Goal: Task Accomplishment & Management: Manage account settings

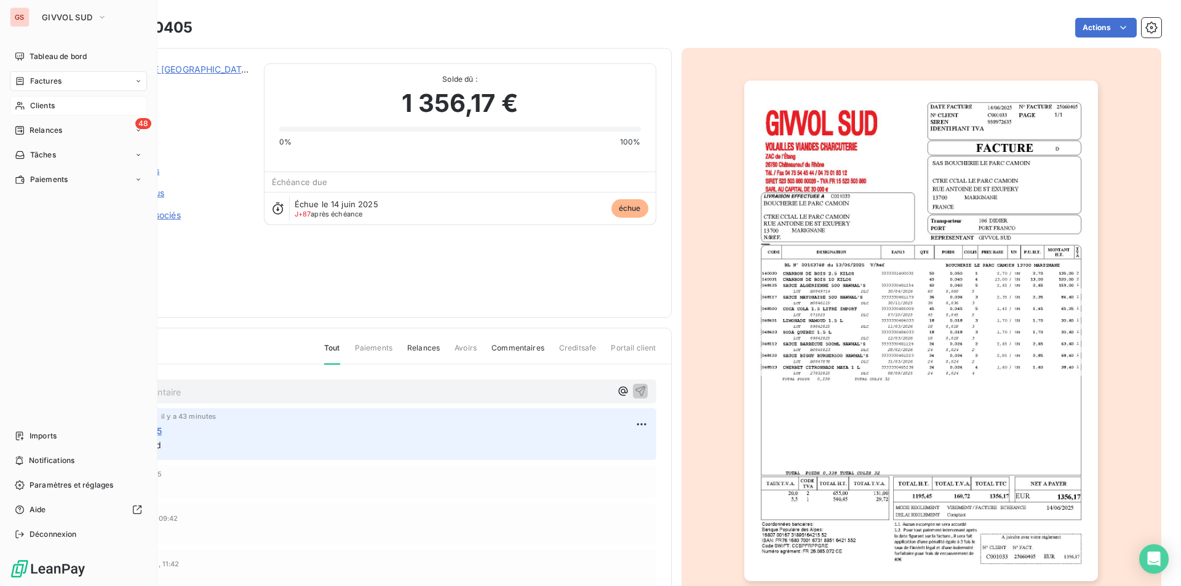
click at [44, 109] on span "Clients" at bounding box center [42, 105] width 25 height 11
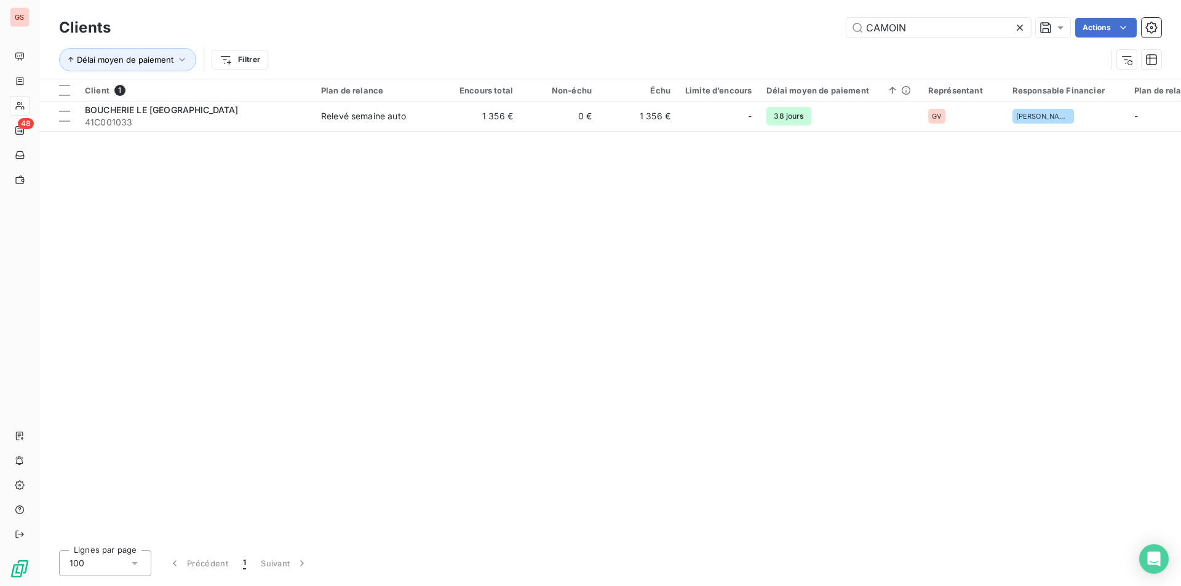
drag, startPoint x: 914, startPoint y: 29, endPoint x: 728, endPoint y: 37, distance: 186.0
click at [737, 37] on div "CAMOIN Actions" at bounding box center [644, 28] width 1036 height 20
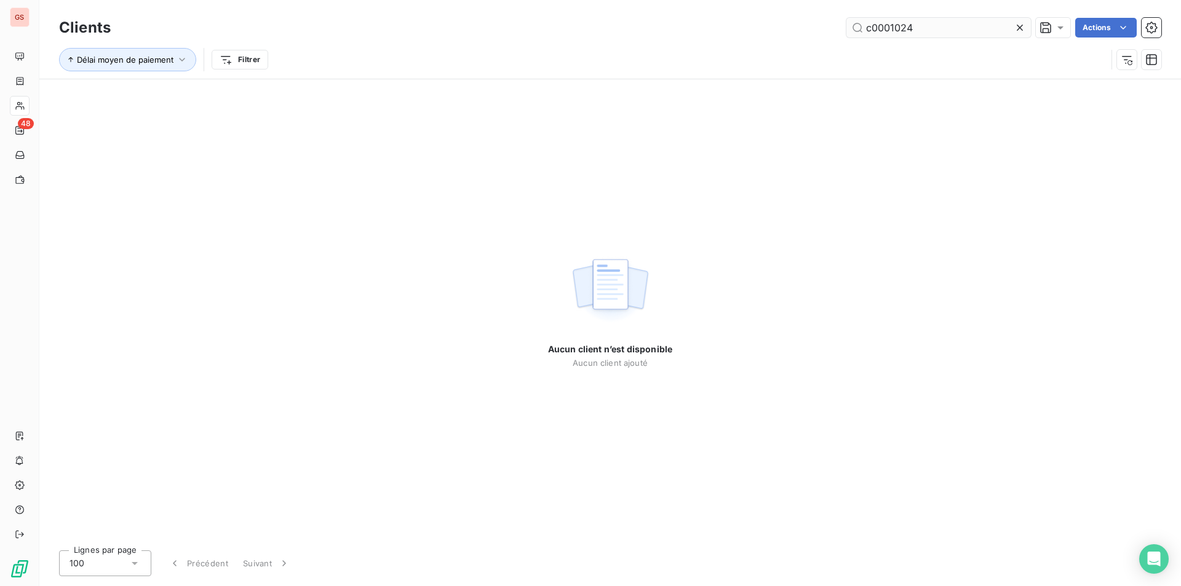
click at [882, 30] on input "c0001024" at bounding box center [939, 28] width 185 height 20
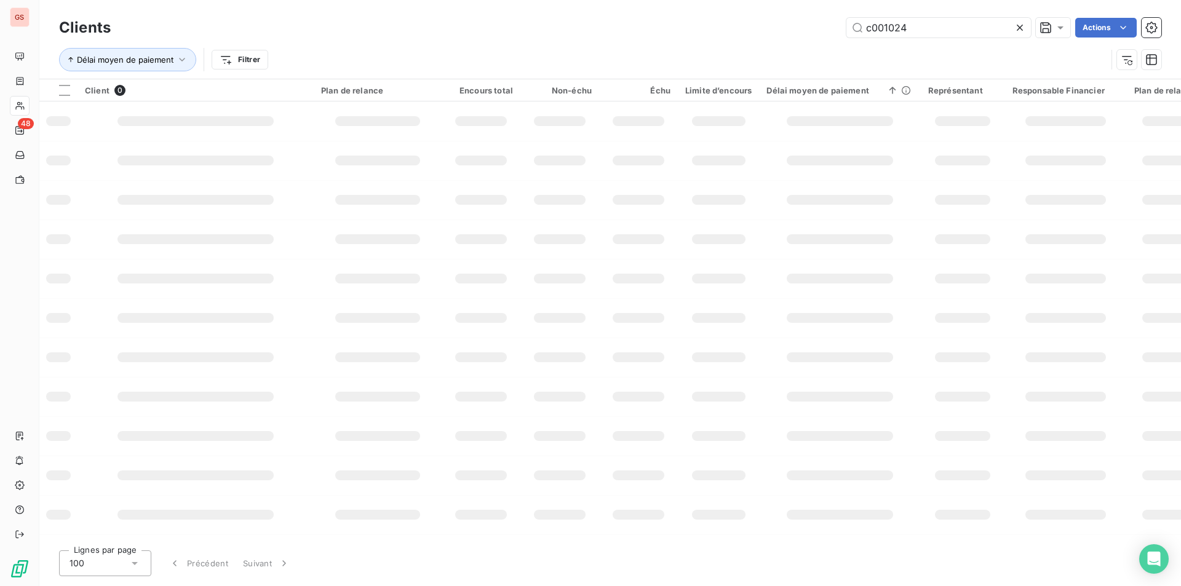
type input "c001024"
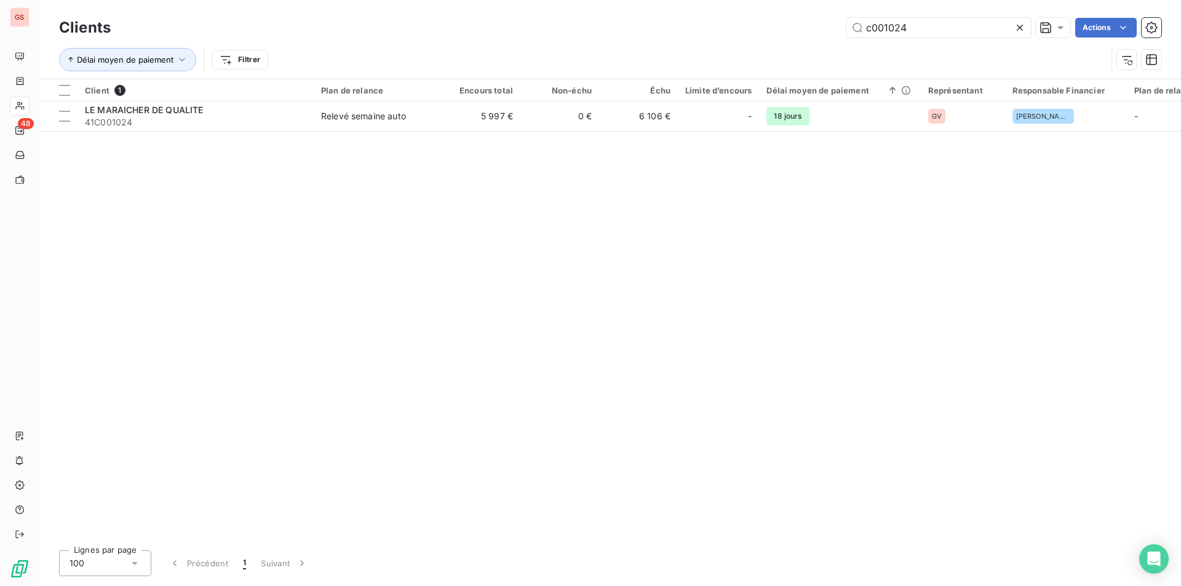
click at [329, 133] on div "Client 1 Plan de relance Encours total Non-échu Échu Limite d’encours Délai moy…" at bounding box center [610, 309] width 1142 height 461
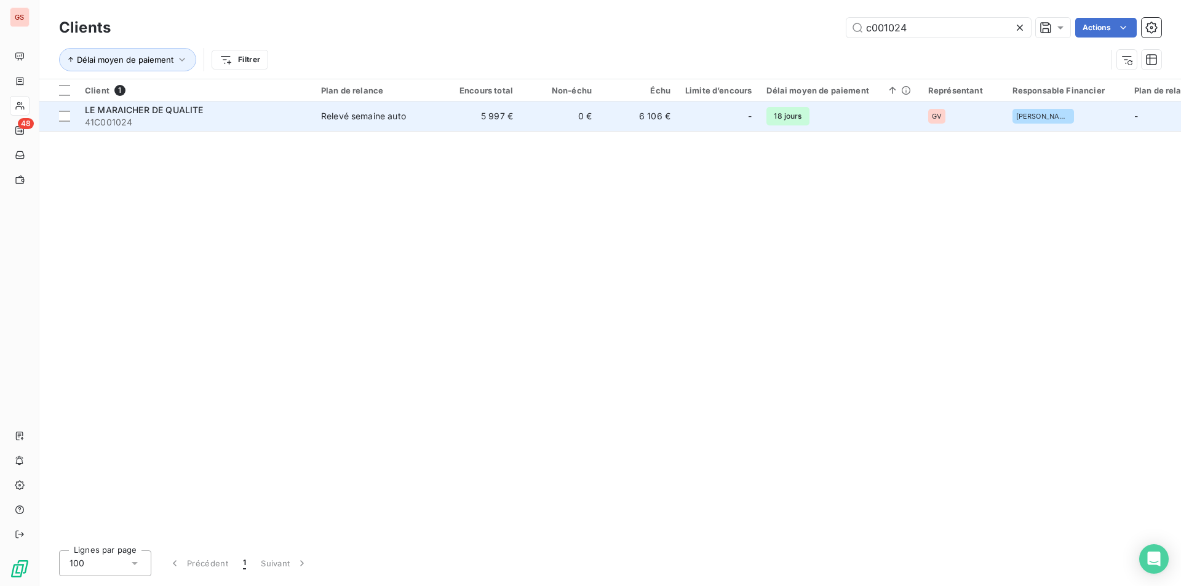
click at [341, 122] on div "Relevé semaine auto" at bounding box center [363, 116] width 85 height 12
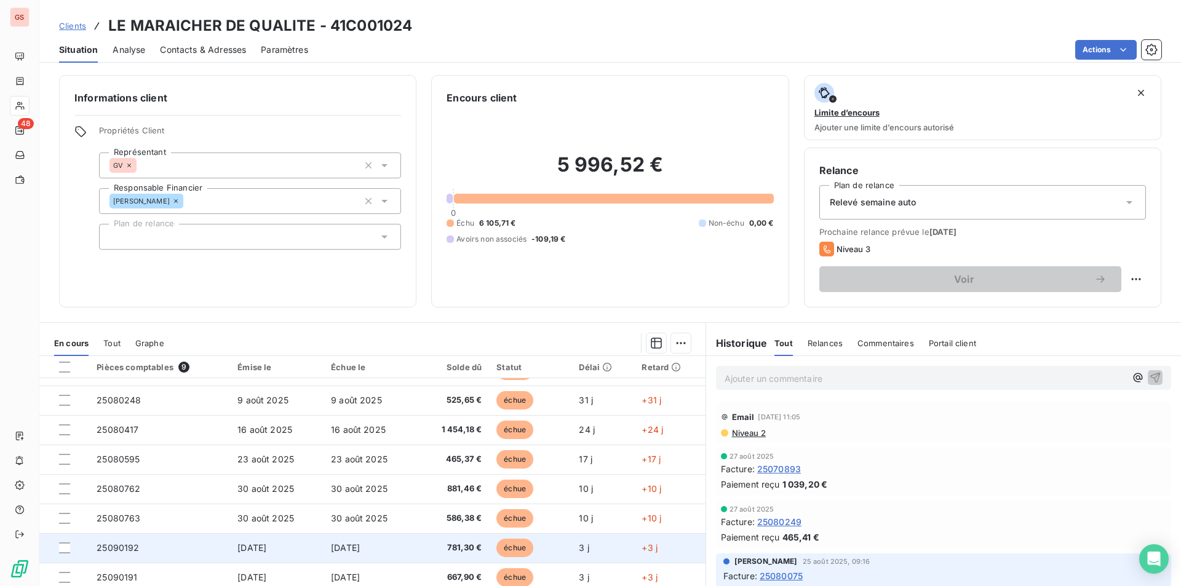
scroll to position [44, 0]
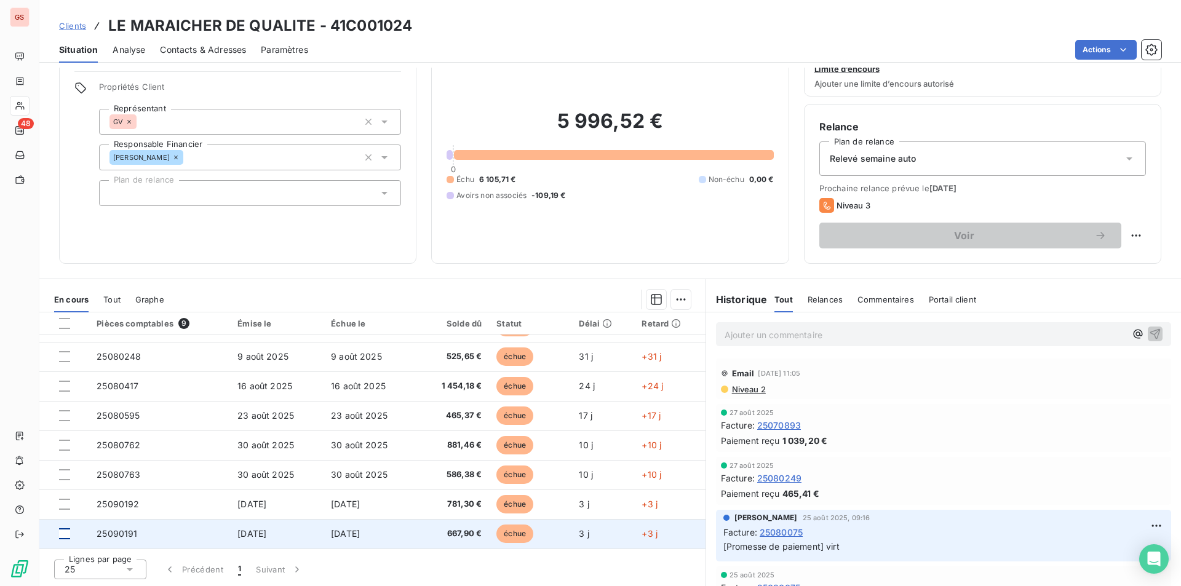
click at [65, 535] on div at bounding box center [64, 534] width 11 height 11
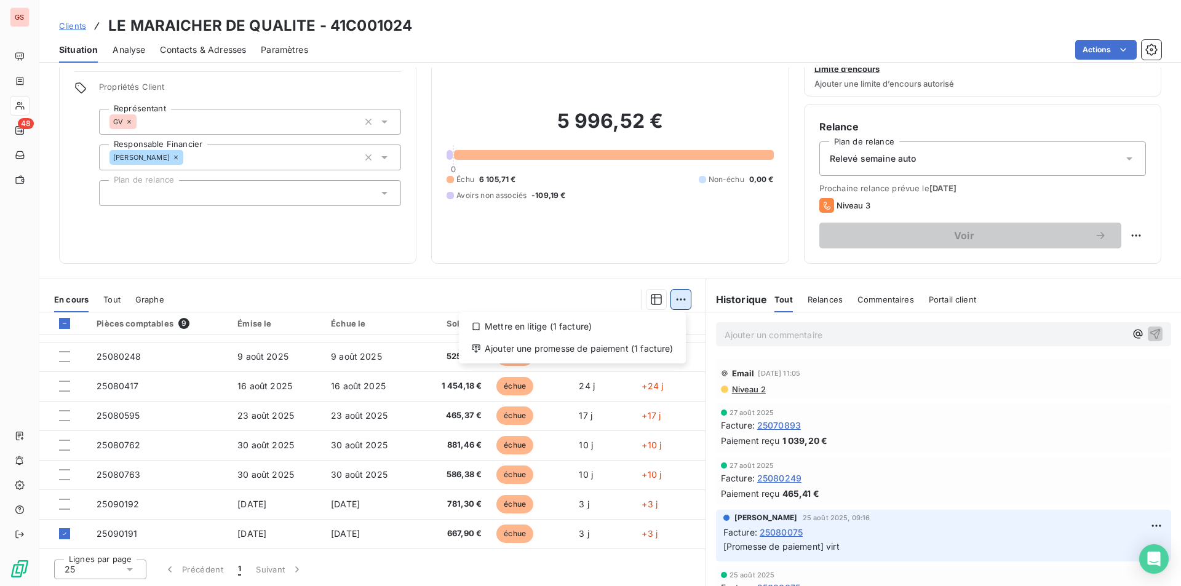
click at [676, 297] on html "GS 48 Clients LE MARAICHER DE QUALITE - 41C001024 Situation Analyse Contacts & …" at bounding box center [590, 293] width 1181 height 586
click at [616, 348] on div "Ajouter une promesse de paiement (1 facture)" at bounding box center [572, 349] width 217 height 20
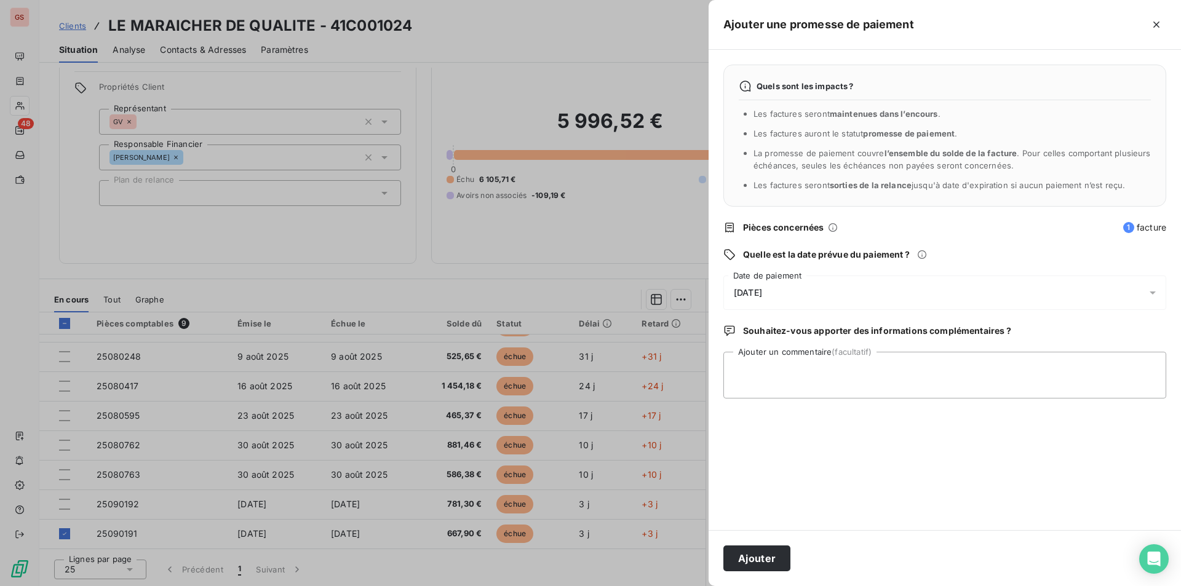
click at [755, 283] on div "[DATE]" at bounding box center [945, 293] width 443 height 34
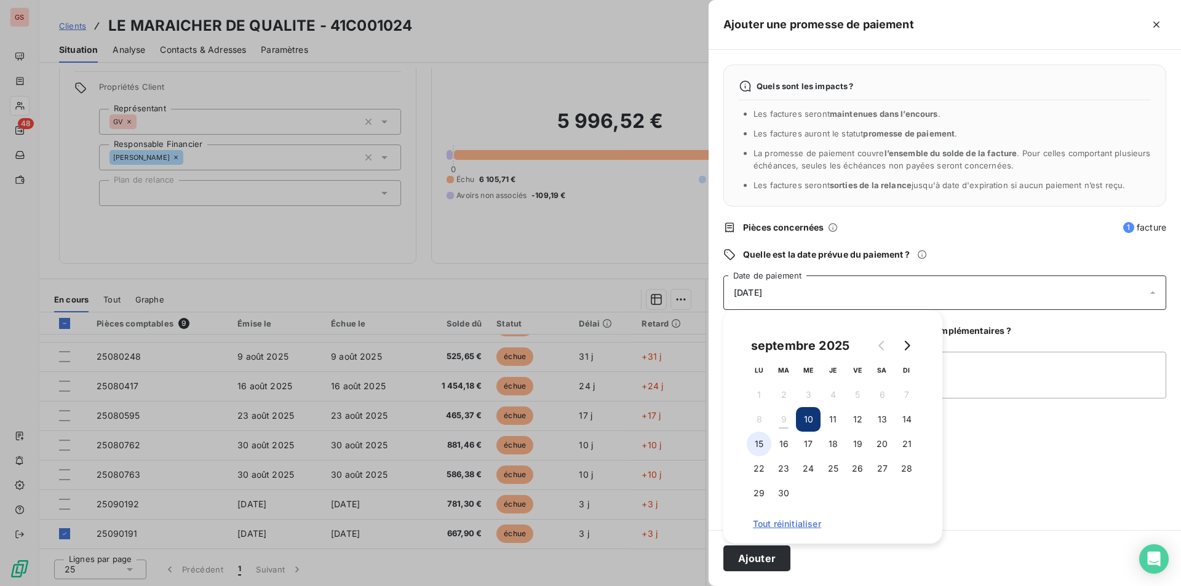
click at [761, 443] on button "15" at bounding box center [759, 444] width 25 height 25
click at [1067, 353] on textarea "Ajouter un commentaire (facultatif)" at bounding box center [945, 375] width 443 height 47
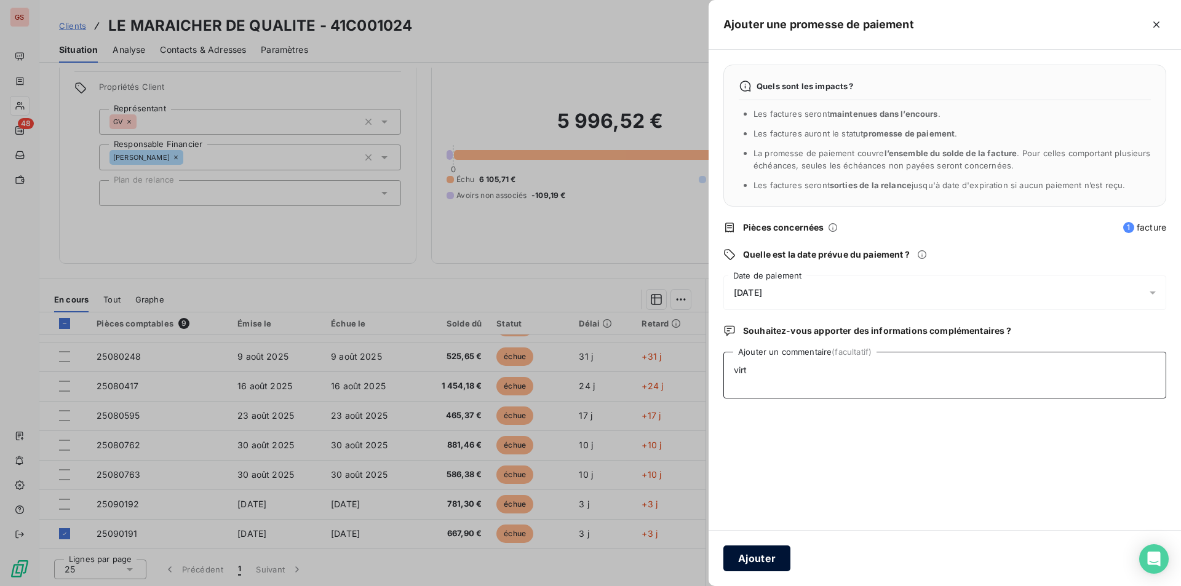
type textarea "virt"
click at [735, 568] on button "Ajouter" at bounding box center [757, 559] width 67 height 26
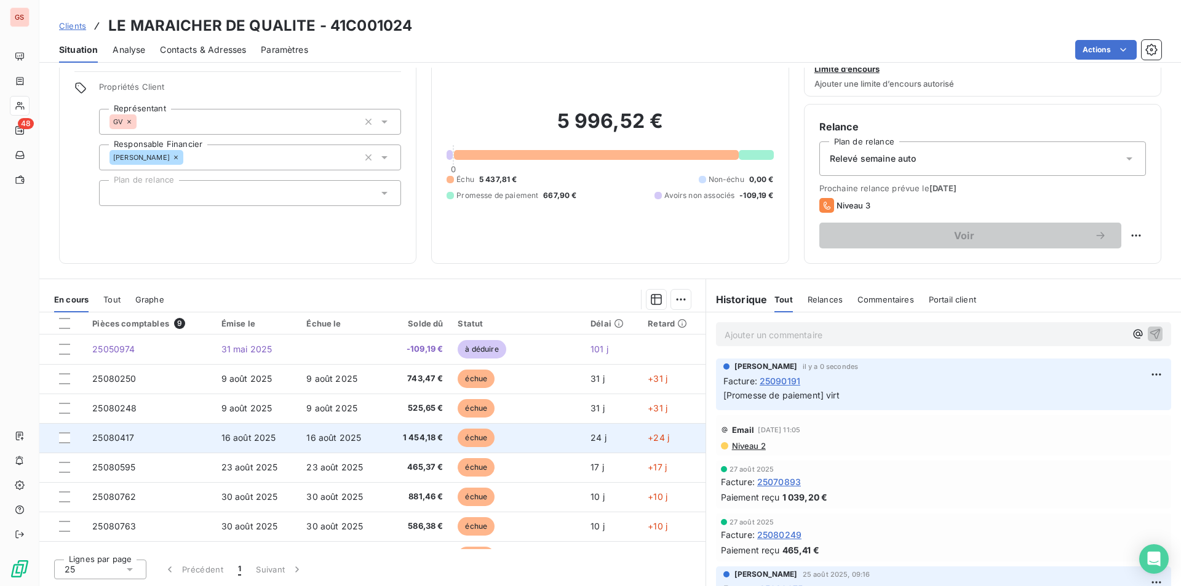
scroll to position [0, 0]
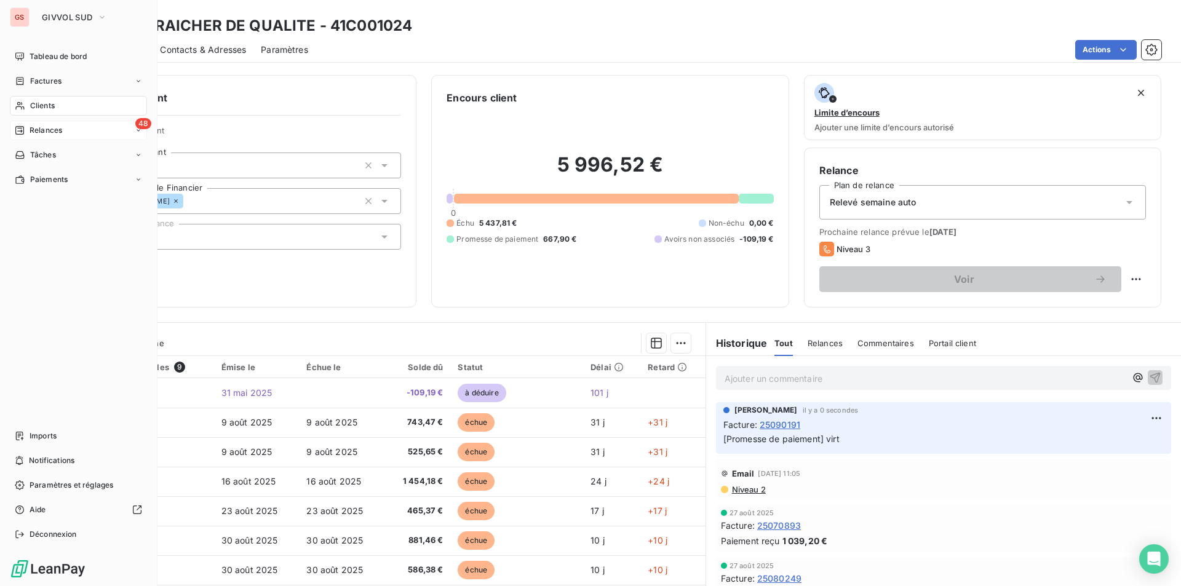
click at [54, 127] on span "Relances" at bounding box center [46, 130] width 33 height 11
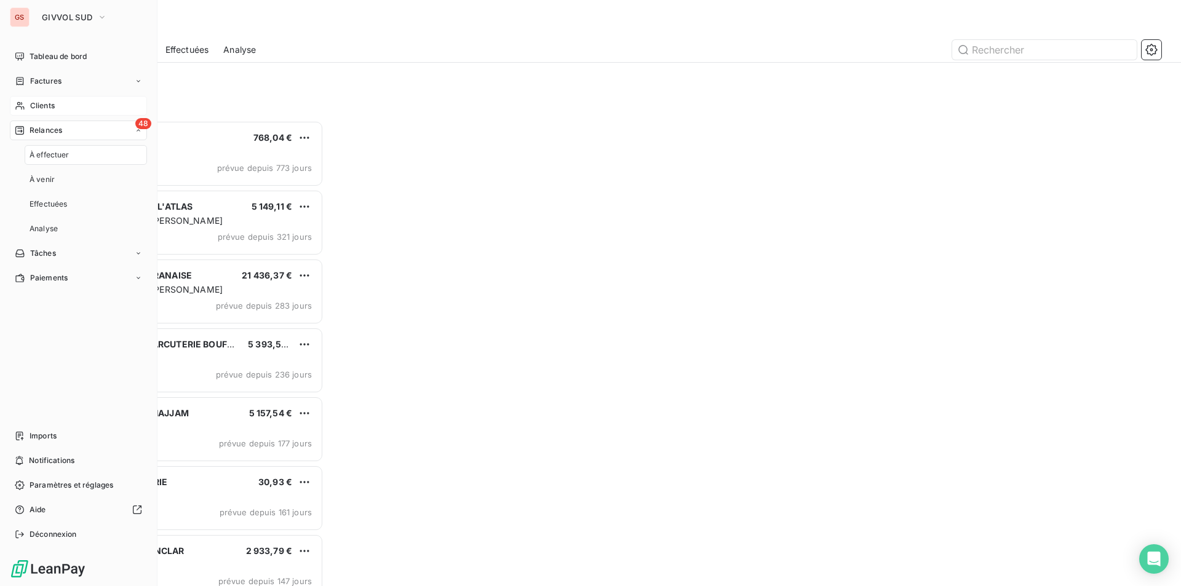
scroll to position [457, 255]
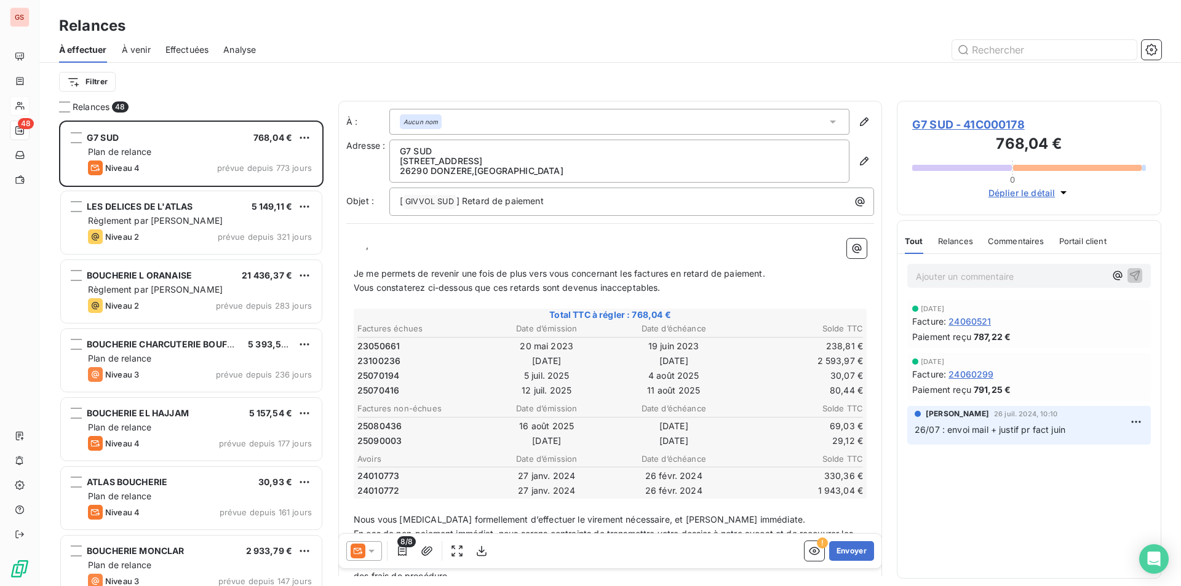
click at [145, 47] on span "À venir" at bounding box center [136, 50] width 29 height 12
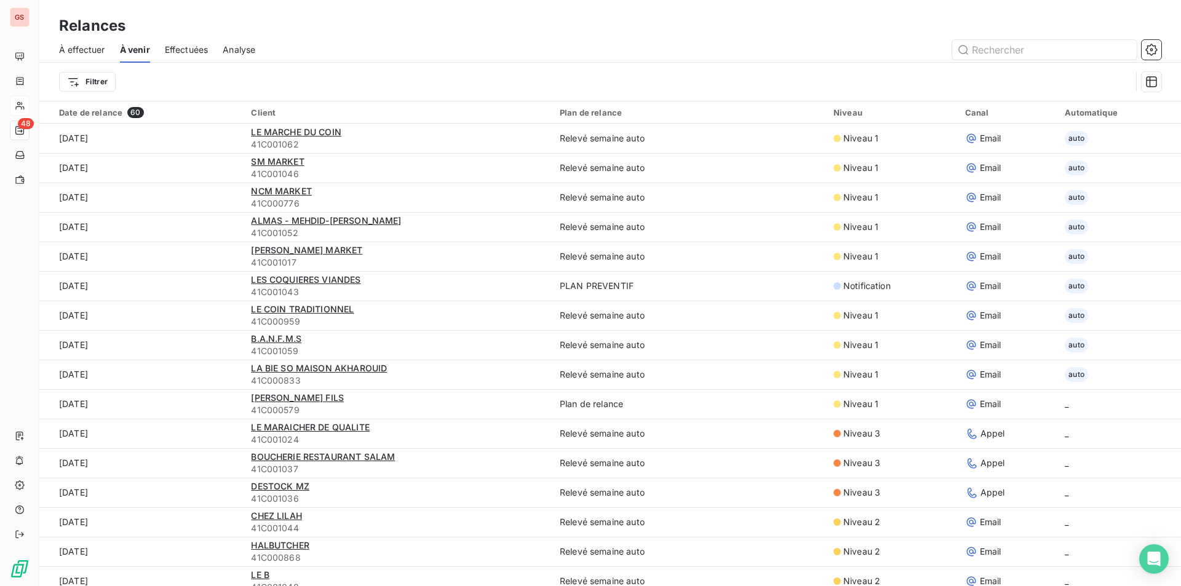
click at [208, 52] on span "Effectuées" at bounding box center [187, 50] width 44 height 12
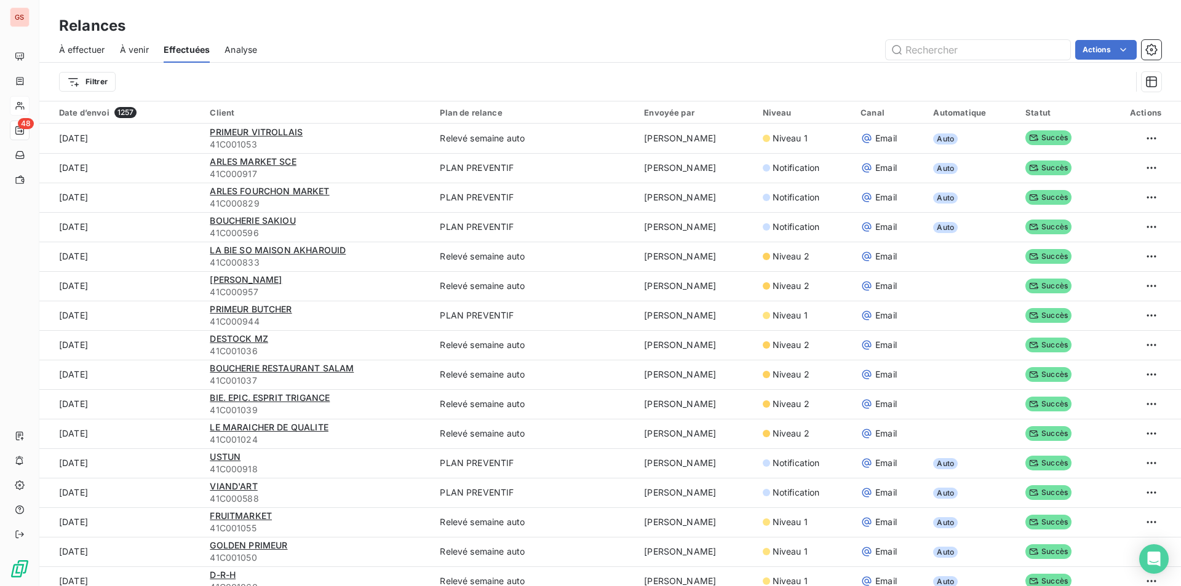
click at [151, 45] on div "À effectuer À venir Effectuées Analyse Actions" at bounding box center [610, 50] width 1142 height 26
click at [144, 49] on span "À venir" at bounding box center [134, 50] width 29 height 12
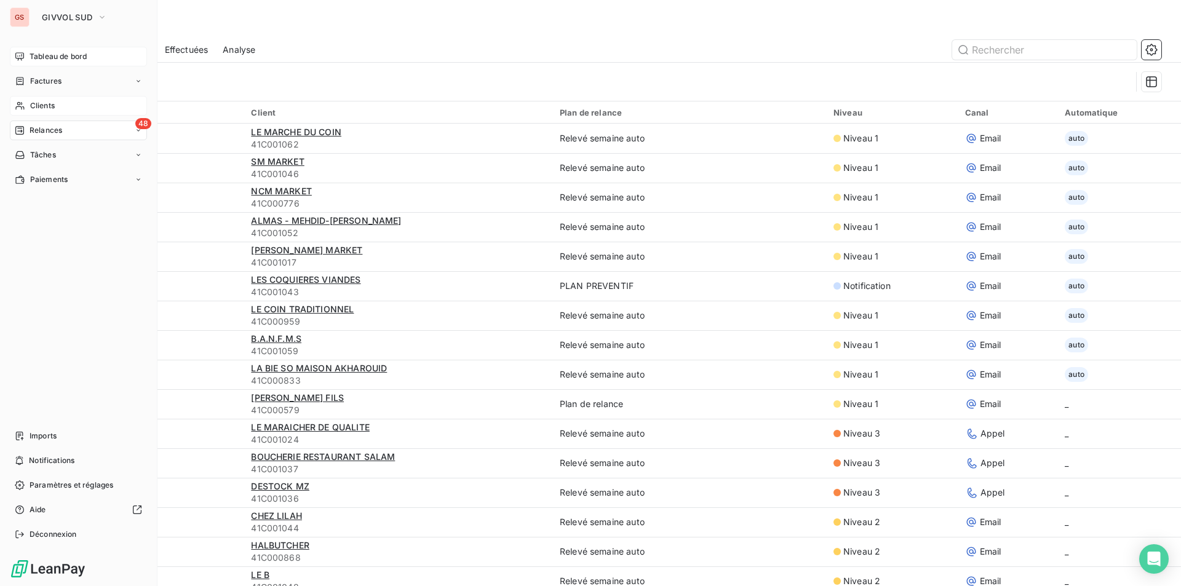
click at [53, 60] on span "Tableau de bord" at bounding box center [58, 56] width 57 height 11
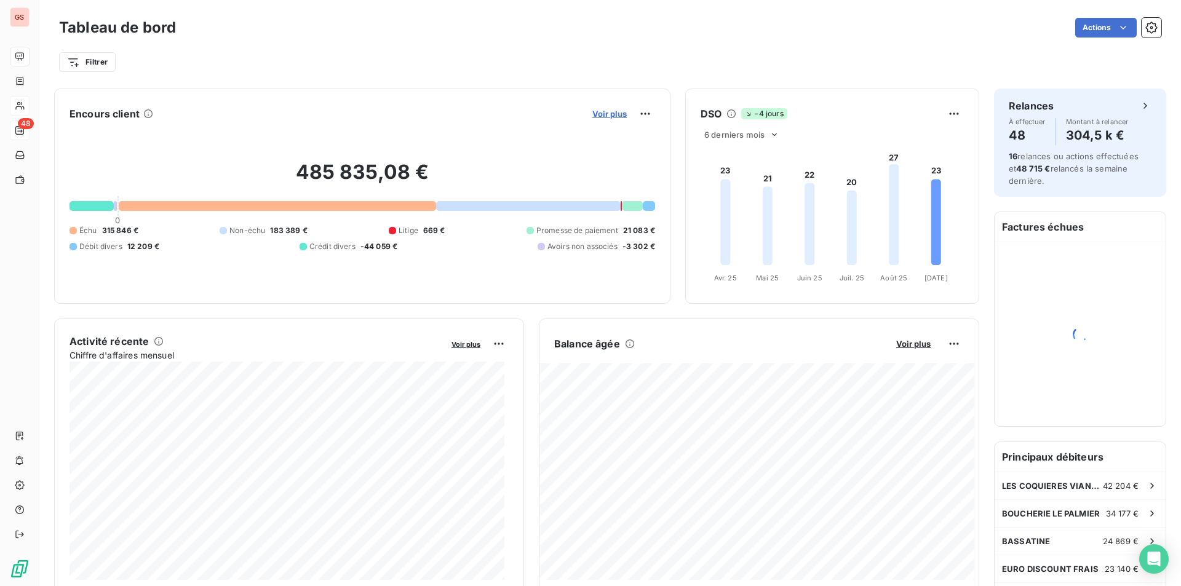
click at [593, 117] on span "Voir plus" at bounding box center [610, 114] width 34 height 10
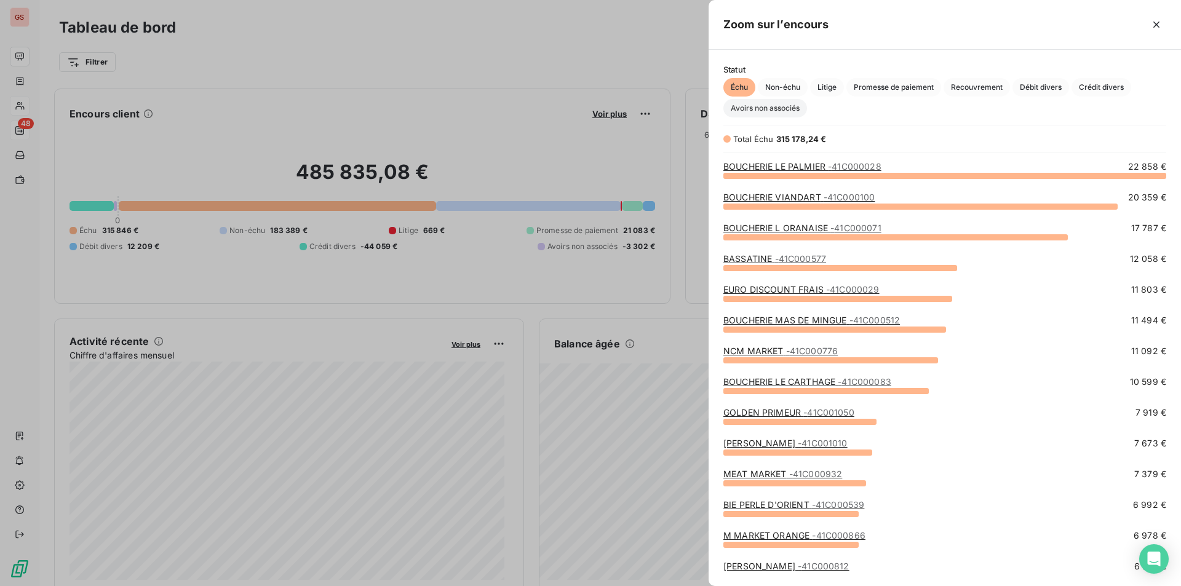
scroll to position [402, 463]
click at [932, 89] on span "Promesse de paiement" at bounding box center [894, 87] width 95 height 18
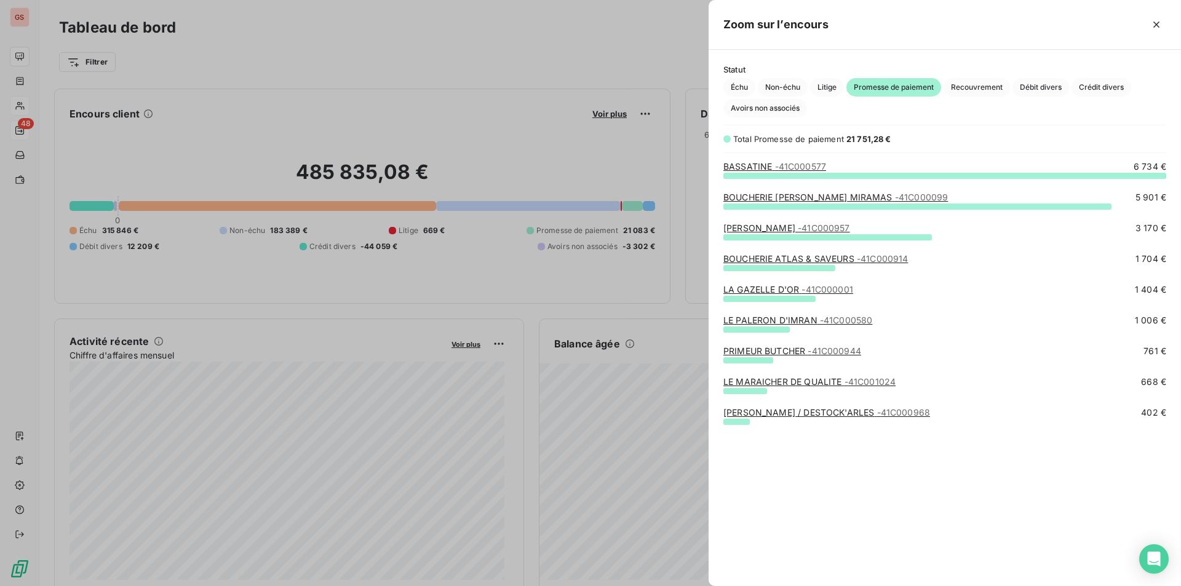
click at [493, 83] on div at bounding box center [590, 293] width 1181 height 586
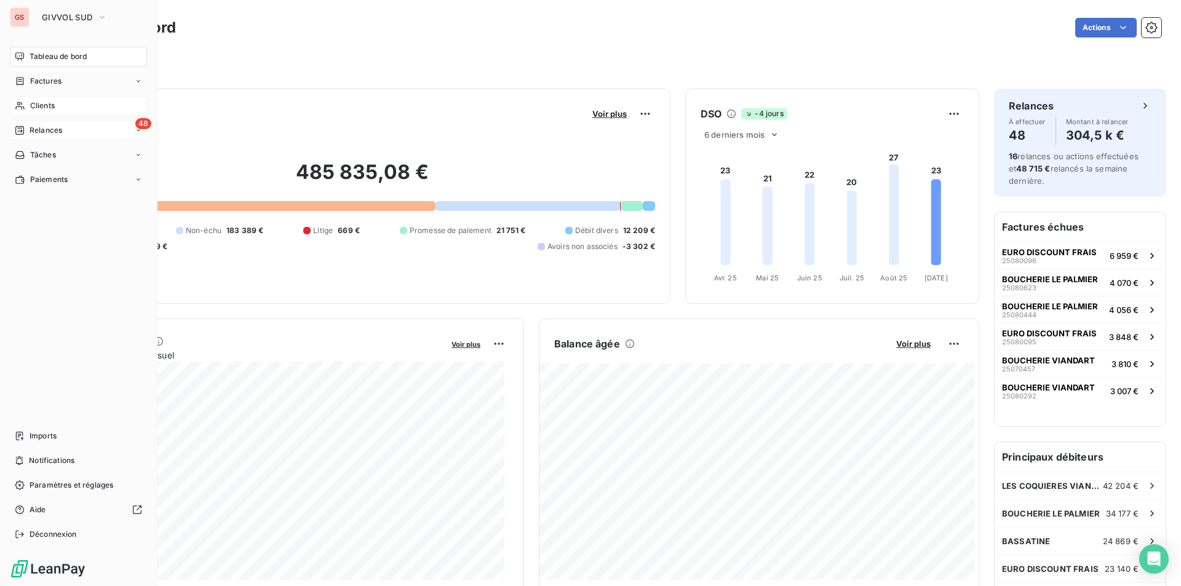
click at [40, 98] on div "Clients" at bounding box center [78, 106] width 137 height 20
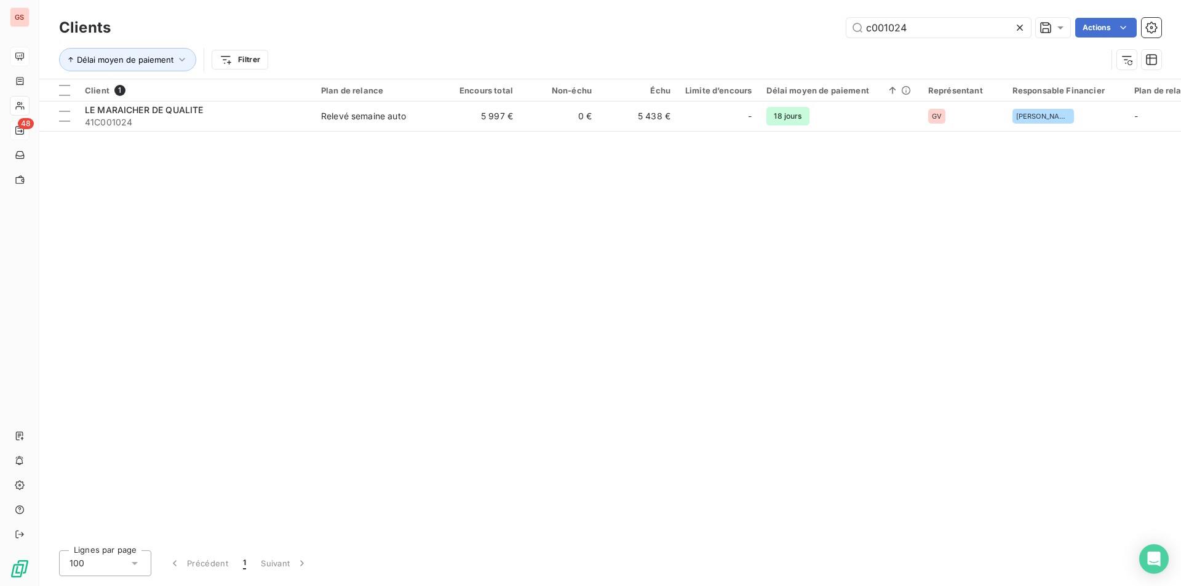
drag, startPoint x: 886, startPoint y: 30, endPoint x: 1064, endPoint y: 57, distance: 179.8
click at [1064, 57] on div "Clients c001024 Actions Délai moyen de paiement Filtrer" at bounding box center [610, 47] width 1103 height 64
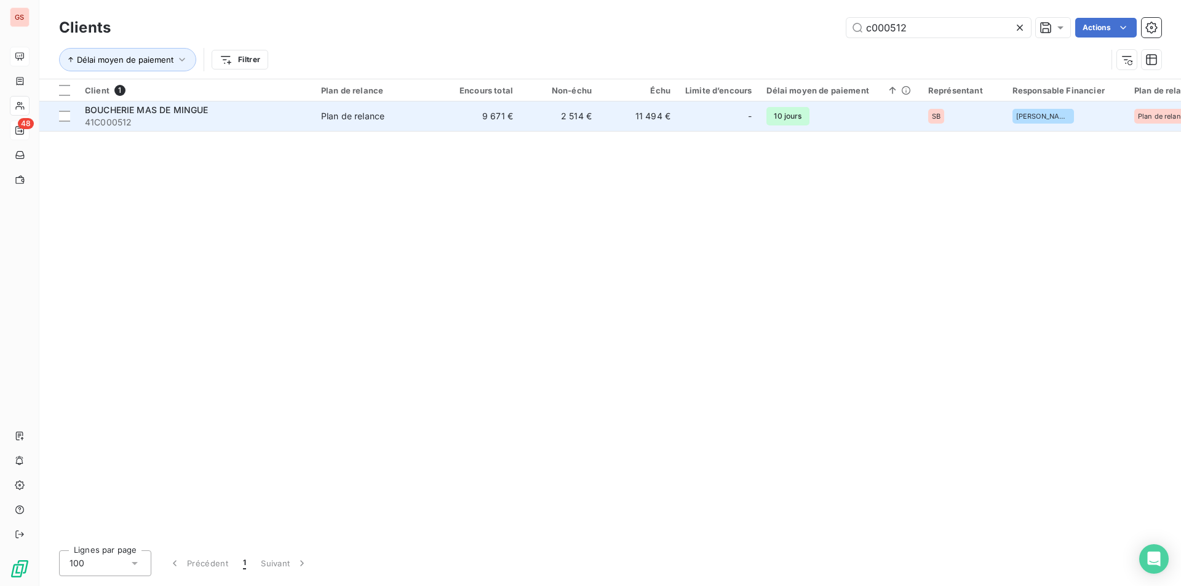
type input "c000512"
click at [226, 113] on div "BOUCHERIE MAS DE MINGUE" at bounding box center [195, 110] width 221 height 12
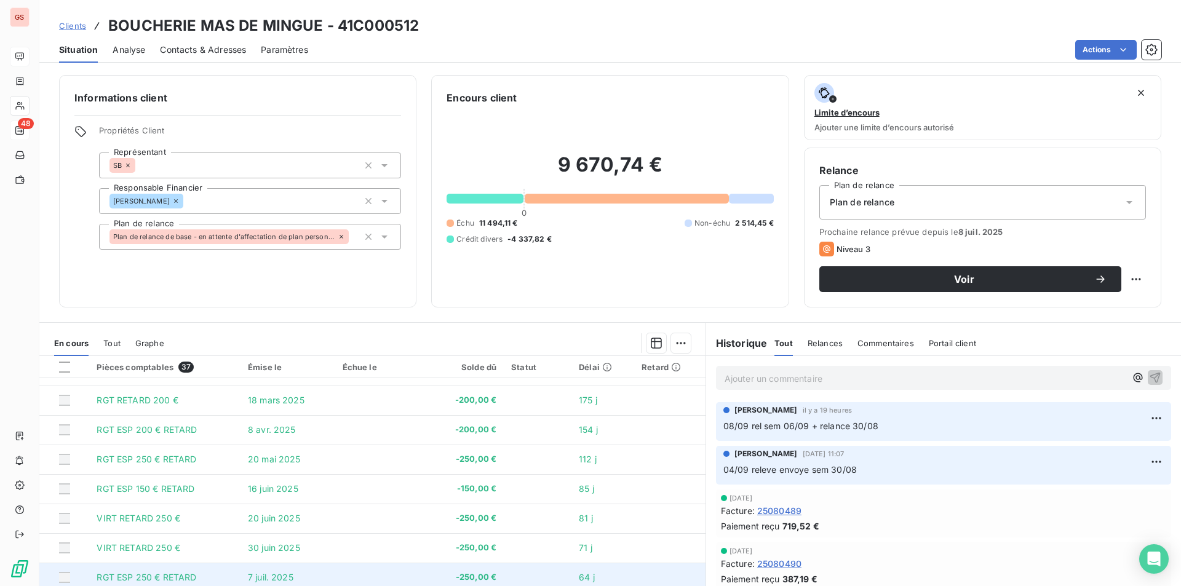
scroll to position [44, 0]
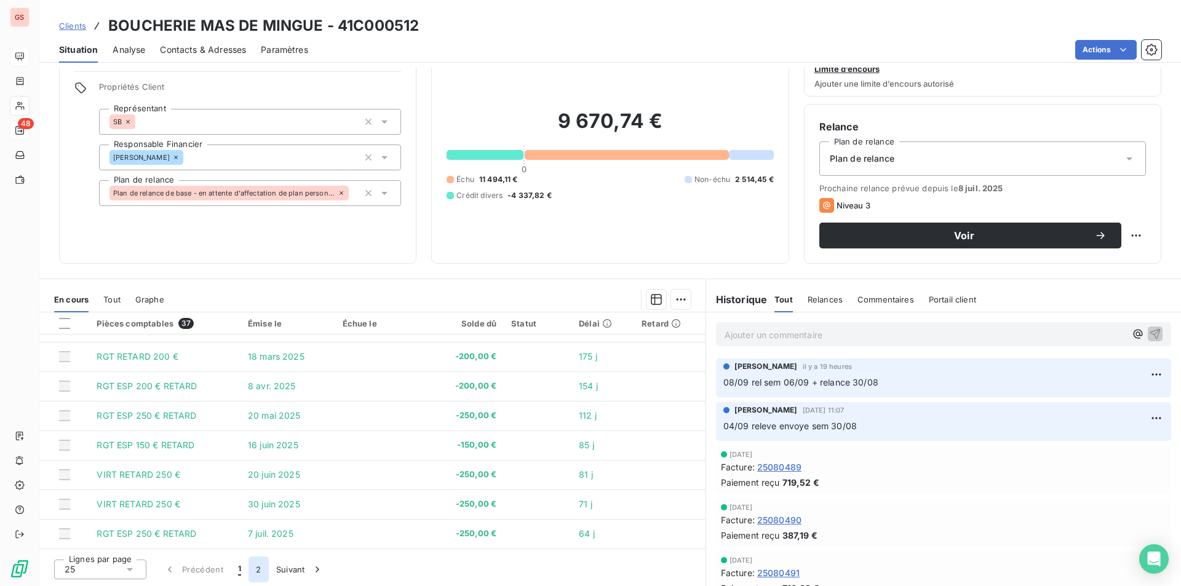
click at [263, 571] on button "2" at bounding box center [259, 570] width 20 height 26
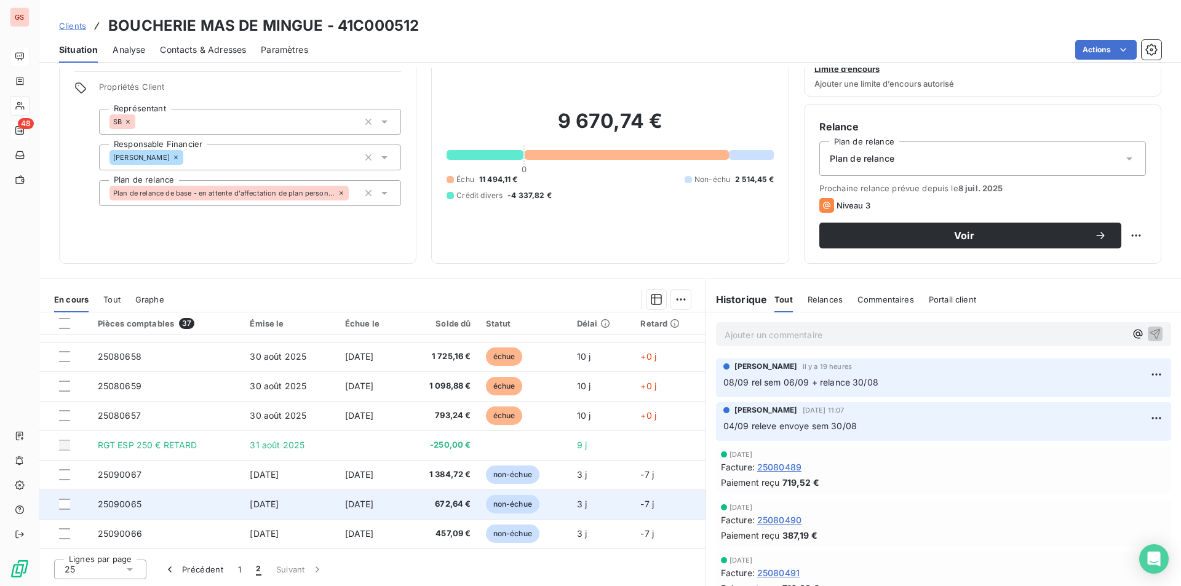
scroll to position [79, 0]
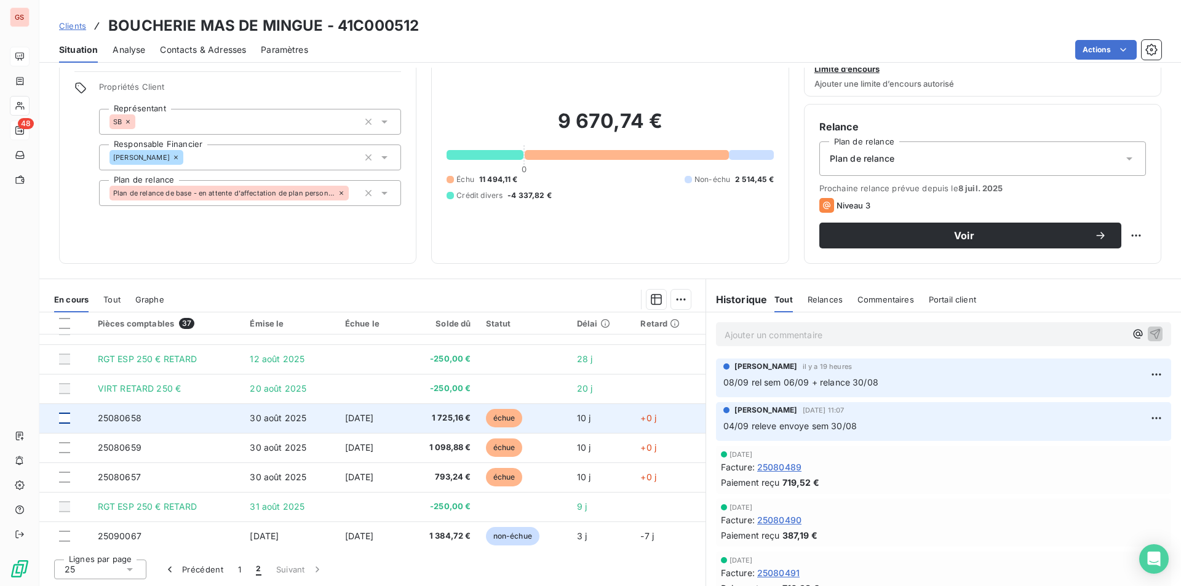
click at [66, 420] on div at bounding box center [64, 418] width 11 height 11
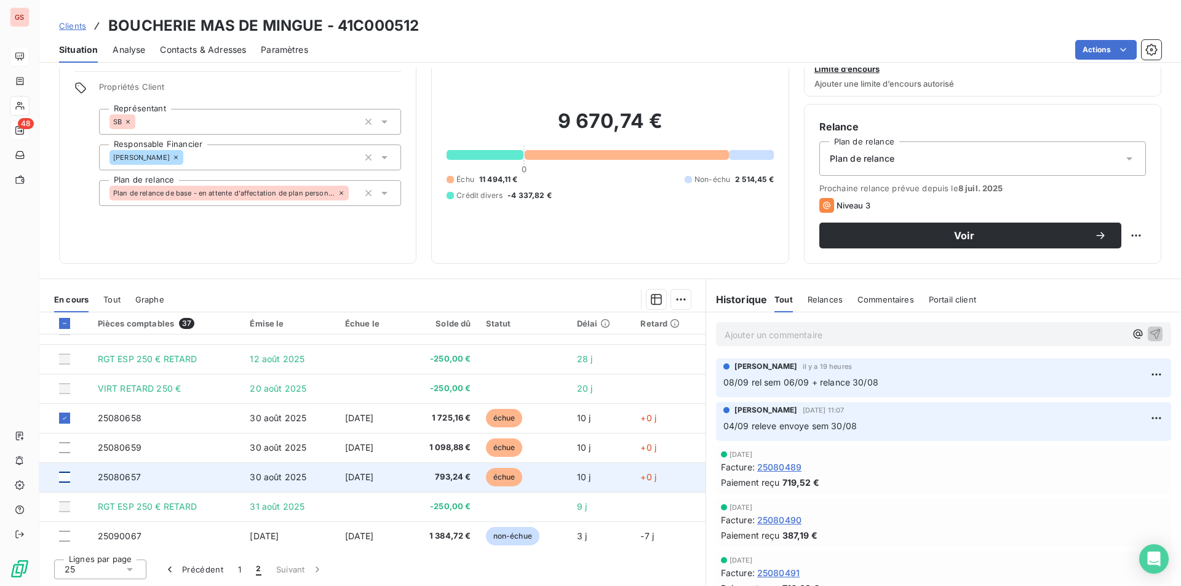
click at [63, 475] on div at bounding box center [64, 477] width 11 height 11
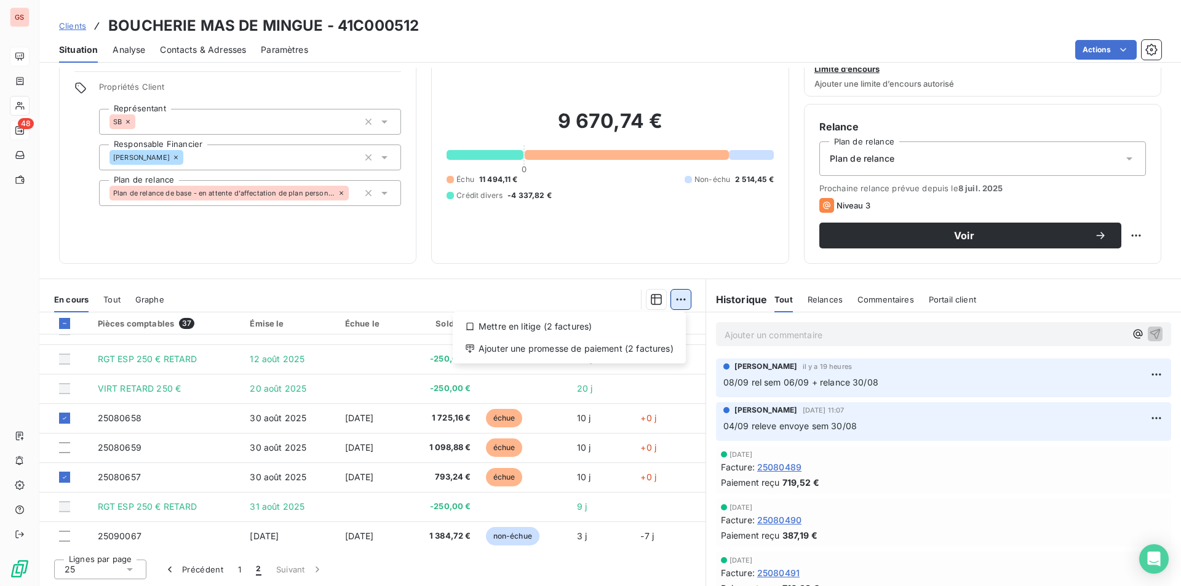
click at [680, 305] on html "GS 48 Clients BOUCHERIE MAS DE MINGUE - 41C000512 Situation Analyse Contacts & …" at bounding box center [590, 293] width 1181 height 586
click at [642, 356] on div "Ajouter une promesse de paiement (2 factures)" at bounding box center [569, 349] width 223 height 20
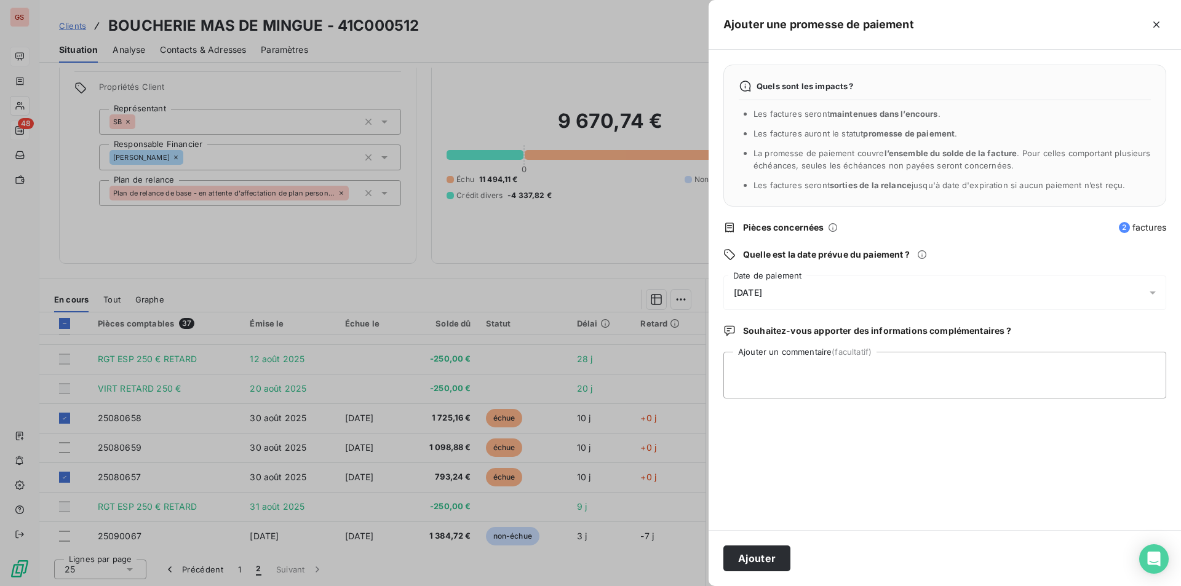
click at [762, 298] on span "[DATE]" at bounding box center [748, 293] width 28 height 10
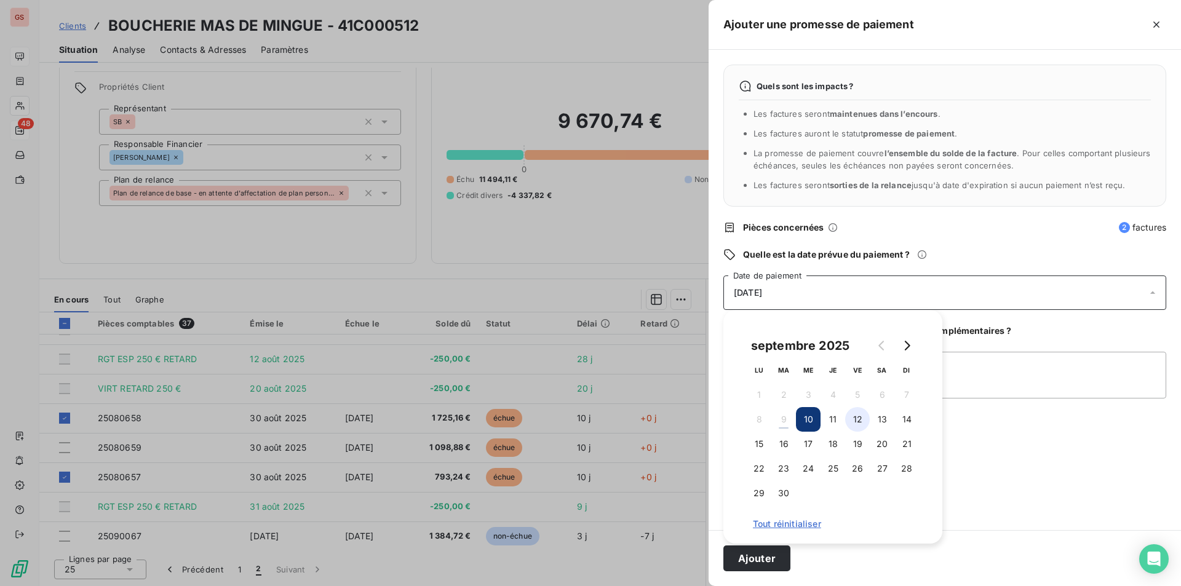
click at [861, 420] on button "12" at bounding box center [857, 419] width 25 height 25
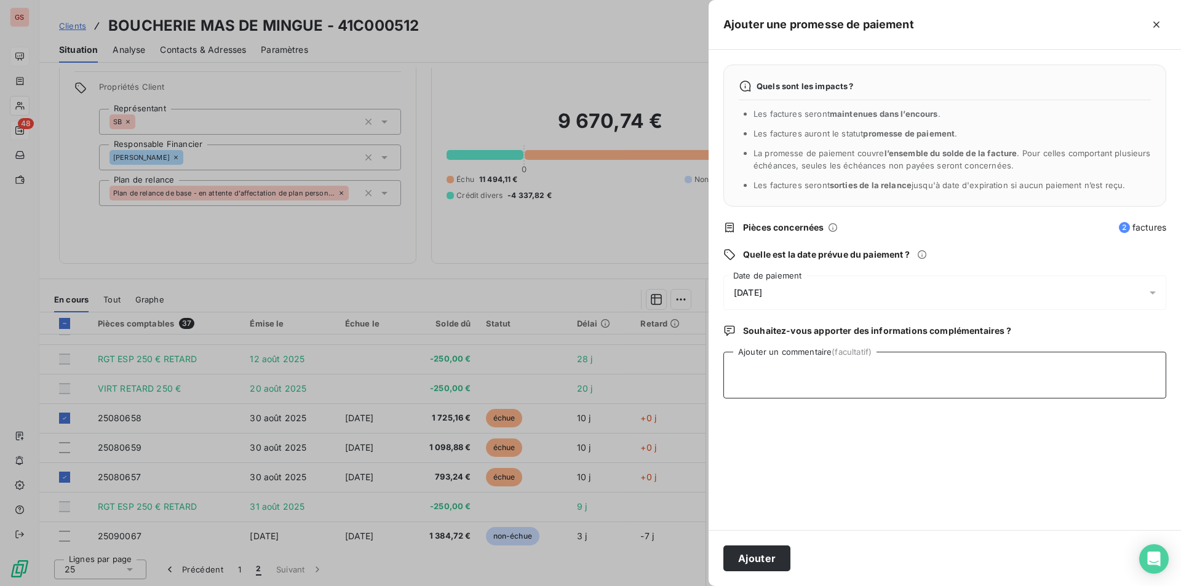
click at [1015, 362] on textarea "Ajouter un commentaire (facultatif)" at bounding box center [945, 375] width 443 height 47
type textarea "virt"
click at [736, 572] on div "Ajouter" at bounding box center [945, 558] width 473 height 56
click at [740, 561] on button "Ajouter" at bounding box center [757, 559] width 67 height 26
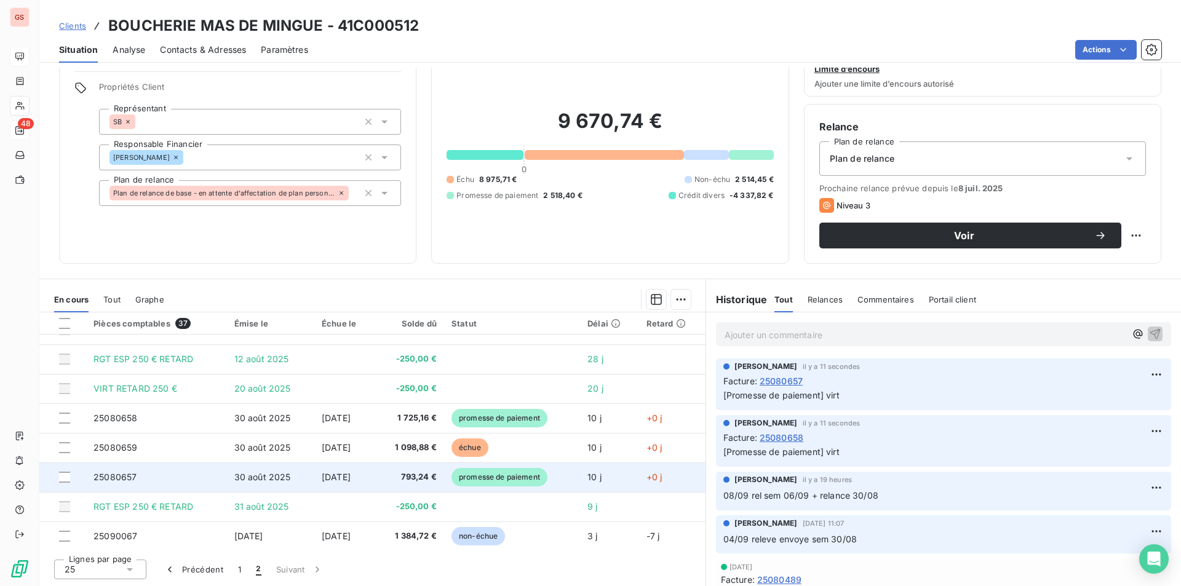
scroll to position [17, 0]
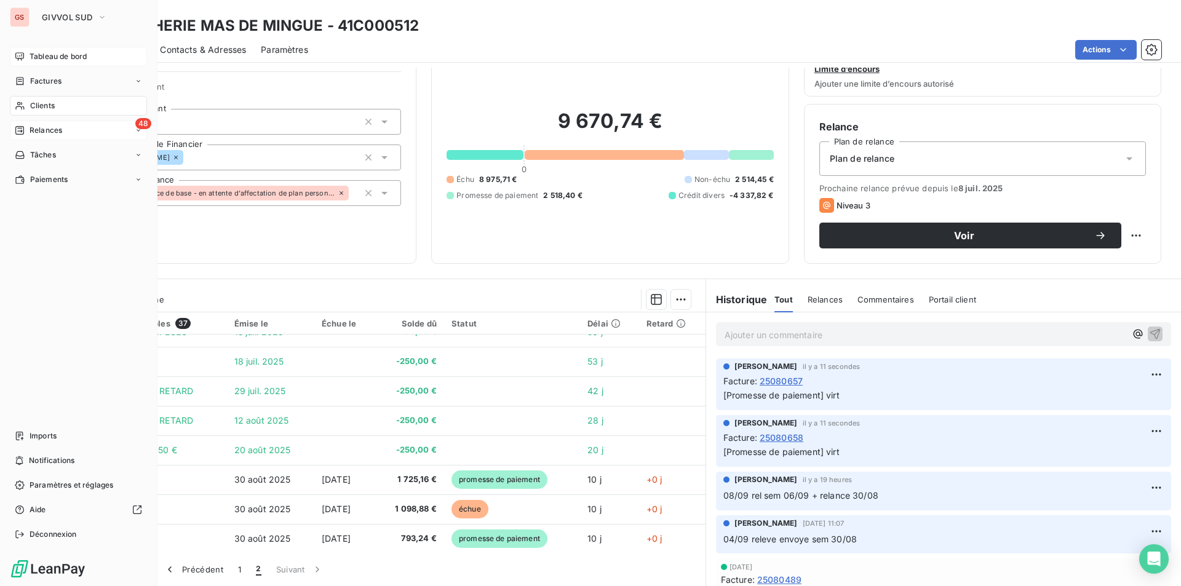
click at [41, 62] on span "Tableau de bord" at bounding box center [58, 56] width 57 height 11
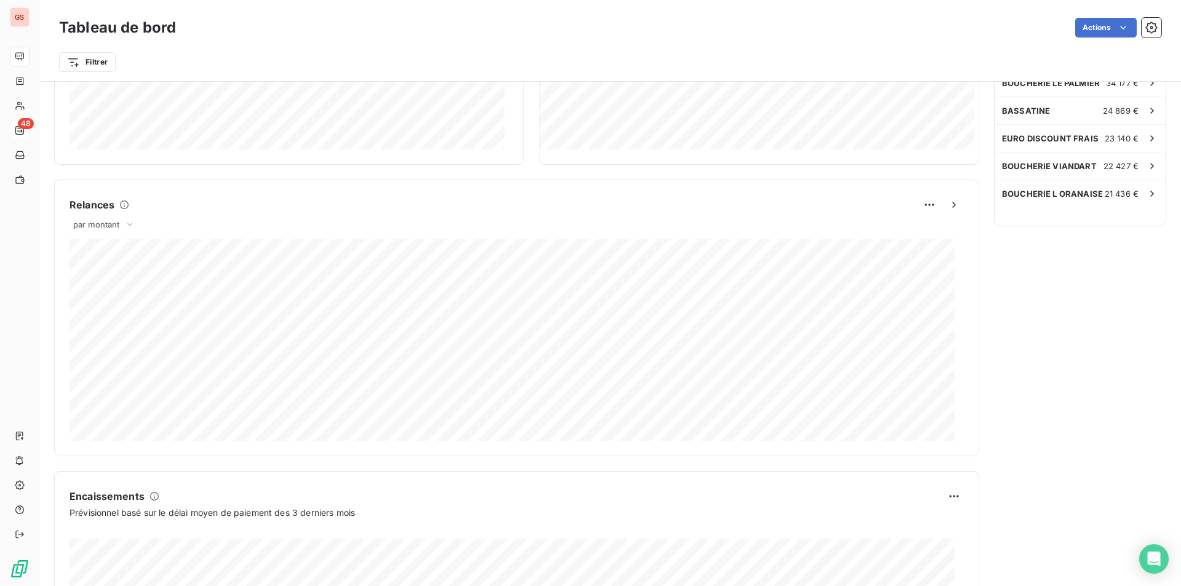
scroll to position [613, 0]
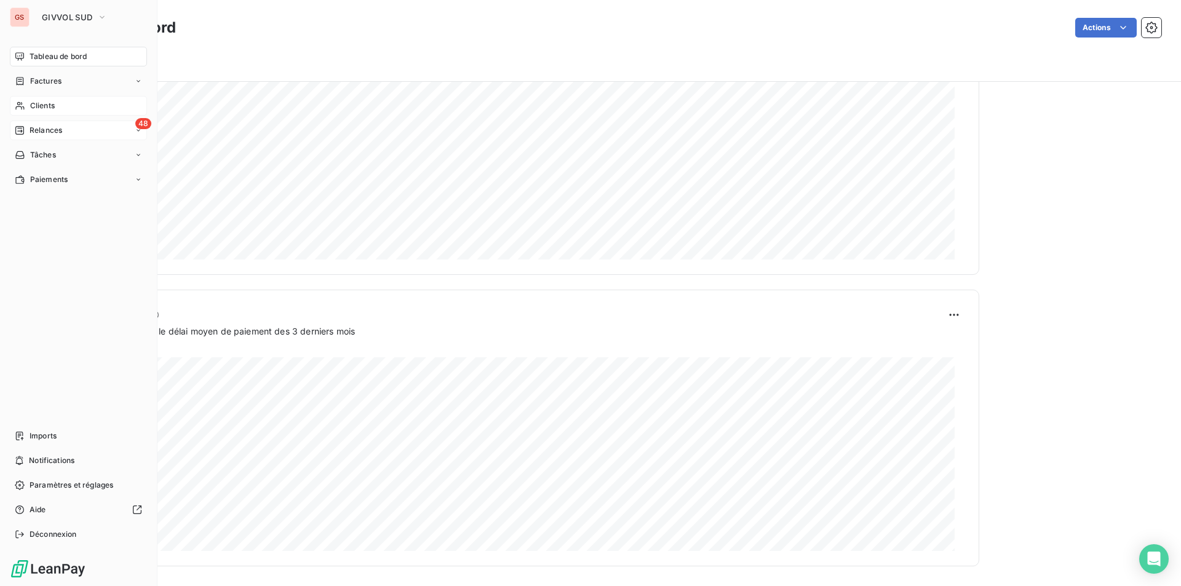
click at [34, 96] on div "Clients" at bounding box center [78, 106] width 137 height 20
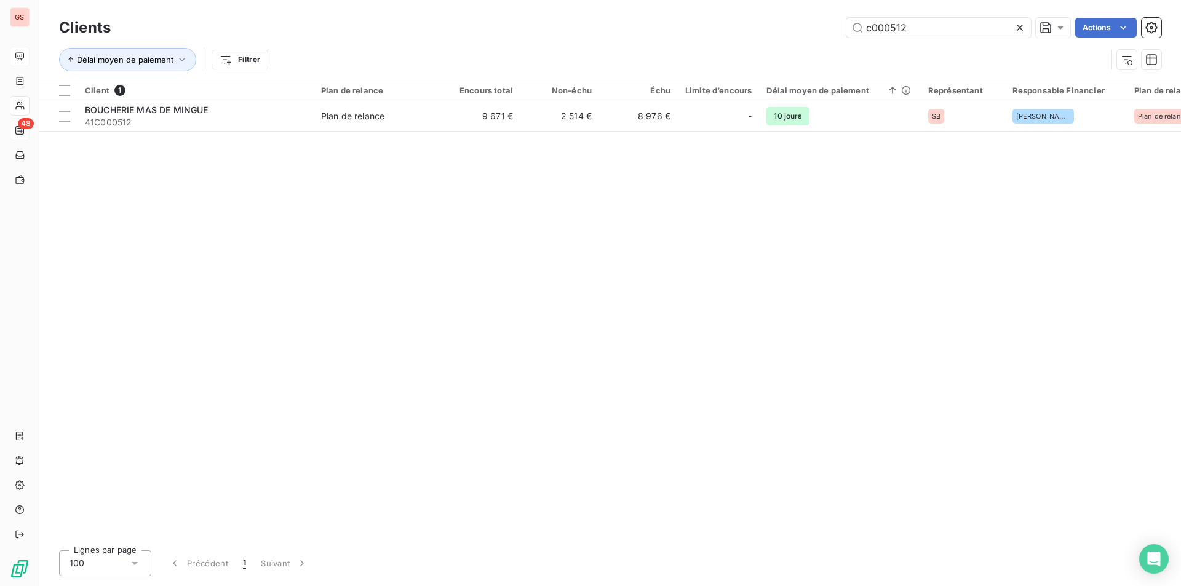
drag, startPoint x: 899, startPoint y: 33, endPoint x: 973, endPoint y: 39, distance: 74.7
click at [973, 39] on div "Clients c000512 Actions" at bounding box center [610, 28] width 1103 height 26
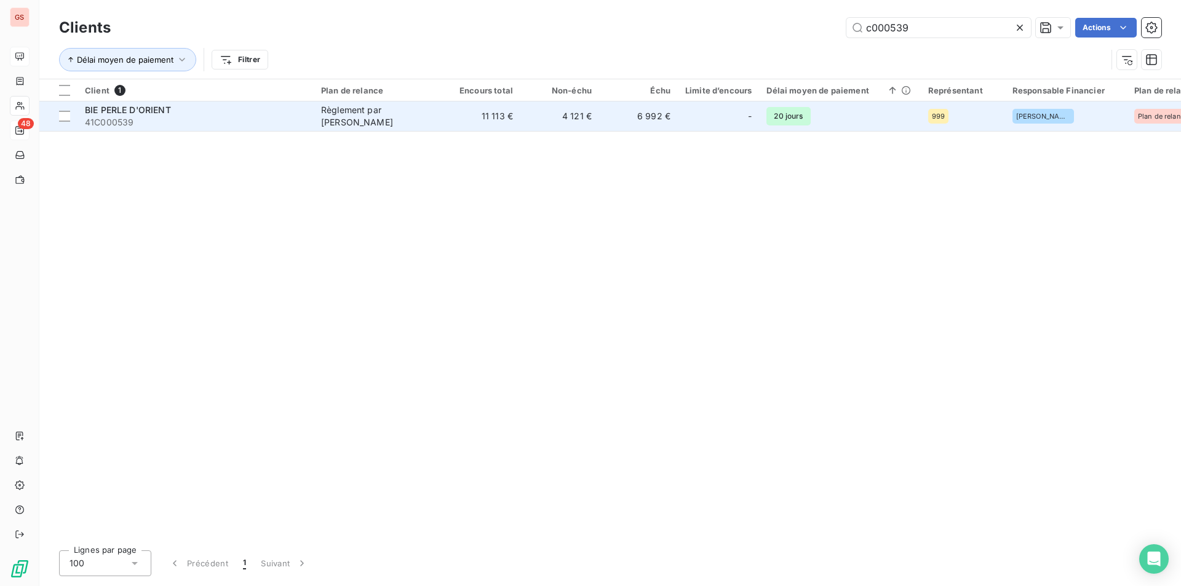
type input "c000539"
click at [235, 120] on span "41C000539" at bounding box center [195, 122] width 221 height 12
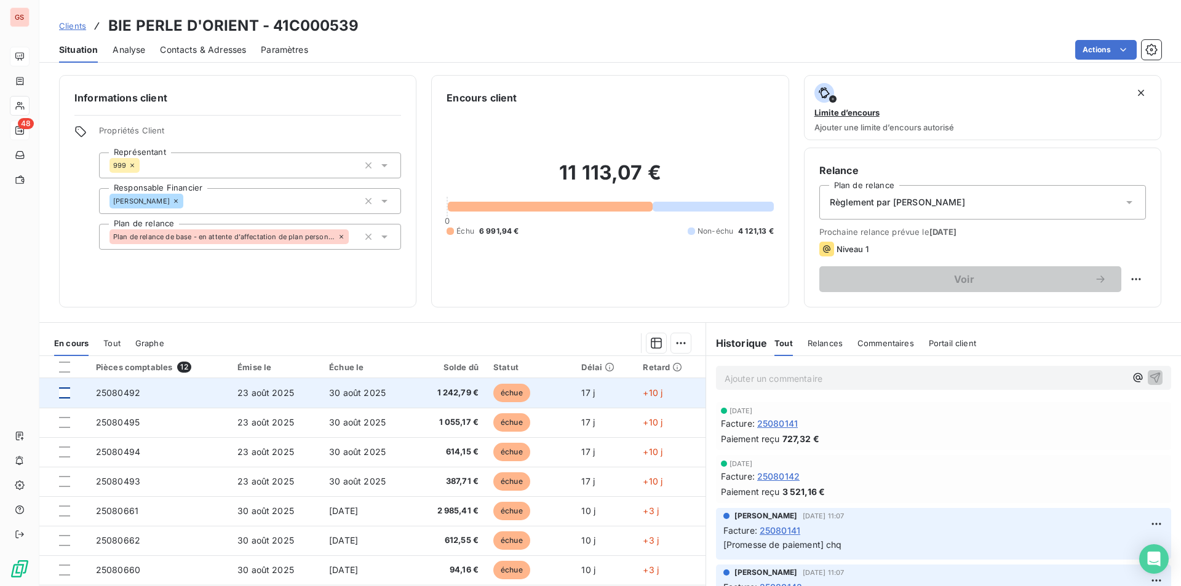
click at [68, 393] on div at bounding box center [64, 393] width 11 height 11
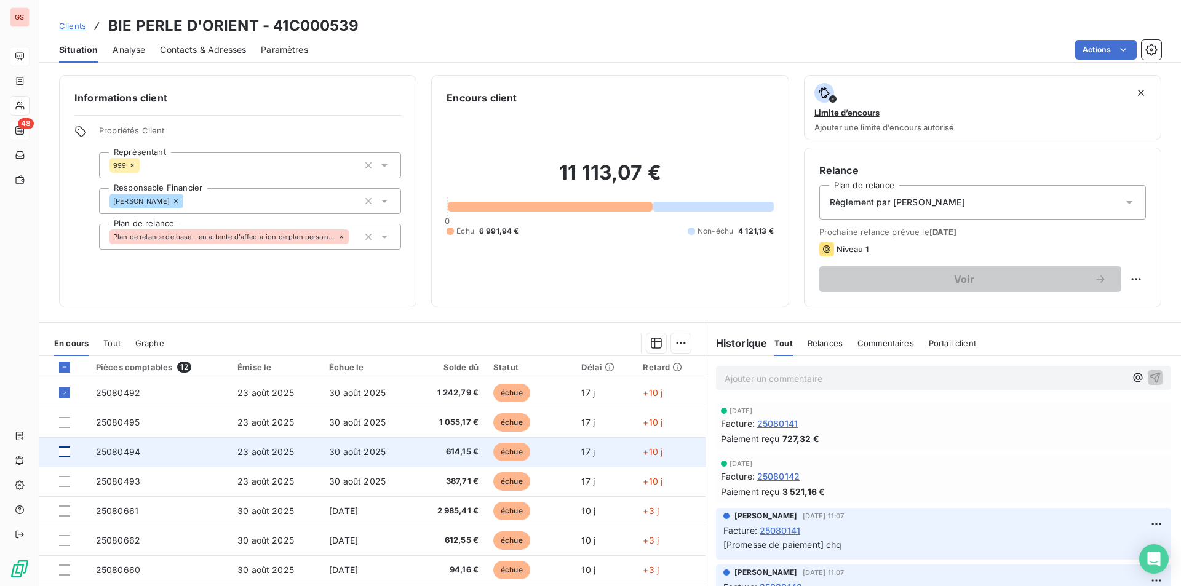
click at [66, 452] on div at bounding box center [64, 452] width 11 height 11
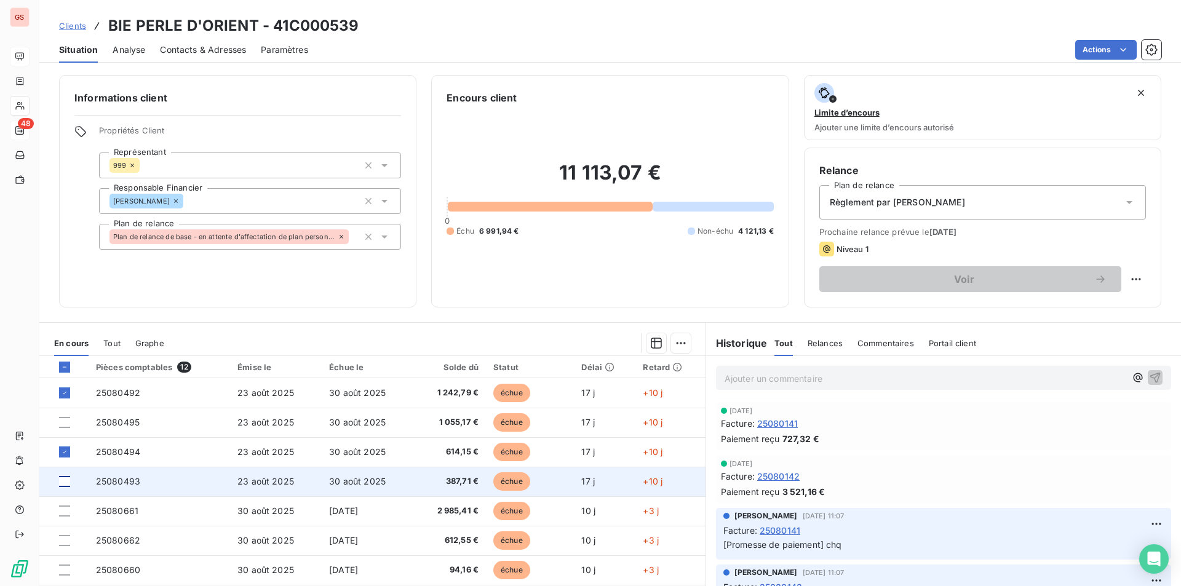
click at [64, 479] on div at bounding box center [64, 481] width 11 height 11
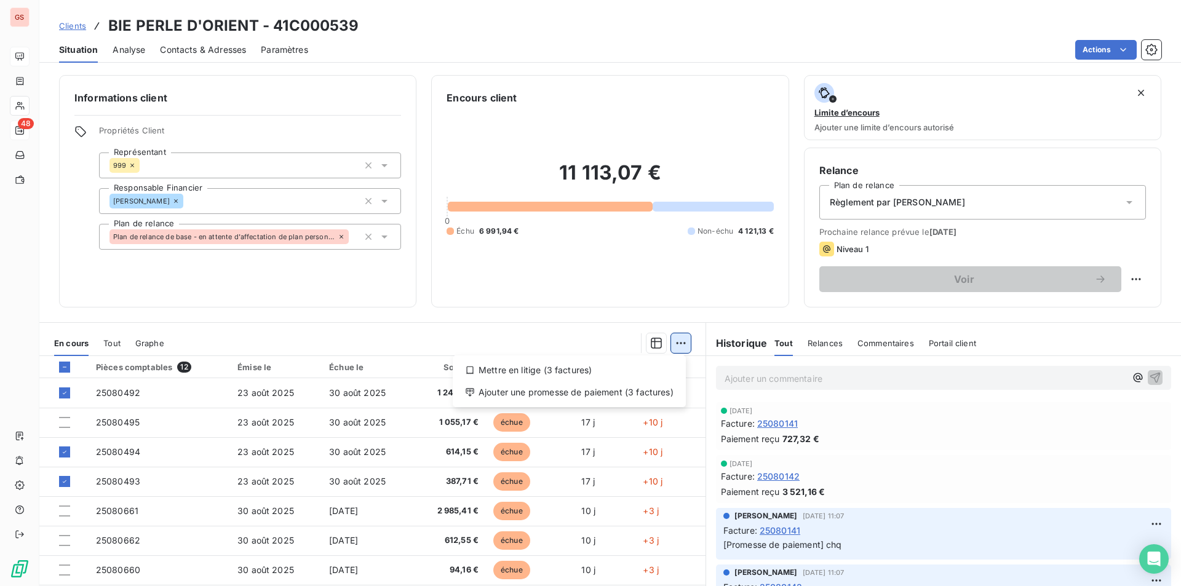
click at [679, 341] on html "GS 48 Clients BIE PERLE D'ORIENT - 41C000539 Situation Analyse Contacts & Adres…" at bounding box center [590, 293] width 1181 height 586
click at [614, 401] on div "Ajouter une promesse de paiement (3 factures)" at bounding box center [569, 393] width 223 height 20
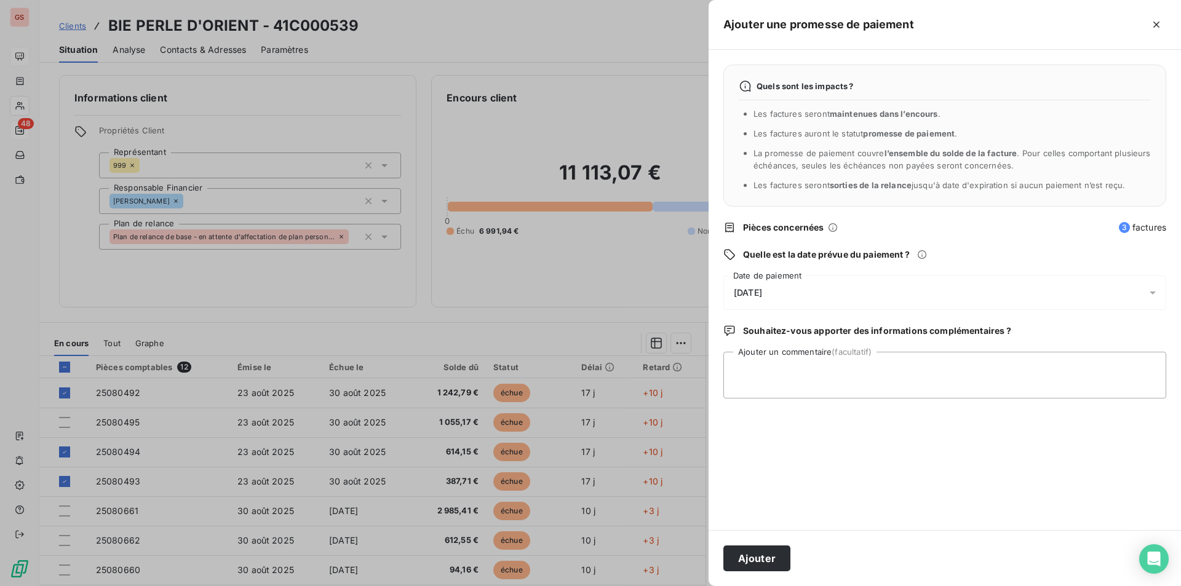
click at [802, 290] on div "[DATE]" at bounding box center [945, 293] width 443 height 34
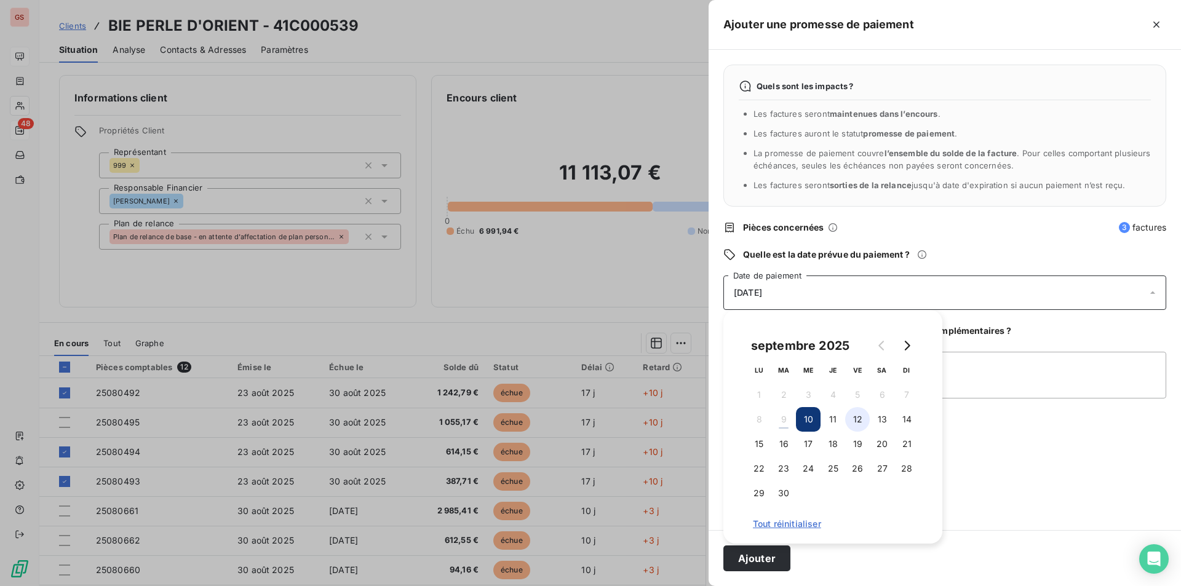
click at [857, 416] on button "12" at bounding box center [857, 419] width 25 height 25
click at [1014, 378] on textarea "Ajouter un commentaire (facultatif)" at bounding box center [945, 375] width 443 height 47
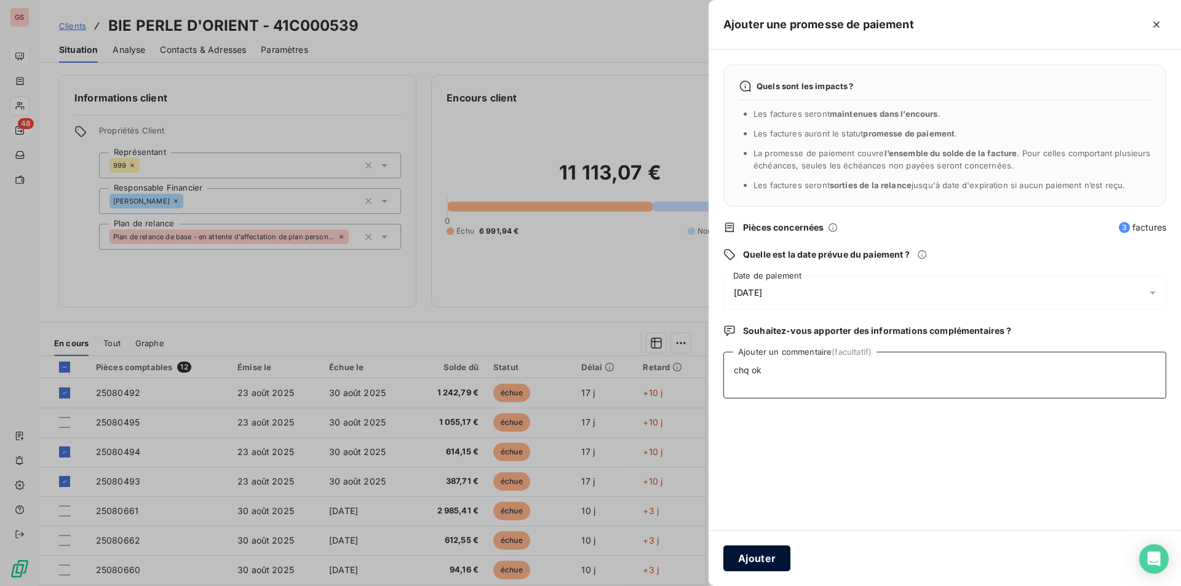
type textarea "chq ok"
click at [728, 550] on button "Ajouter" at bounding box center [757, 559] width 67 height 26
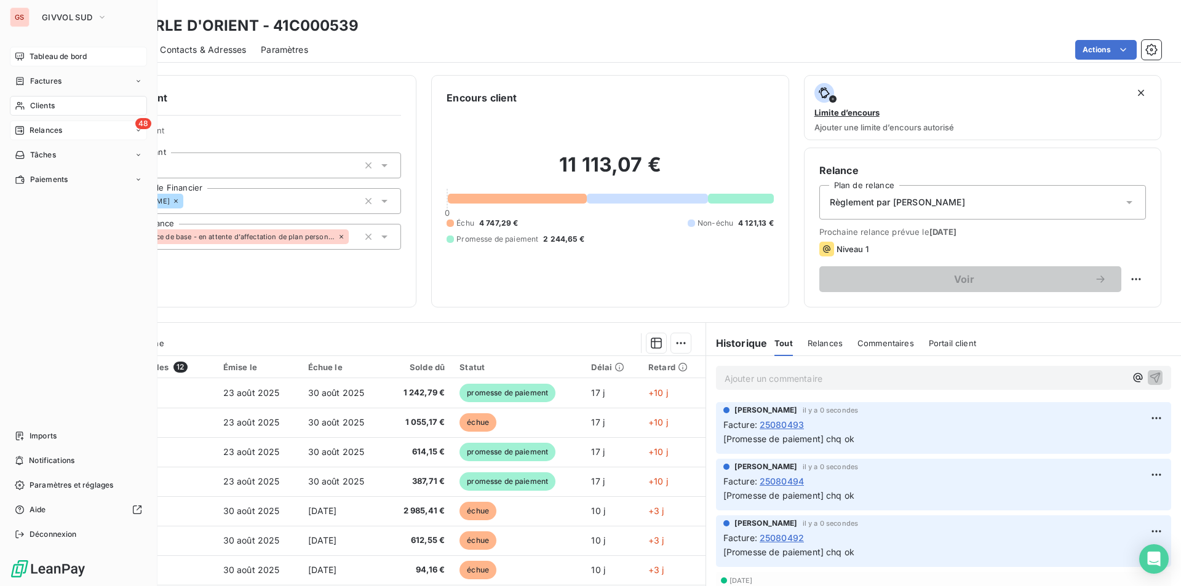
drag, startPoint x: 51, startPoint y: 110, endPoint x: 121, endPoint y: 113, distance: 69.6
click at [52, 110] on span "Clients" at bounding box center [42, 105] width 25 height 11
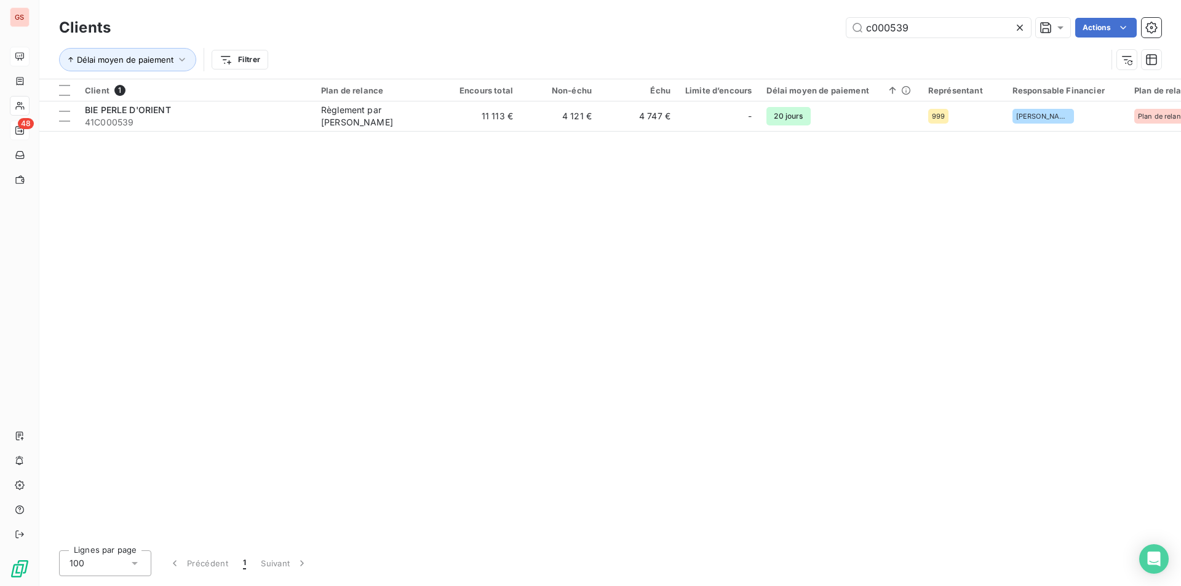
drag, startPoint x: 888, startPoint y: 30, endPoint x: 1035, endPoint y: 63, distance: 150.8
click at [1025, 61] on div "Clients c000539 Actions Délai moyen de paiement Filtrer" at bounding box center [610, 47] width 1103 height 64
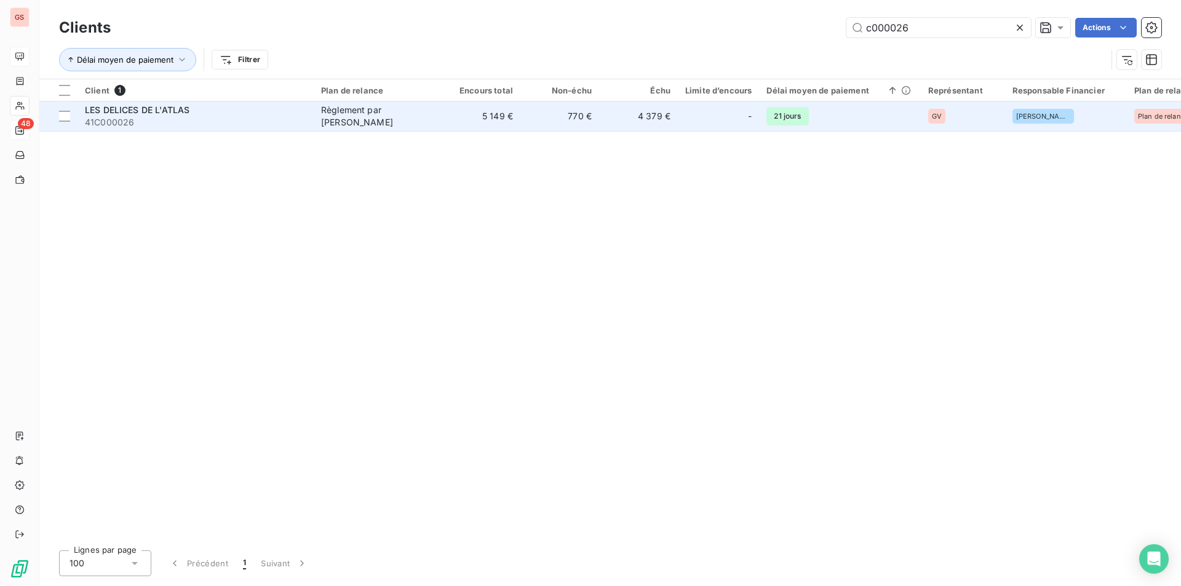
type input "c000026"
click at [344, 121] on div "Règlement par [PERSON_NAME]" at bounding box center [377, 116] width 113 height 25
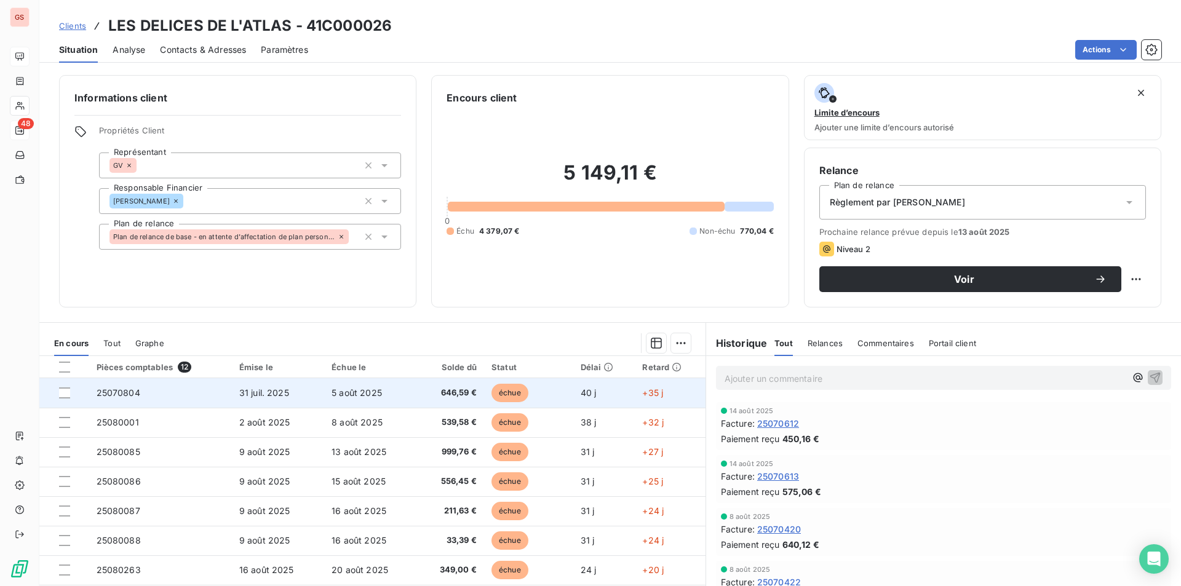
drag, startPoint x: 62, startPoint y: 394, endPoint x: 69, endPoint y: 401, distance: 9.6
click at [64, 394] on div at bounding box center [64, 393] width 11 height 11
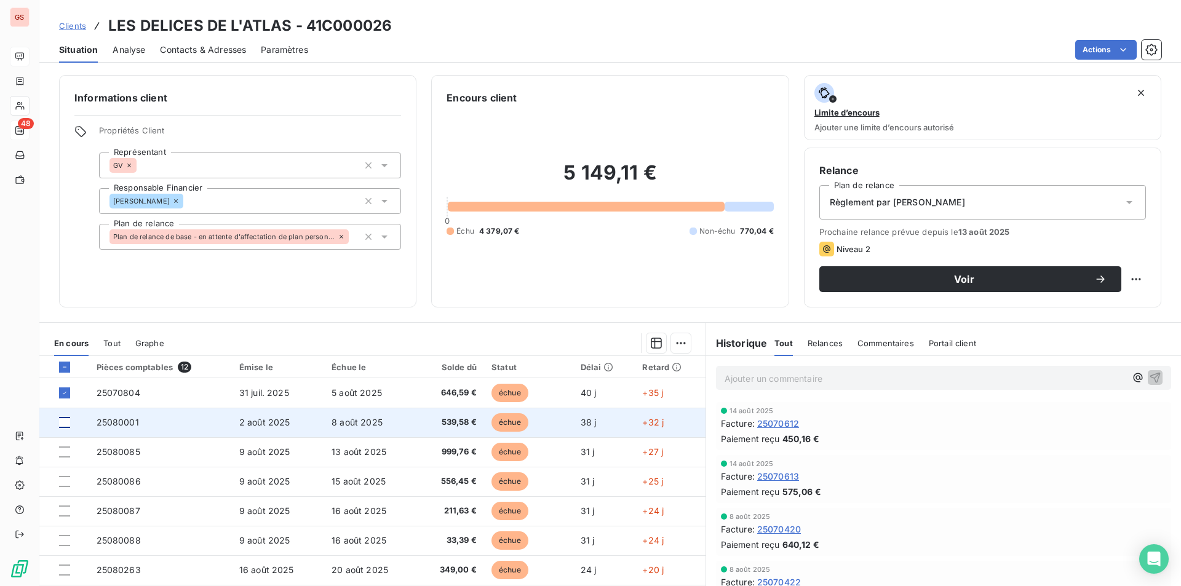
click at [66, 420] on div at bounding box center [64, 422] width 11 height 11
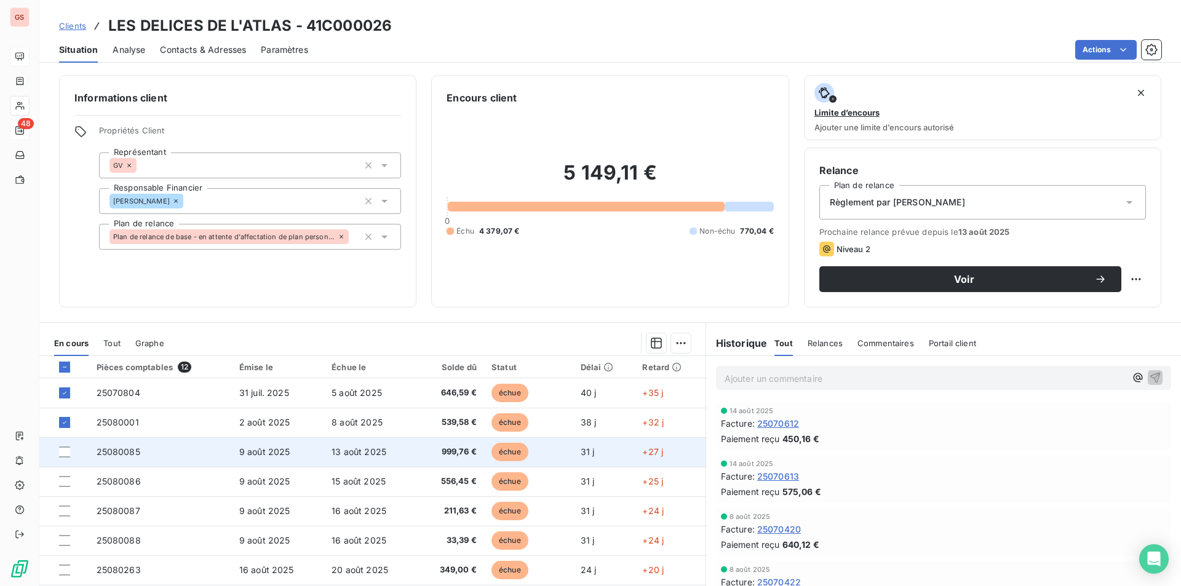
drag, startPoint x: 65, startPoint y: 451, endPoint x: 132, endPoint y: 458, distance: 67.5
click at [65, 451] on div at bounding box center [64, 452] width 11 height 11
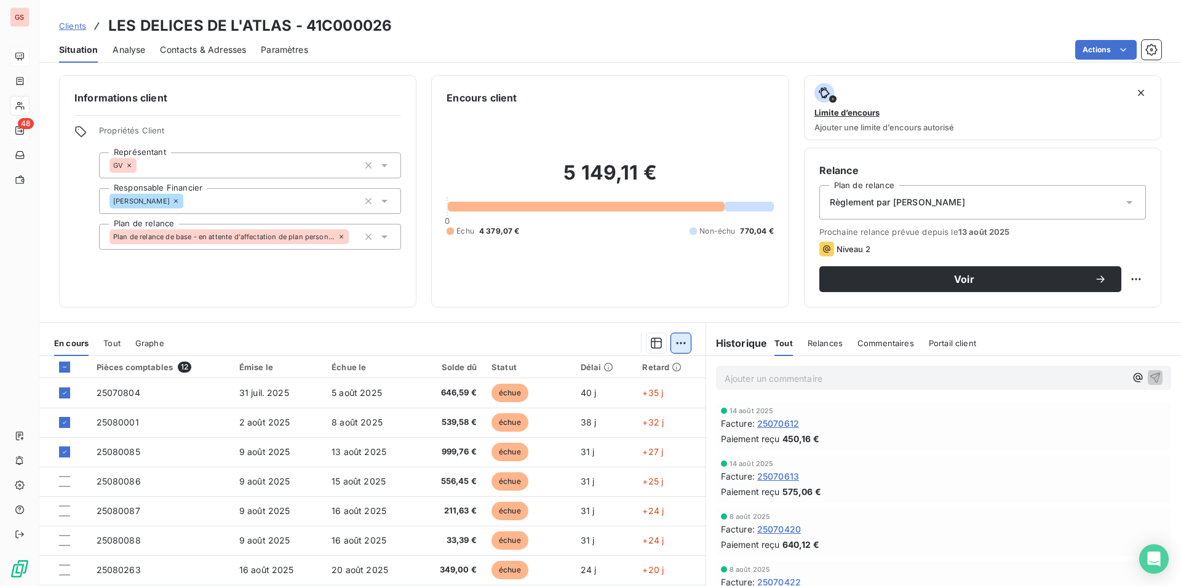
click at [679, 343] on html "GS 48 Clients LES DELICES DE L'ATLAS - 41C000026 Situation Analyse Contacts & A…" at bounding box center [590, 293] width 1181 height 586
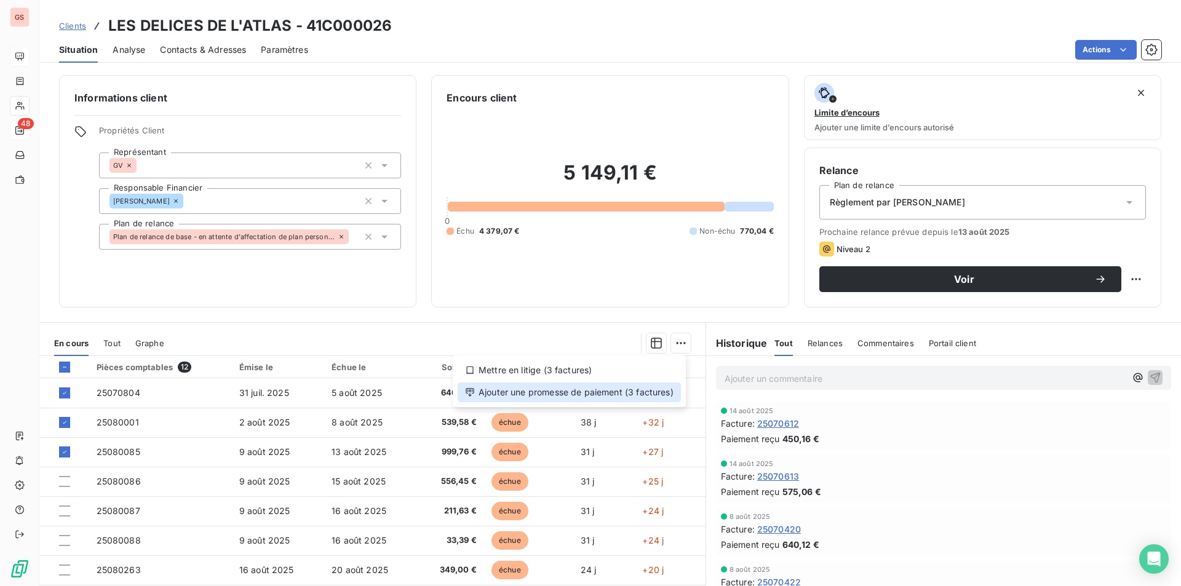
click at [636, 393] on div "Ajouter une promesse de paiement (3 factures)" at bounding box center [569, 393] width 223 height 20
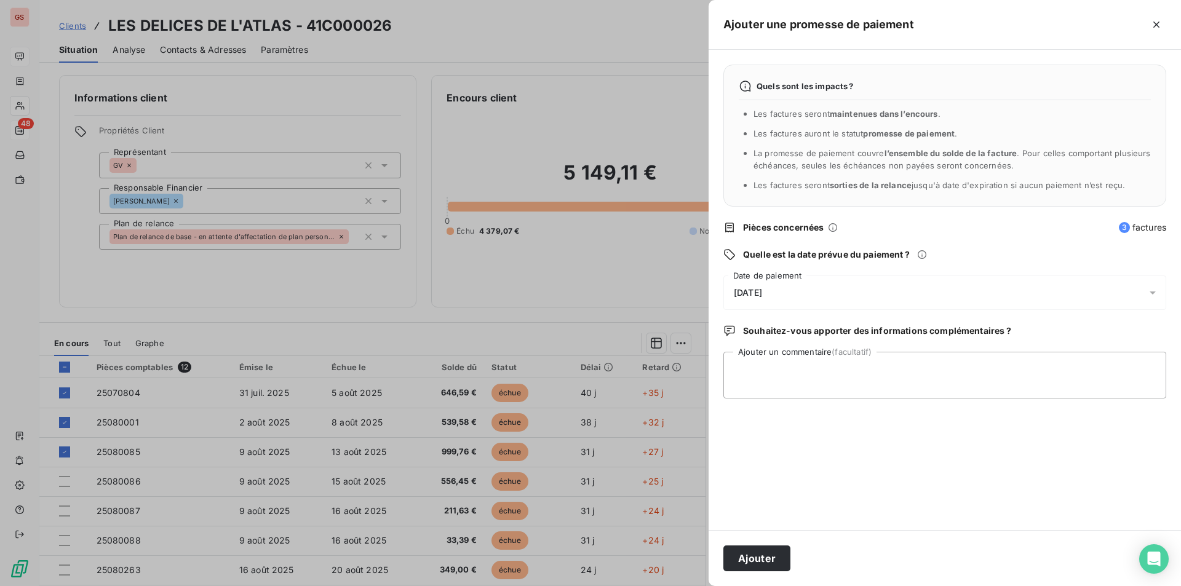
click at [756, 286] on div "[DATE]" at bounding box center [945, 293] width 443 height 34
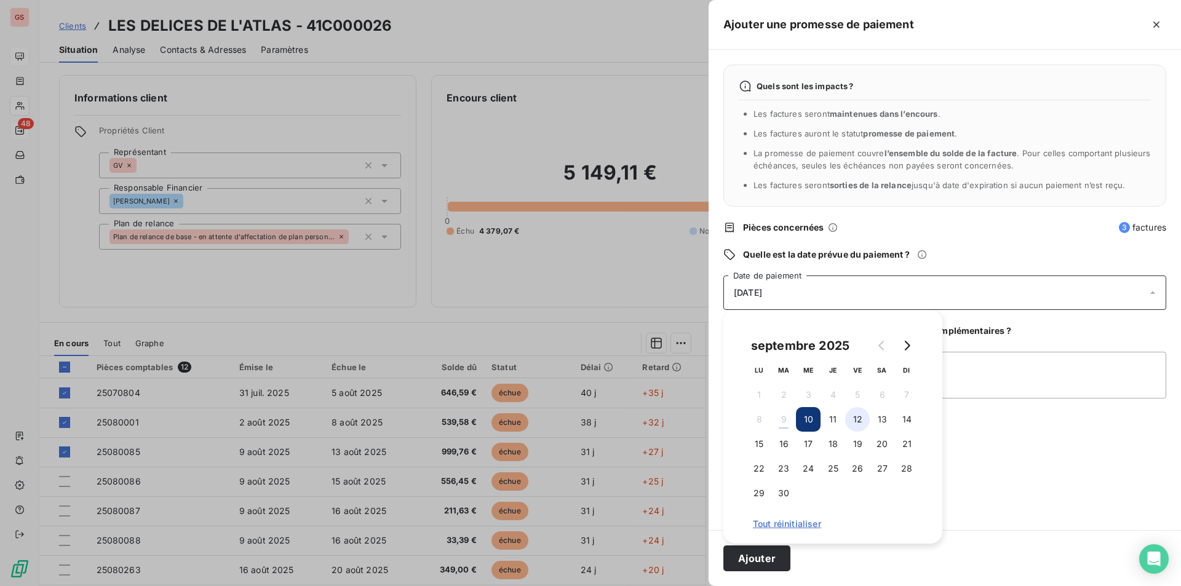
click at [862, 421] on button "12" at bounding box center [857, 419] width 25 height 25
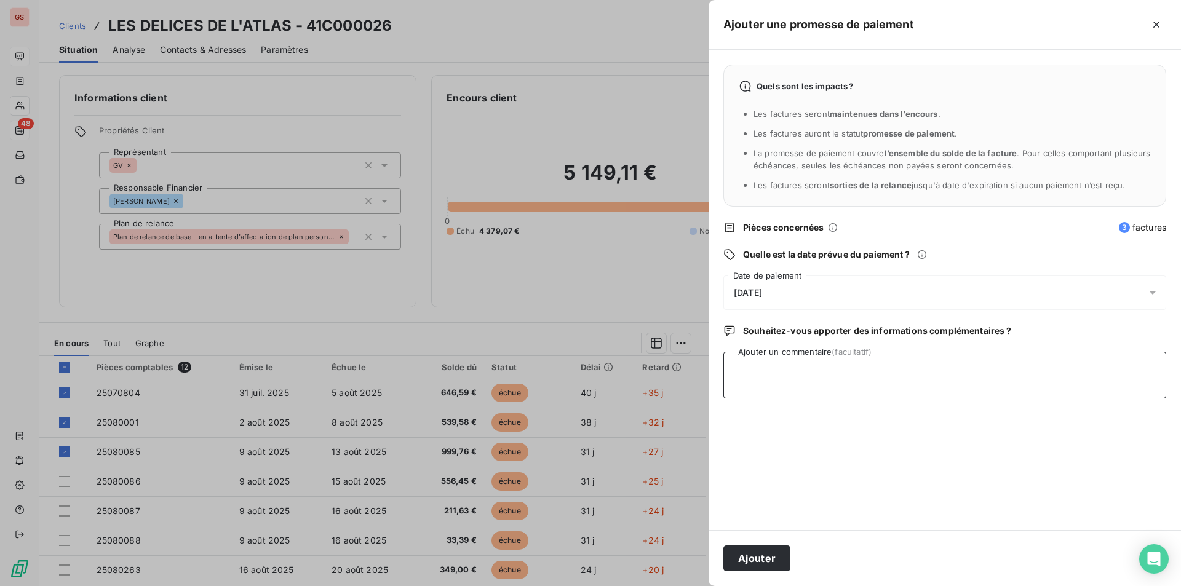
click at [1039, 356] on textarea "Ajouter un commentaire (facultatif)" at bounding box center [945, 375] width 443 height 47
type textarea "chq ok"
click at [765, 554] on button "Ajouter" at bounding box center [757, 559] width 67 height 26
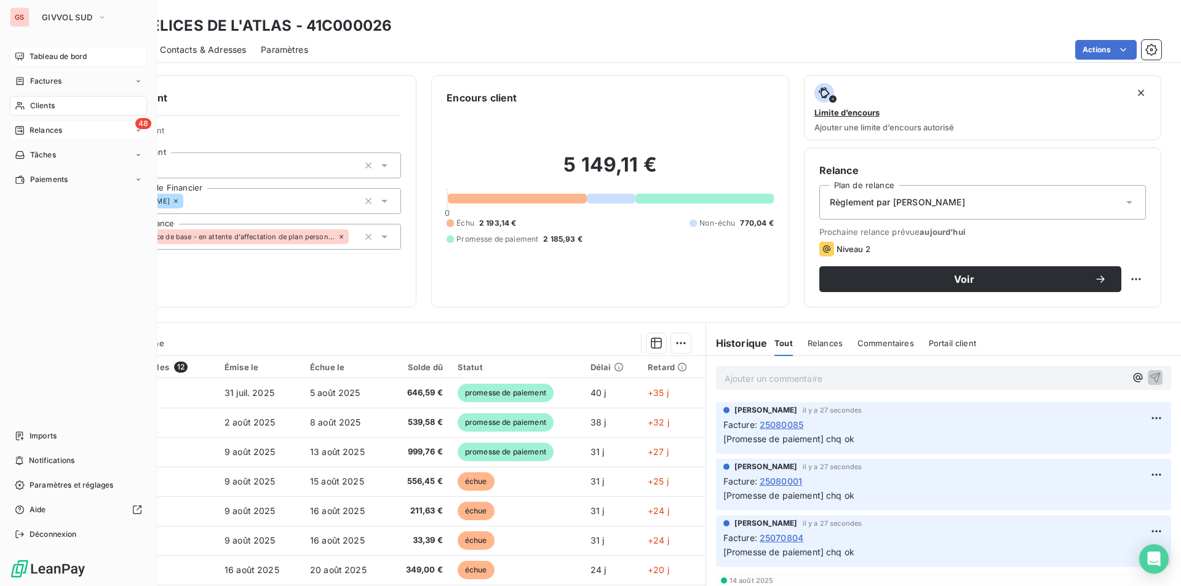
click at [34, 100] on div "Clients" at bounding box center [78, 106] width 137 height 20
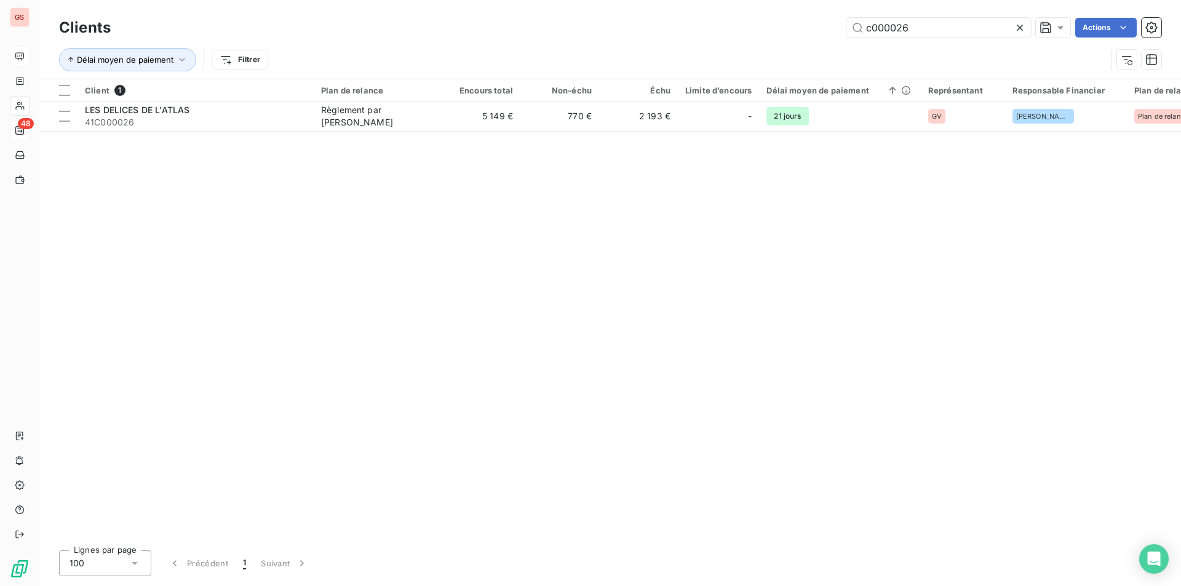
drag, startPoint x: 897, startPoint y: 29, endPoint x: 1087, endPoint y: 44, distance: 190.1
click at [1080, 42] on div "Clients c000026 Actions Délai moyen de paiement Filtrer" at bounding box center [610, 47] width 1103 height 64
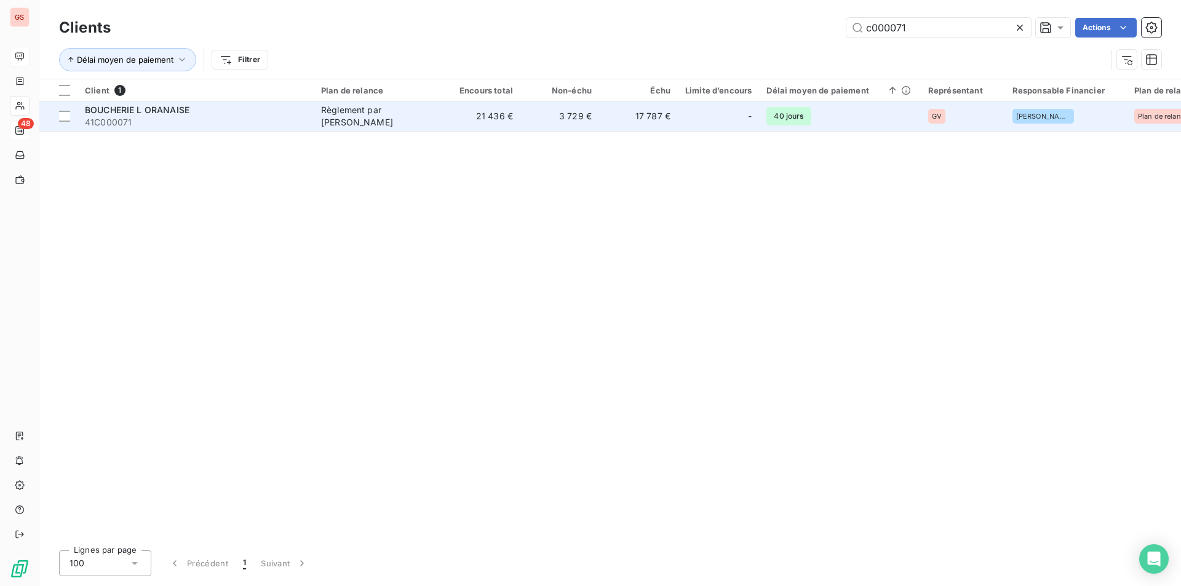
type input "c000071"
click at [271, 119] on span "41C000071" at bounding box center [195, 122] width 221 height 12
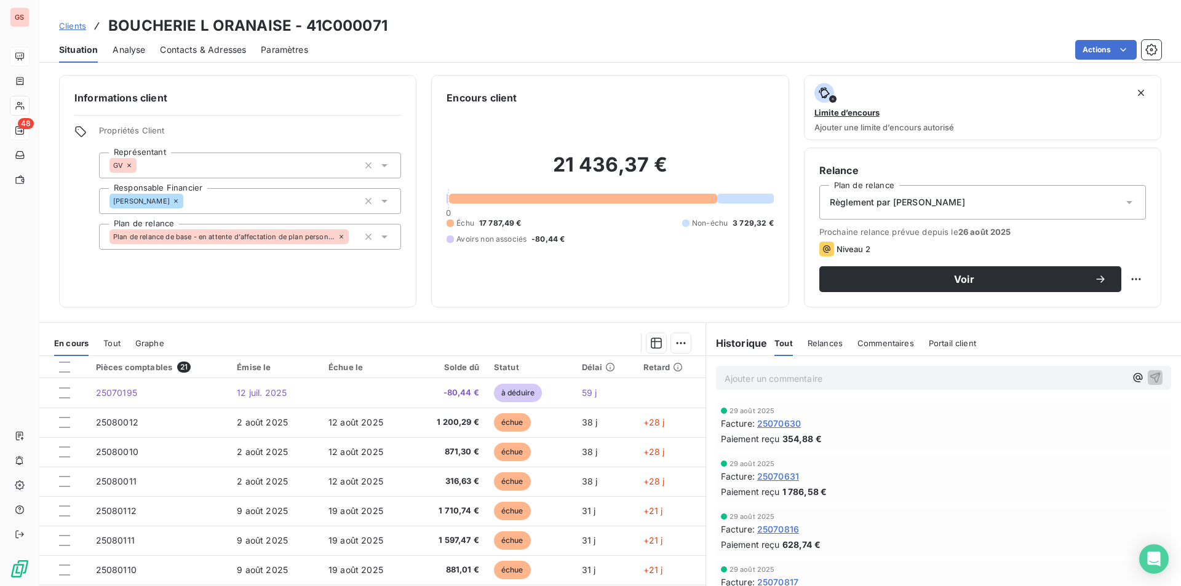
click at [757, 375] on p "Ajouter un commentaire ﻿" at bounding box center [925, 378] width 401 height 15
click at [1151, 378] on icon "button" at bounding box center [1156, 377] width 10 height 10
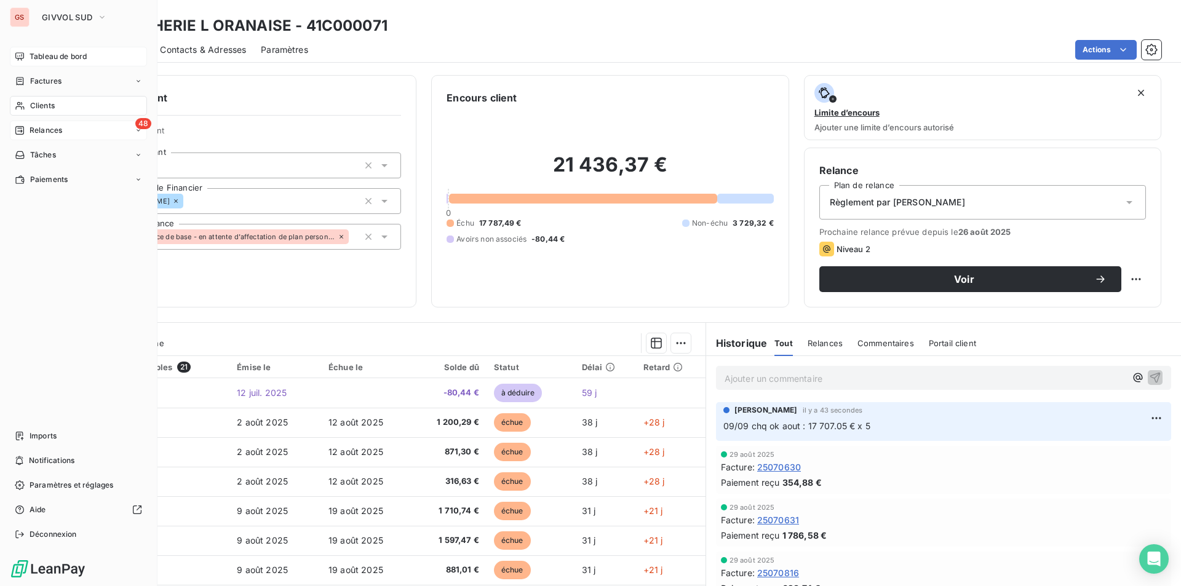
click at [57, 103] on div "Clients" at bounding box center [78, 106] width 137 height 20
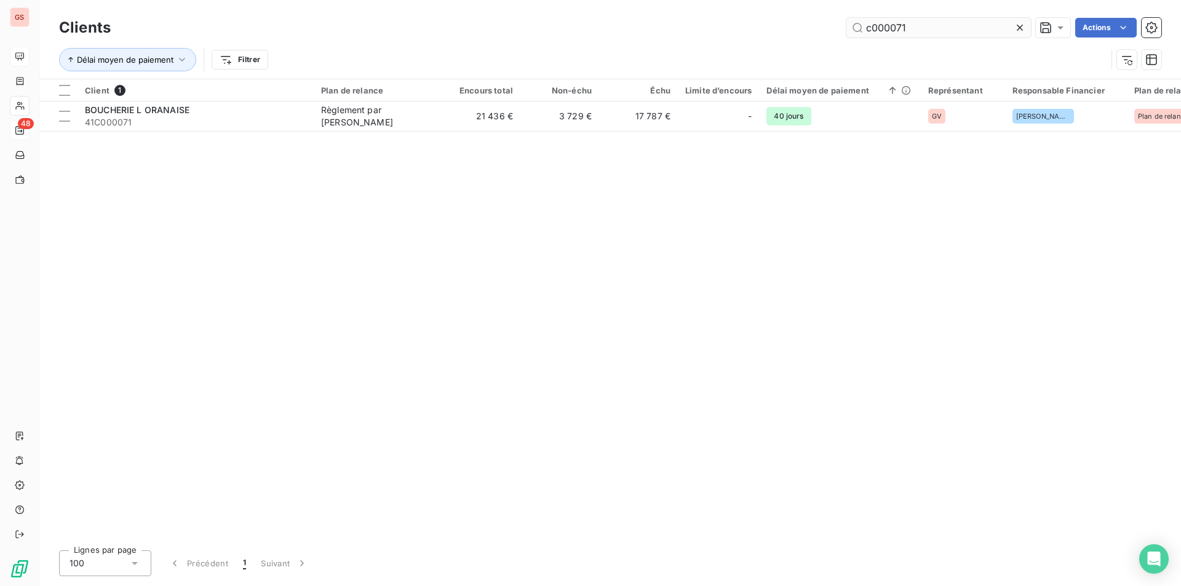
drag, startPoint x: 912, startPoint y: 29, endPoint x: 962, endPoint y: 31, distance: 49.3
click at [962, 31] on input "c000071" at bounding box center [939, 28] width 185 height 20
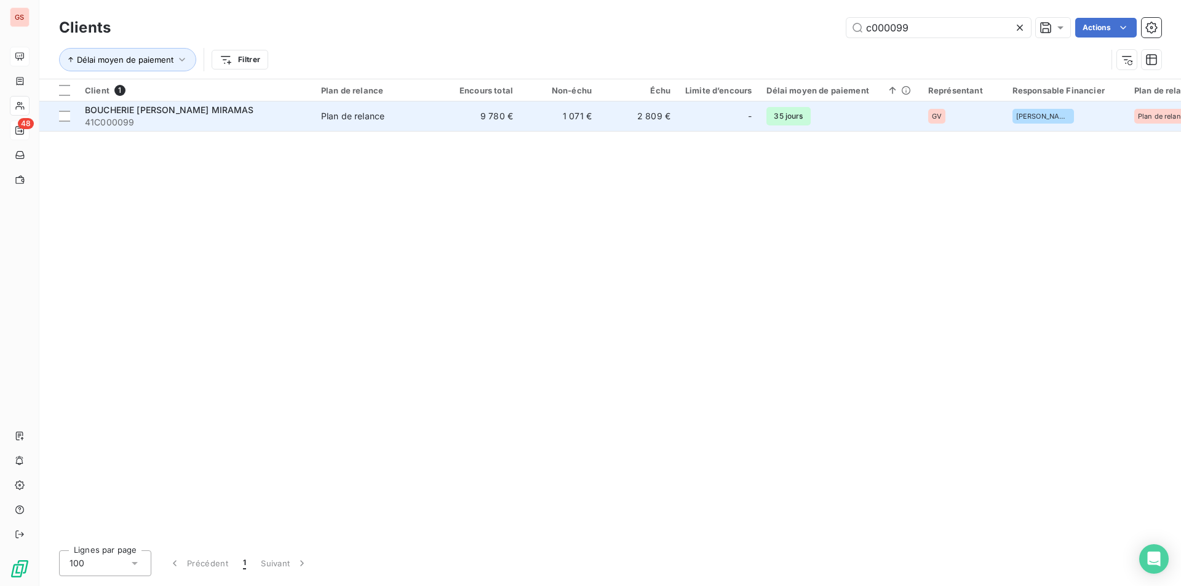
type input "c000099"
click at [373, 118] on div "Plan de relance" at bounding box center [352, 116] width 63 height 12
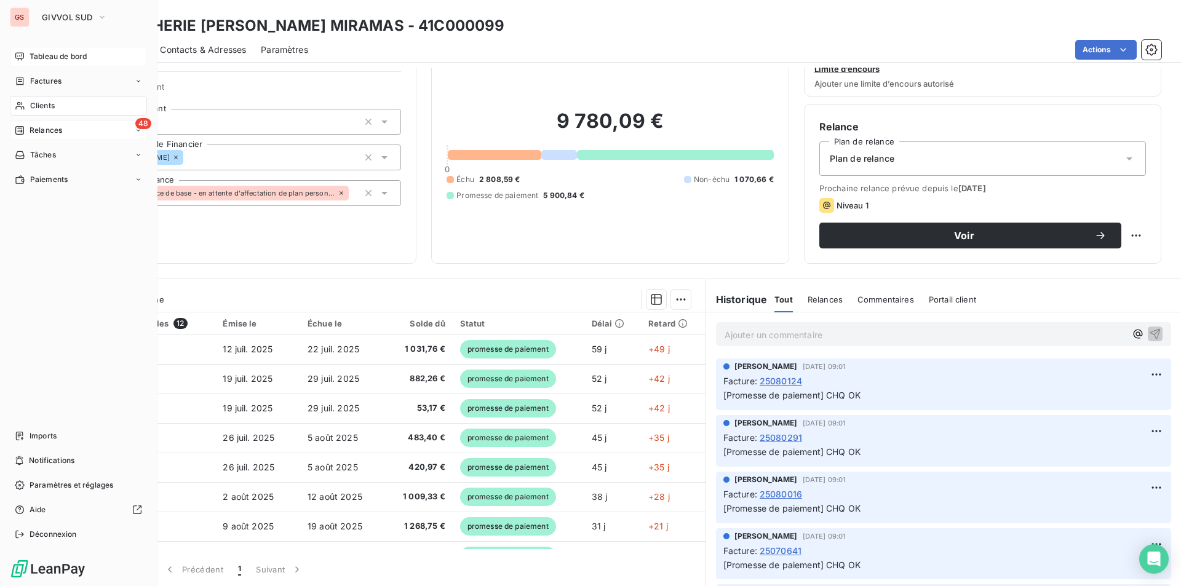
click at [44, 55] on span "Tableau de bord" at bounding box center [58, 56] width 57 height 11
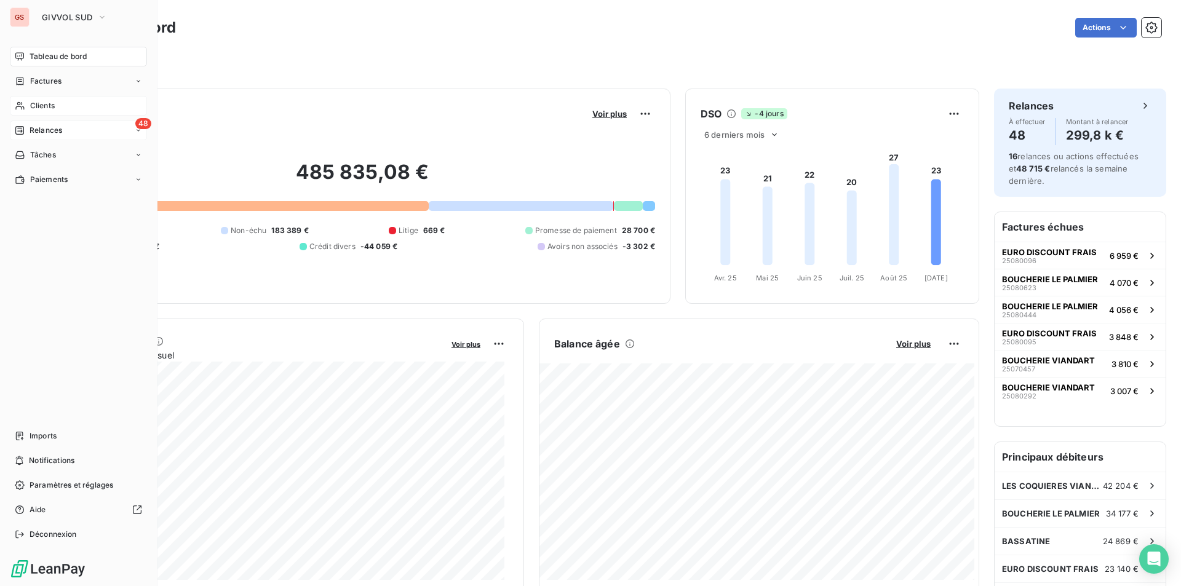
drag, startPoint x: 25, startPoint y: 102, endPoint x: 43, endPoint y: 99, distance: 18.1
click at [26, 102] on div "Clients" at bounding box center [78, 106] width 137 height 20
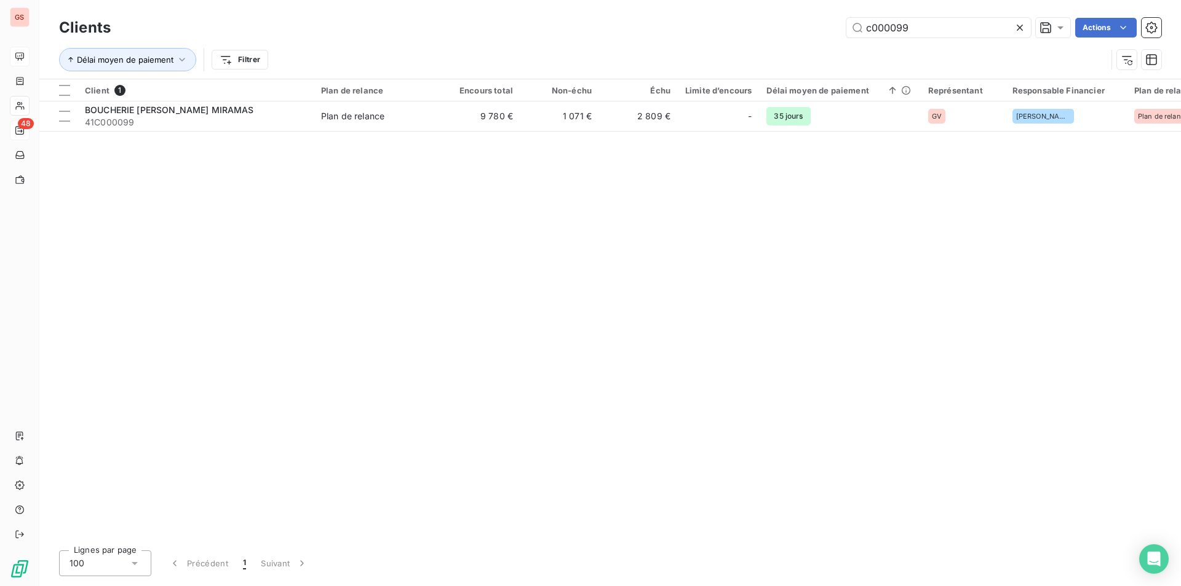
drag, startPoint x: 896, startPoint y: 25, endPoint x: 1067, endPoint y: 53, distance: 172.7
click at [1067, 53] on div "Clients c000099 Actions Délai moyen de paiement Filtrer" at bounding box center [610, 47] width 1103 height 64
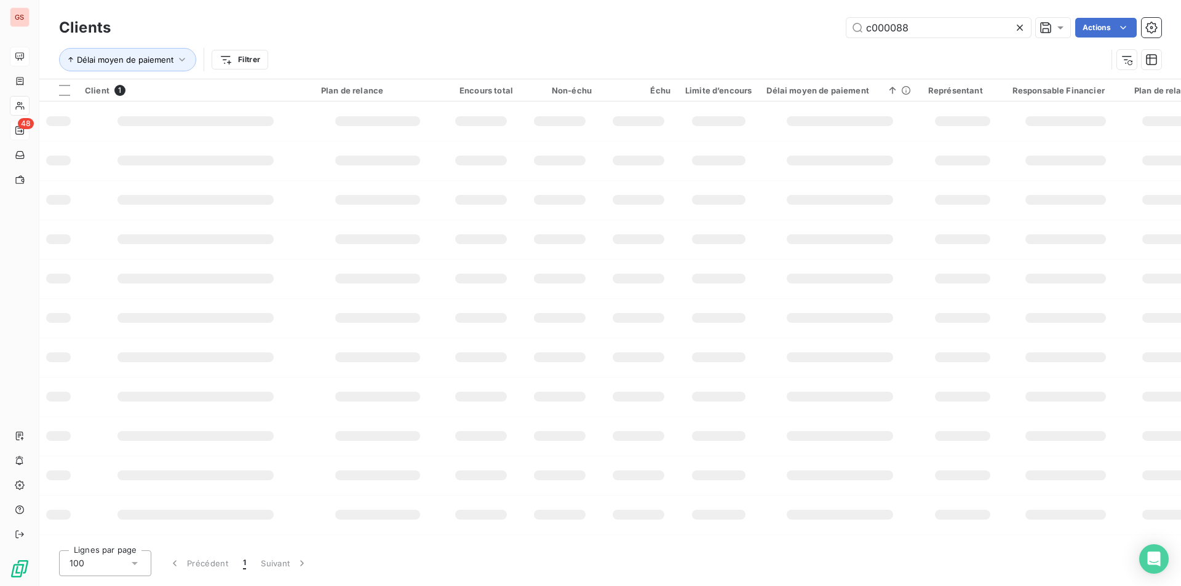
type input "c000088"
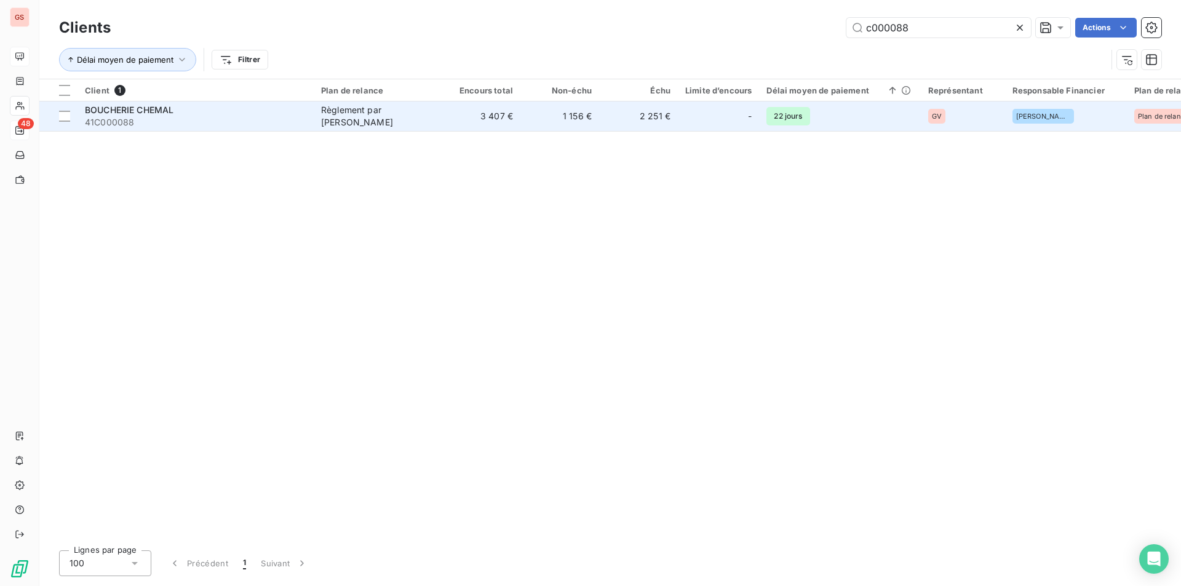
click at [369, 122] on td "Règlement par [PERSON_NAME]" at bounding box center [378, 117] width 128 height 30
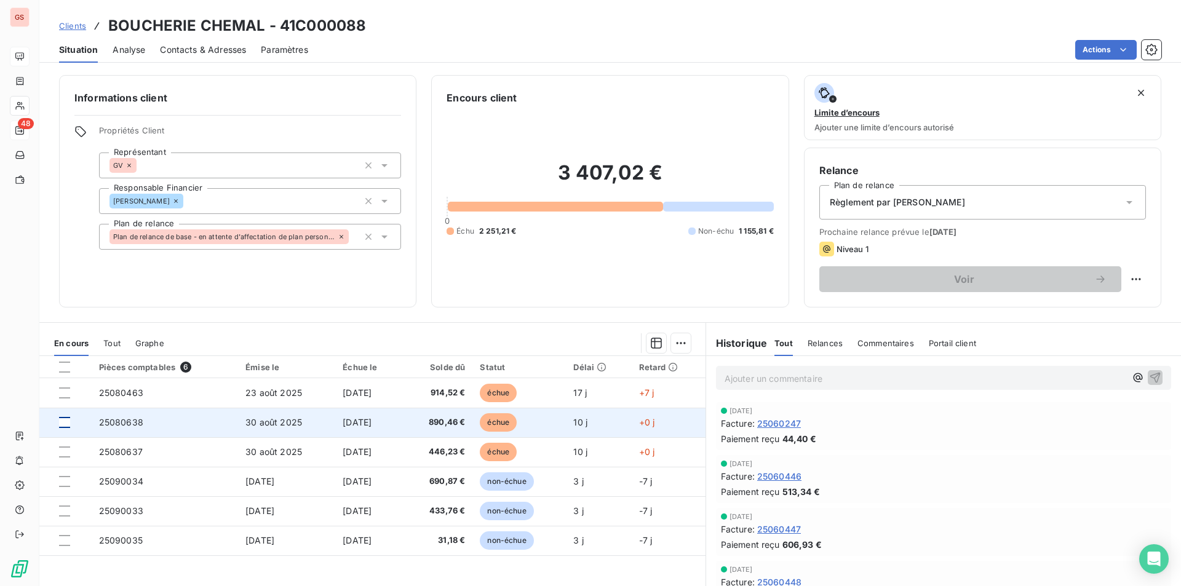
click at [66, 424] on div at bounding box center [64, 422] width 11 height 11
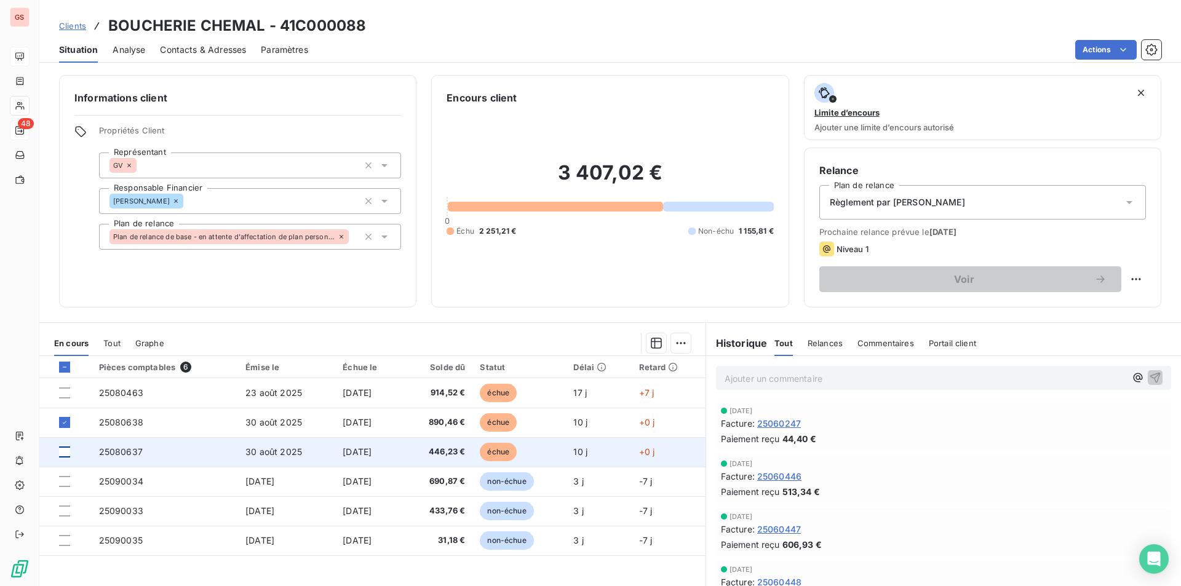
click at [66, 449] on div at bounding box center [64, 452] width 11 height 11
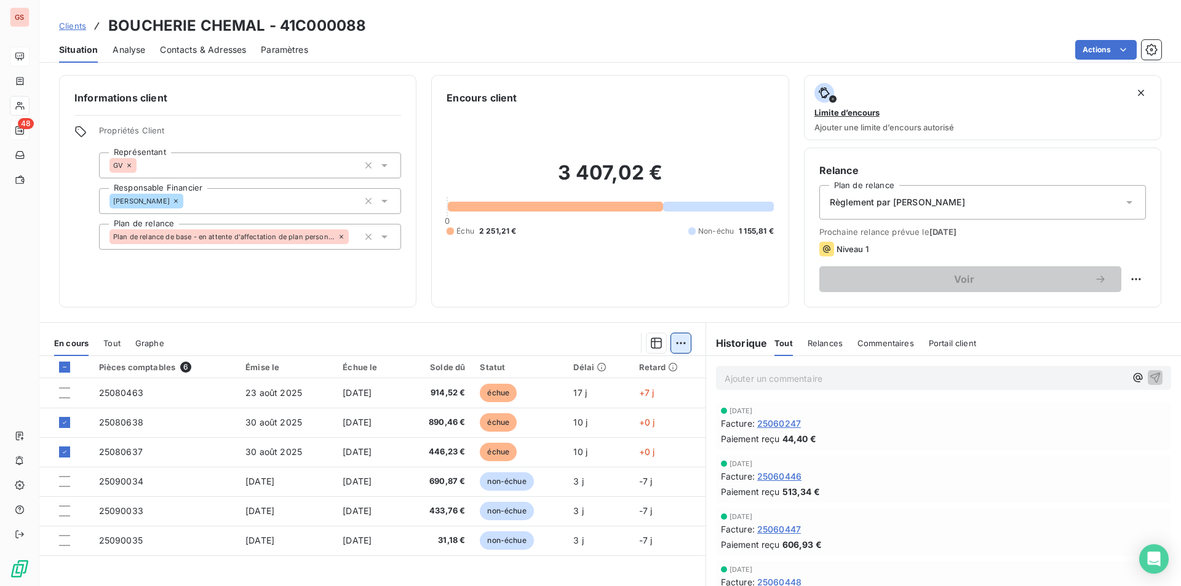
click at [681, 340] on html "GS 48 Clients BOUCHERIE CHEMAL - 41C000088 Situation Analyse Contacts & Adresse…" at bounding box center [590, 293] width 1181 height 586
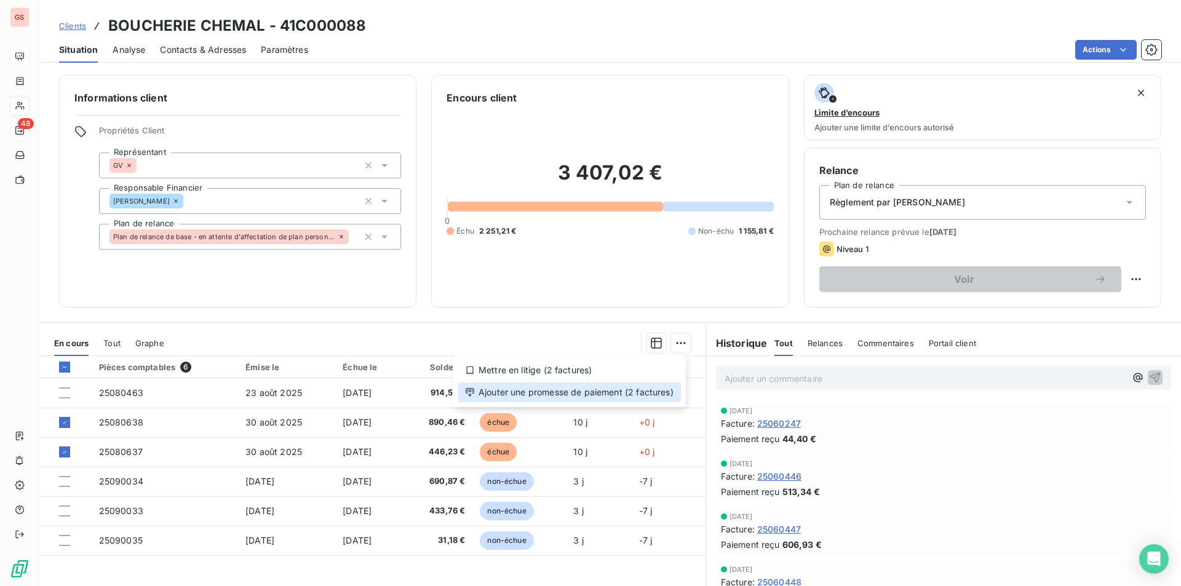
click at [667, 399] on div "Ajouter une promesse de paiement (2 factures)" at bounding box center [569, 393] width 223 height 20
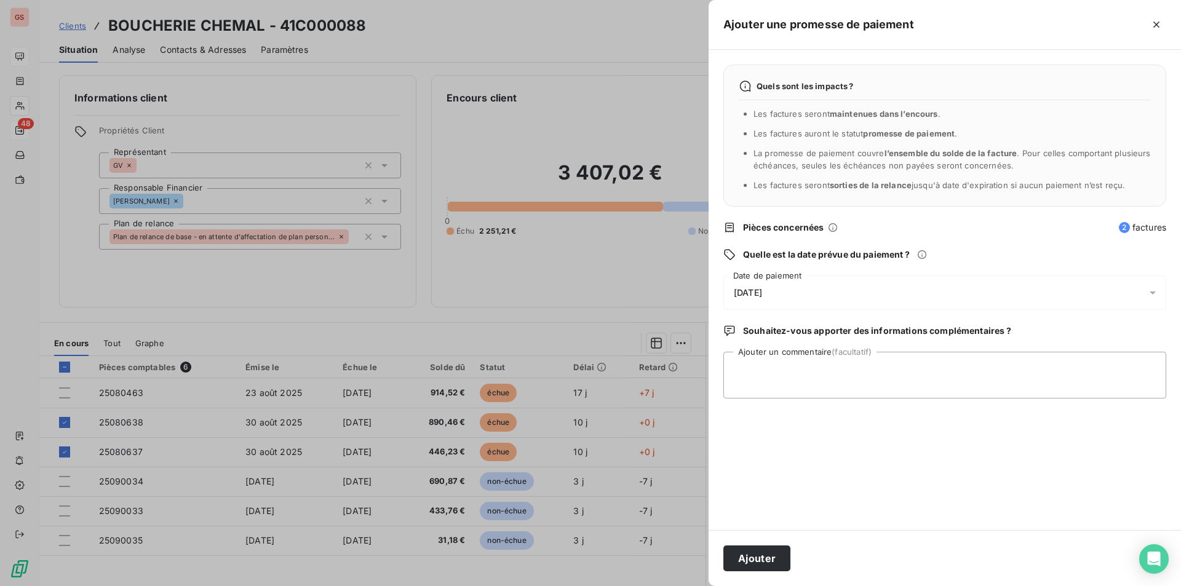
click at [785, 290] on div "[DATE]" at bounding box center [945, 293] width 443 height 34
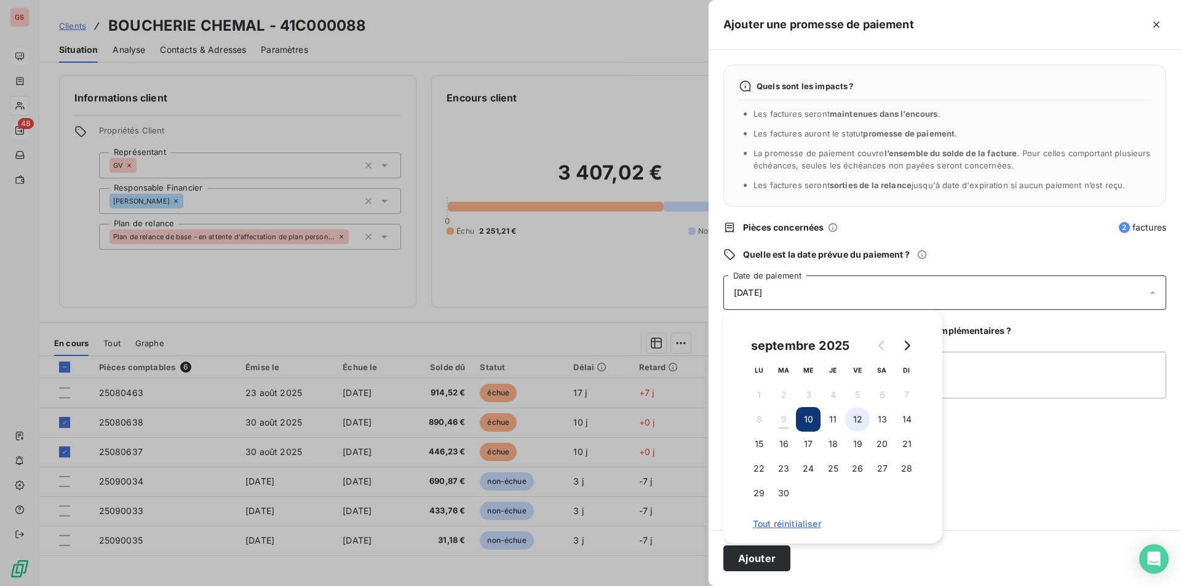
click at [853, 420] on button "12" at bounding box center [857, 419] width 25 height 25
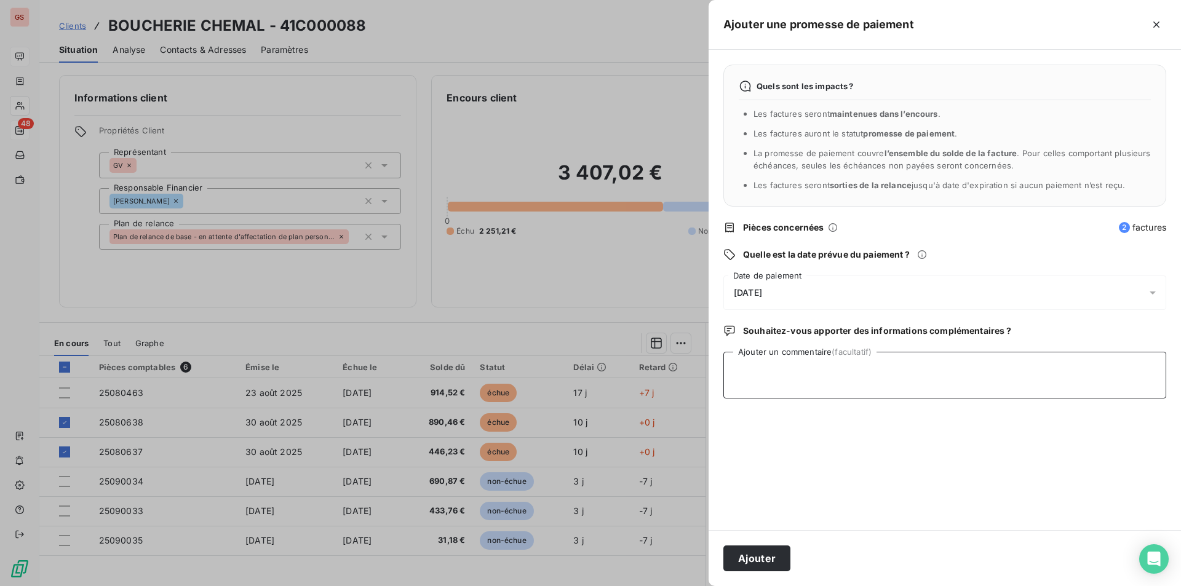
click at [1065, 373] on textarea "Ajouter un commentaire (facultatif)" at bounding box center [945, 375] width 443 height 47
type textarea "chq ok"
click at [748, 556] on button "Ajouter" at bounding box center [757, 559] width 67 height 26
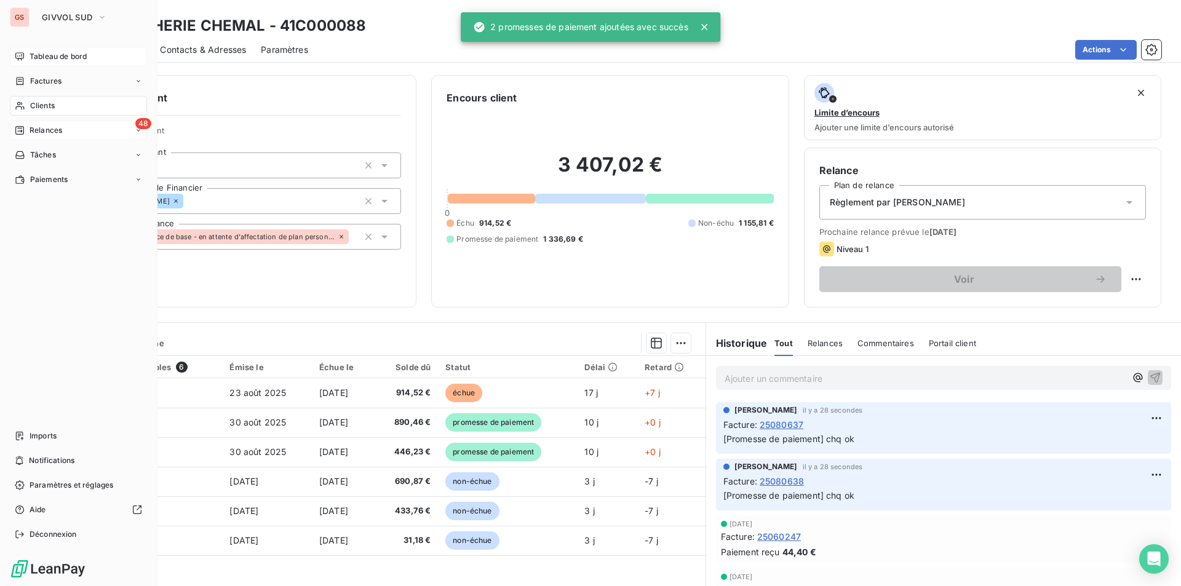
drag, startPoint x: 31, startPoint y: 108, endPoint x: 156, endPoint y: 102, distance: 124.4
click at [32, 108] on span "Clients" at bounding box center [42, 105] width 25 height 11
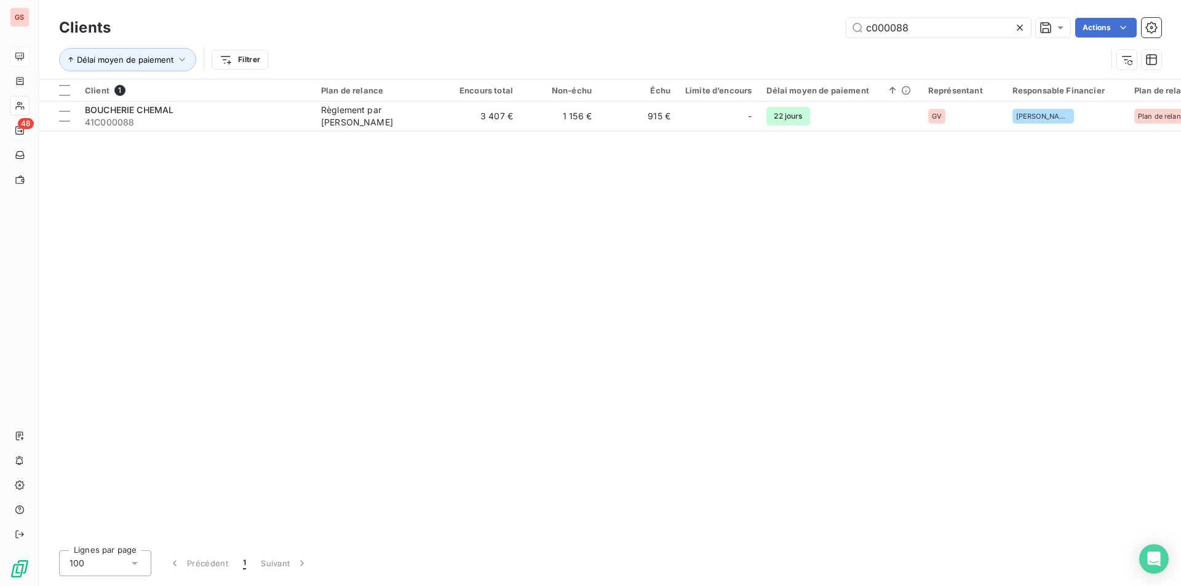
drag, startPoint x: 890, startPoint y: 25, endPoint x: 1041, endPoint y: 50, distance: 153.5
click at [1041, 50] on div "Clients c000088 Actions Délai moyen de paiement Filtrer" at bounding box center [610, 47] width 1103 height 64
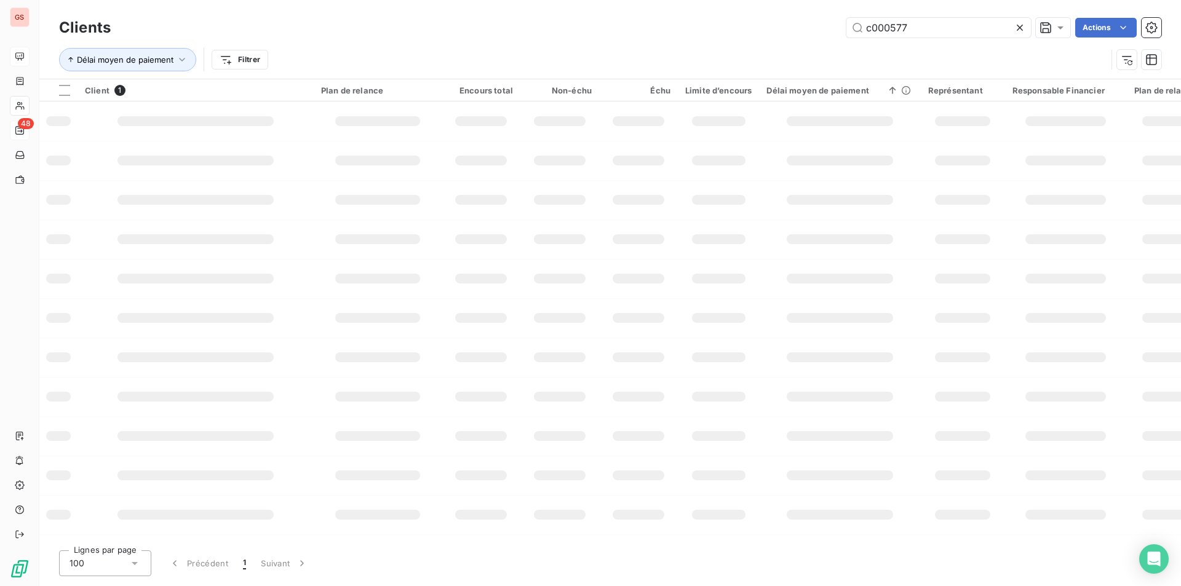
type input "c000577"
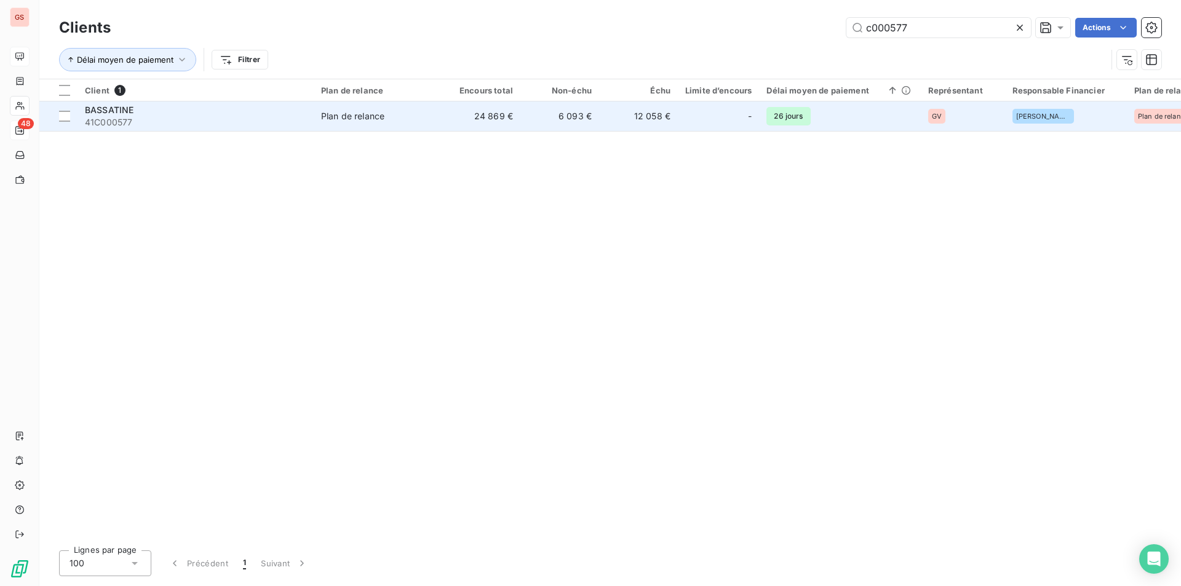
click at [435, 111] on td "Plan de relance" at bounding box center [378, 117] width 128 height 30
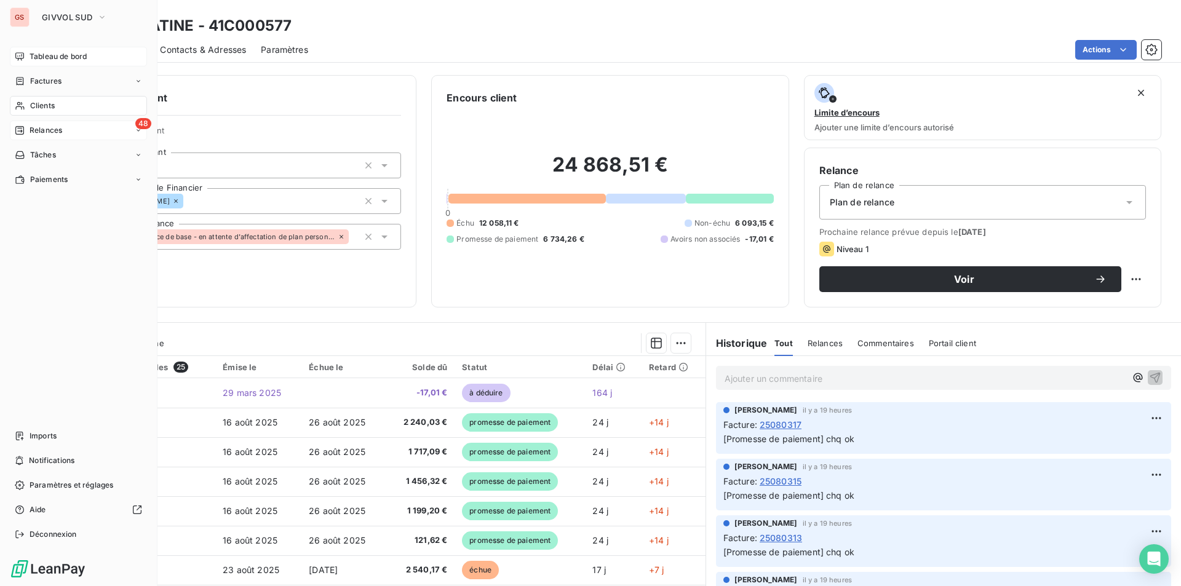
click at [68, 58] on span "Tableau de bord" at bounding box center [58, 56] width 57 height 11
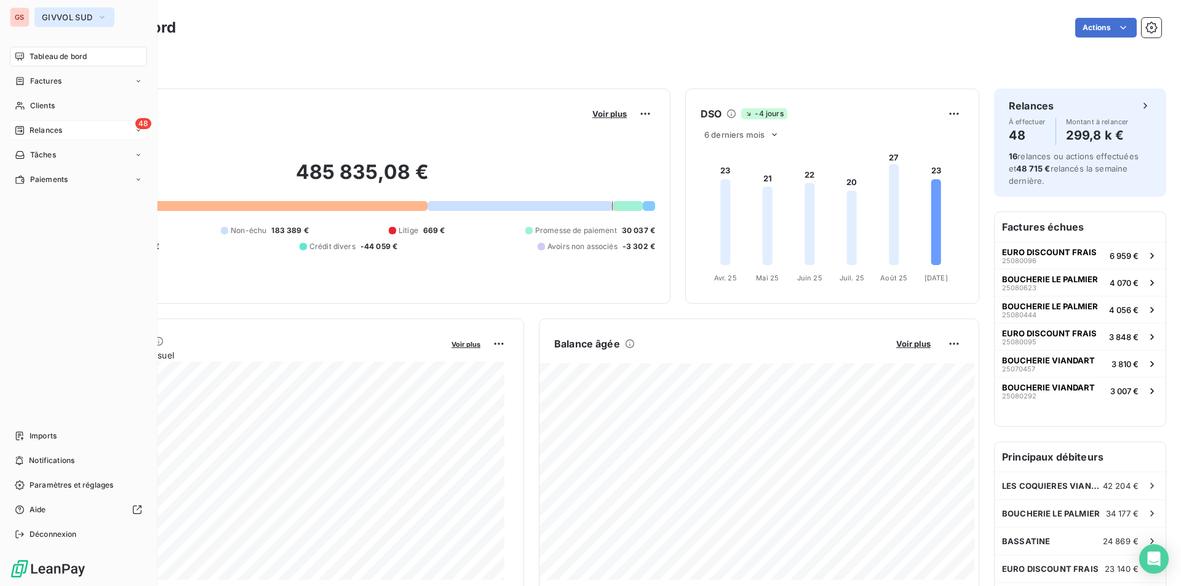
click at [79, 22] on span "GIVVOL SUD" at bounding box center [67, 17] width 50 height 10
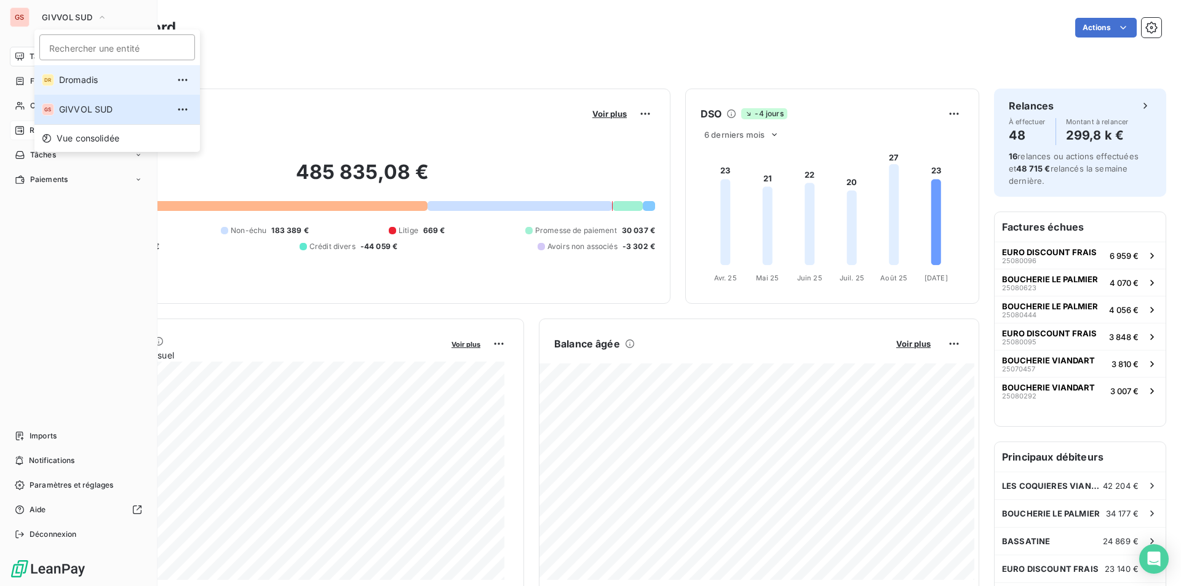
click at [64, 76] on span "Dromadis" at bounding box center [113, 80] width 109 height 12
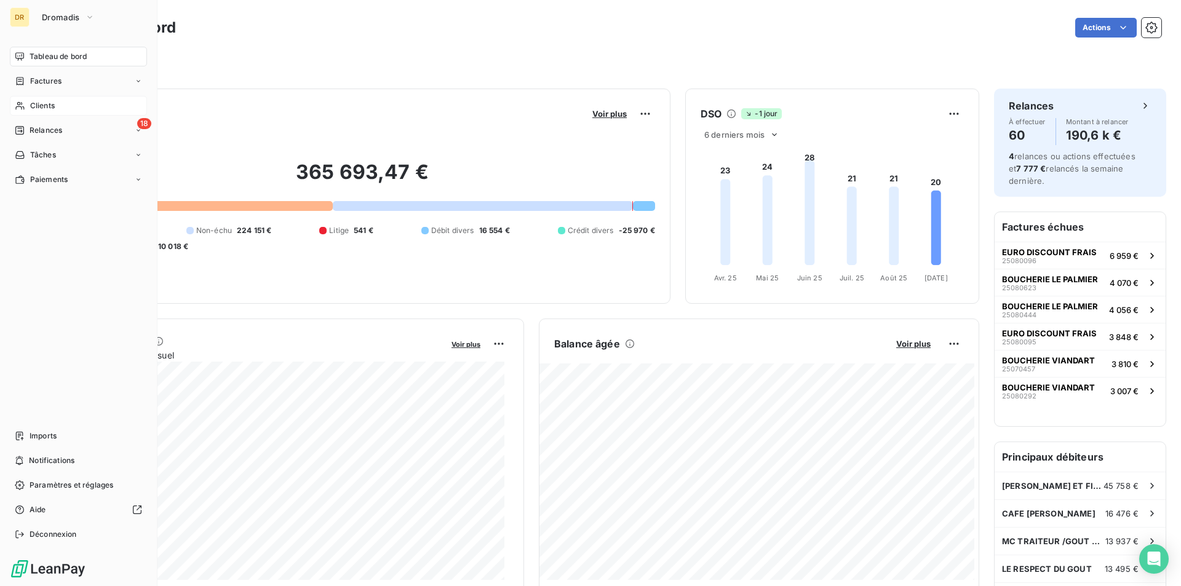
click at [38, 103] on span "Clients" at bounding box center [42, 105] width 25 height 11
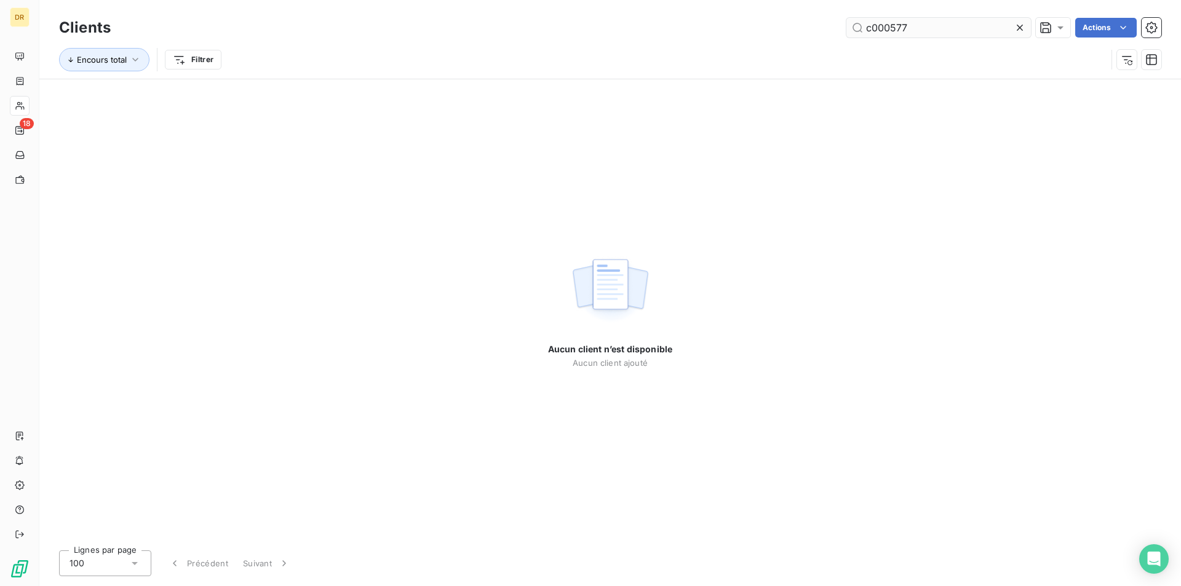
drag, startPoint x: 896, startPoint y: 30, endPoint x: 941, endPoint y: 26, distance: 45.1
click at [941, 26] on input "c000577" at bounding box center [939, 28] width 185 height 20
click at [868, 32] on input "c000531" at bounding box center [939, 28] width 185 height 20
click at [873, 30] on input "c000531" at bounding box center [939, 28] width 185 height 20
drag, startPoint x: 873, startPoint y: 31, endPoint x: 856, endPoint y: 34, distance: 16.9
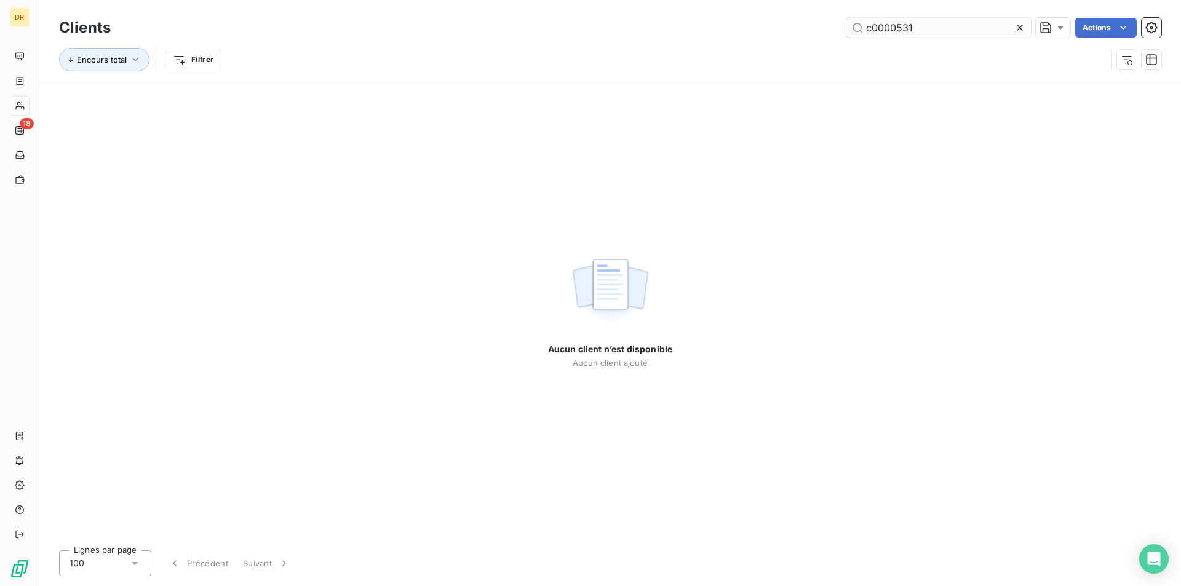
click at [856, 34] on input "c0000531" at bounding box center [939, 28] width 185 height 20
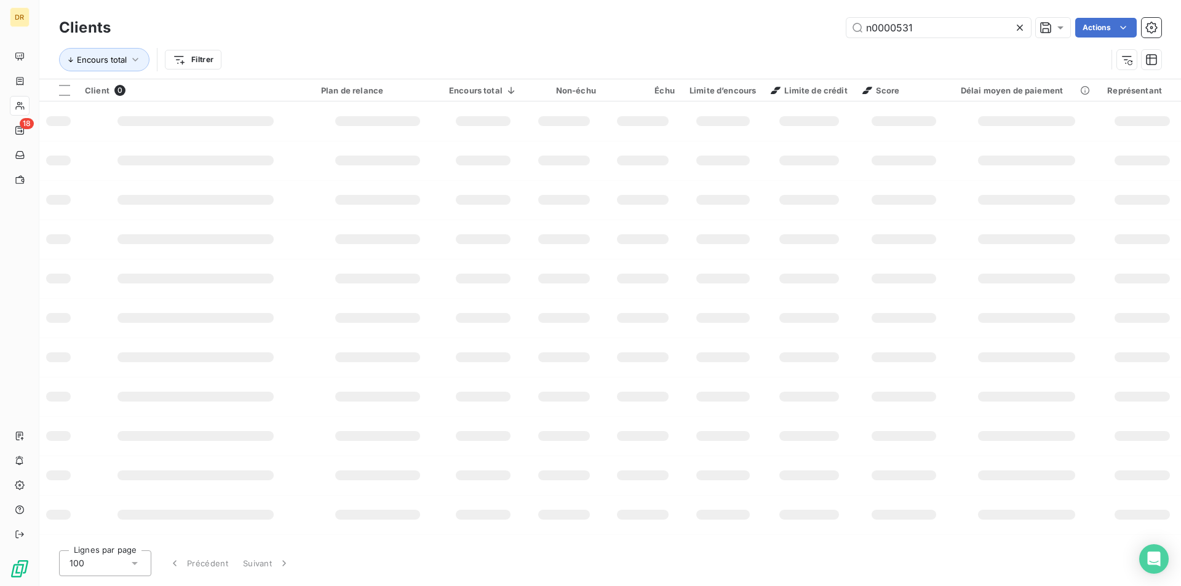
type input "n0000531"
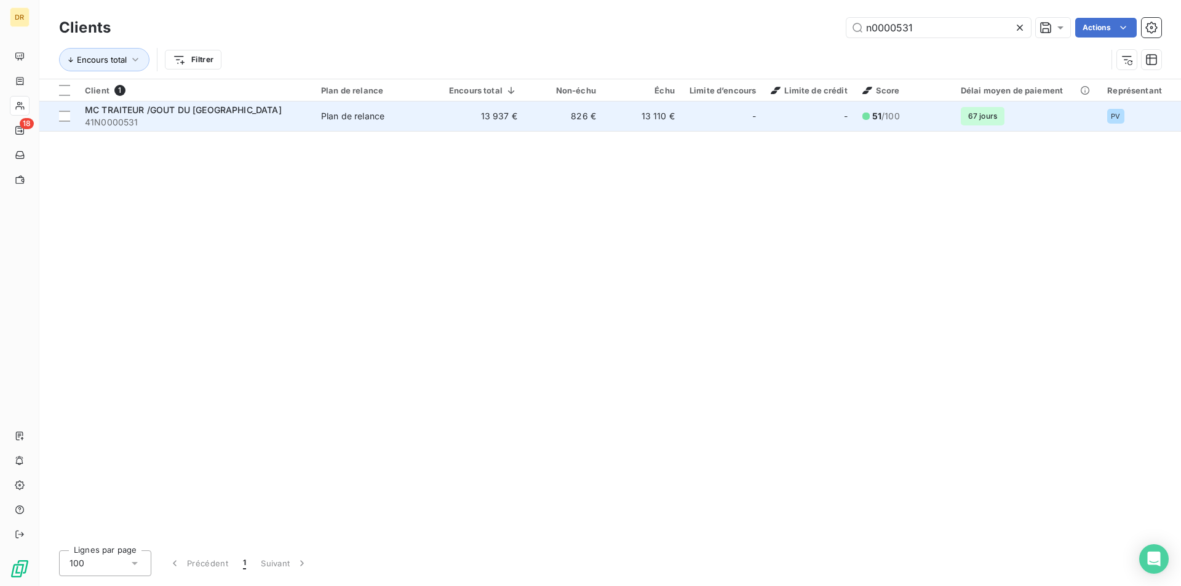
click at [373, 121] on div "Plan de relance" at bounding box center [352, 116] width 63 height 12
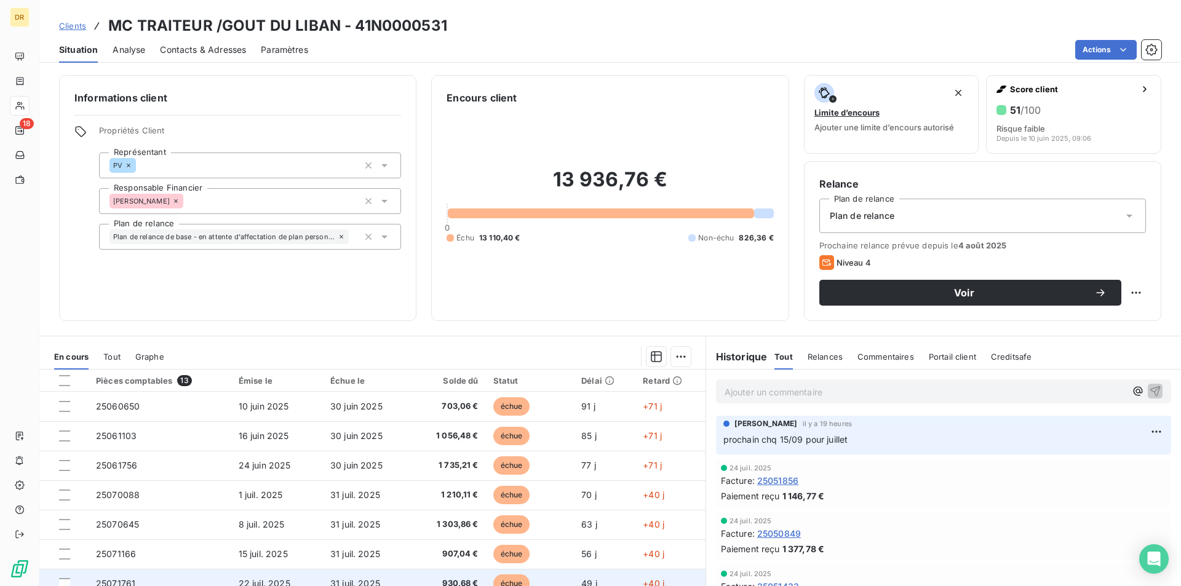
scroll to position [62, 0]
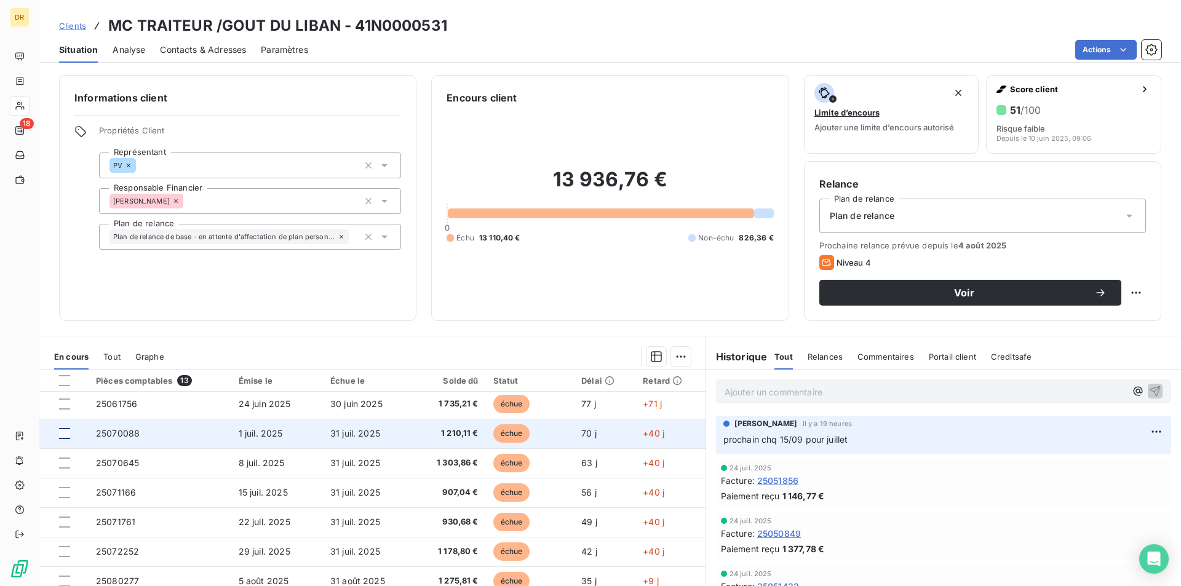
click at [66, 434] on div at bounding box center [64, 433] width 11 height 11
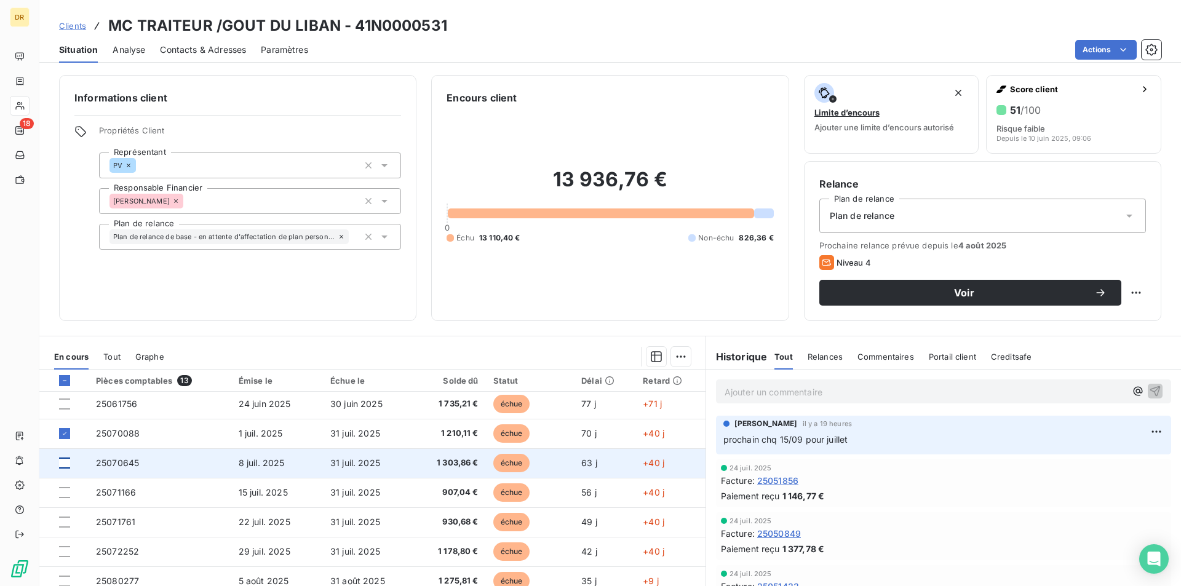
click at [69, 464] on div at bounding box center [64, 463] width 11 height 11
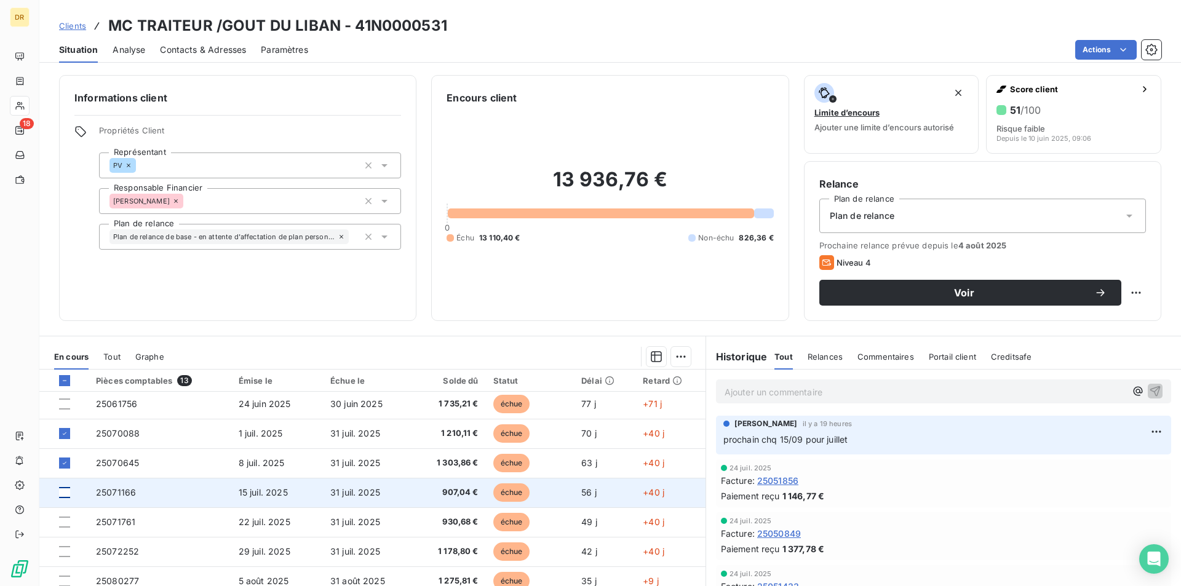
click at [65, 490] on div at bounding box center [64, 492] width 11 height 11
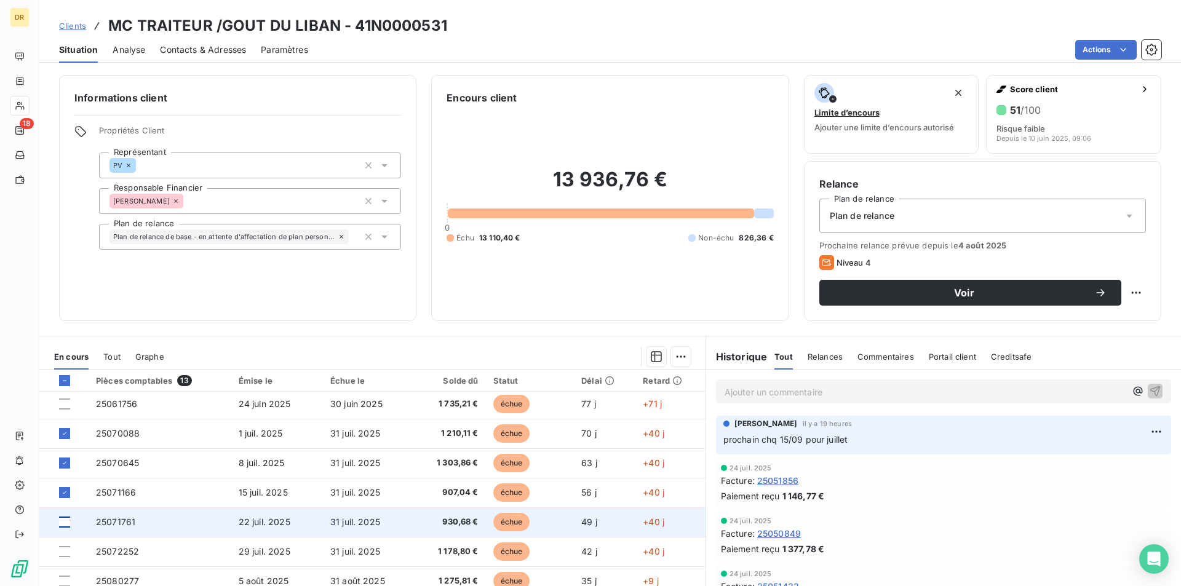
click at [67, 522] on div at bounding box center [64, 522] width 11 height 11
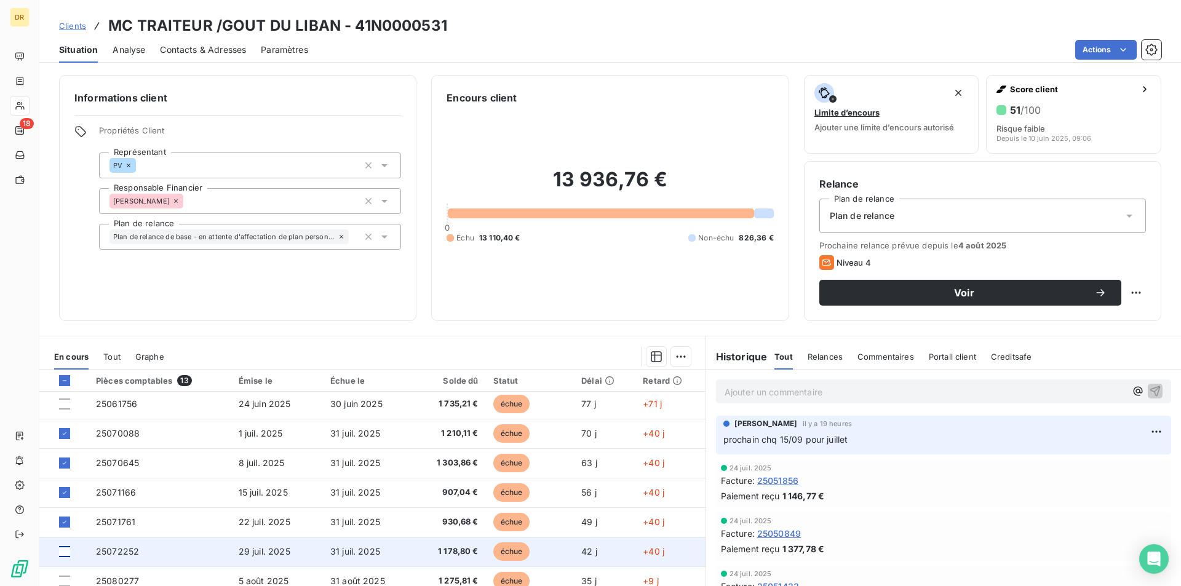
click at [67, 553] on div at bounding box center [64, 551] width 11 height 11
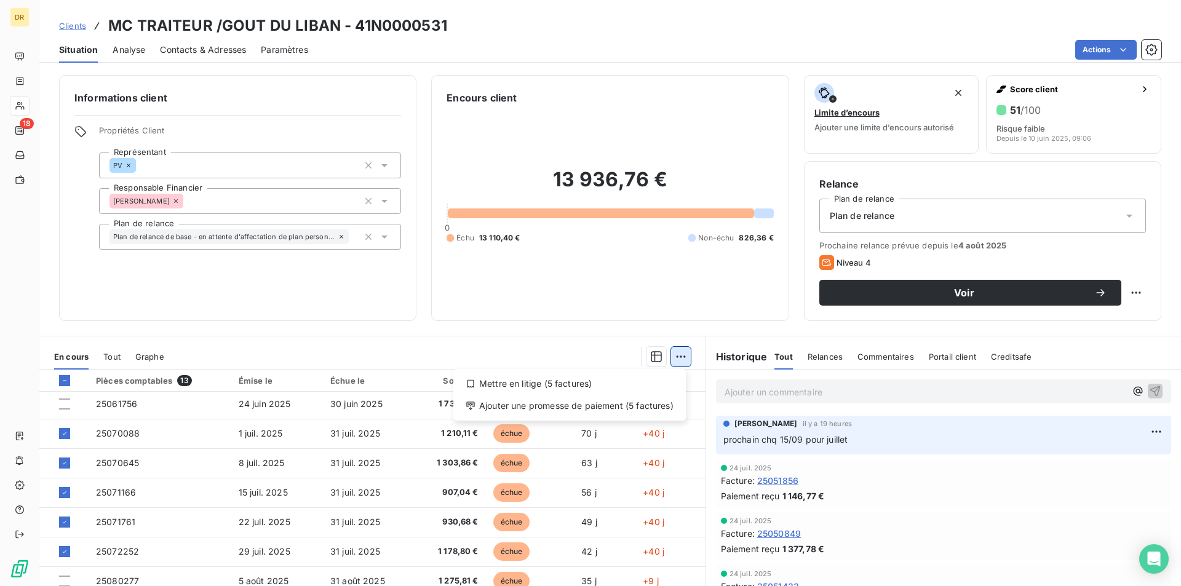
click at [670, 359] on html "DR 18 Clients MC TRAITEUR /GOUT DU LIBAN - 41N0000531 Situation Analyse Contact…" at bounding box center [590, 293] width 1181 height 586
click at [597, 402] on div "Ajouter une promesse de paiement (5 factures)" at bounding box center [569, 406] width 223 height 20
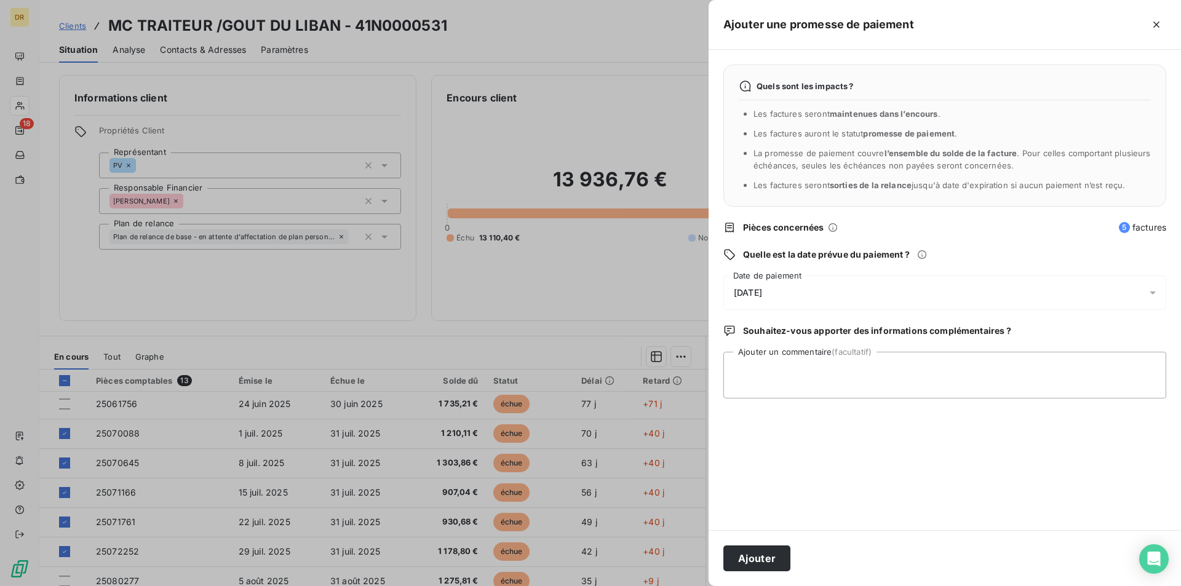
click at [821, 295] on div "[DATE]" at bounding box center [945, 293] width 443 height 34
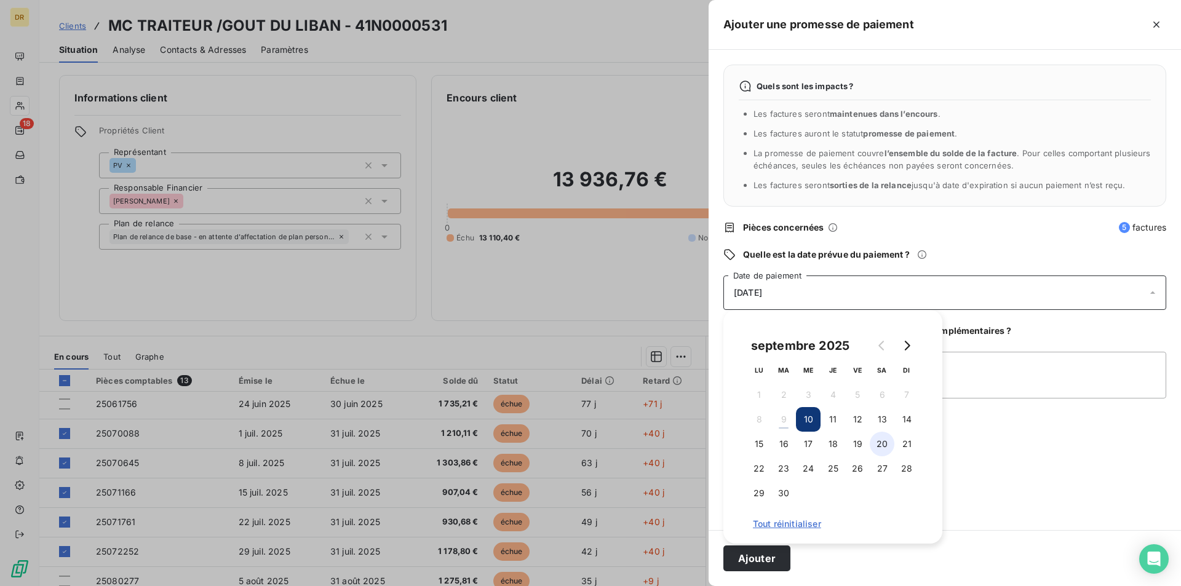
drag, startPoint x: 831, startPoint y: 447, endPoint x: 880, endPoint y: 439, distance: 49.9
click at [832, 448] on button "18" at bounding box center [833, 444] width 25 height 25
click at [1016, 377] on textarea "Ajouter un commentaire (facultatif)" at bounding box center [945, 375] width 443 height 47
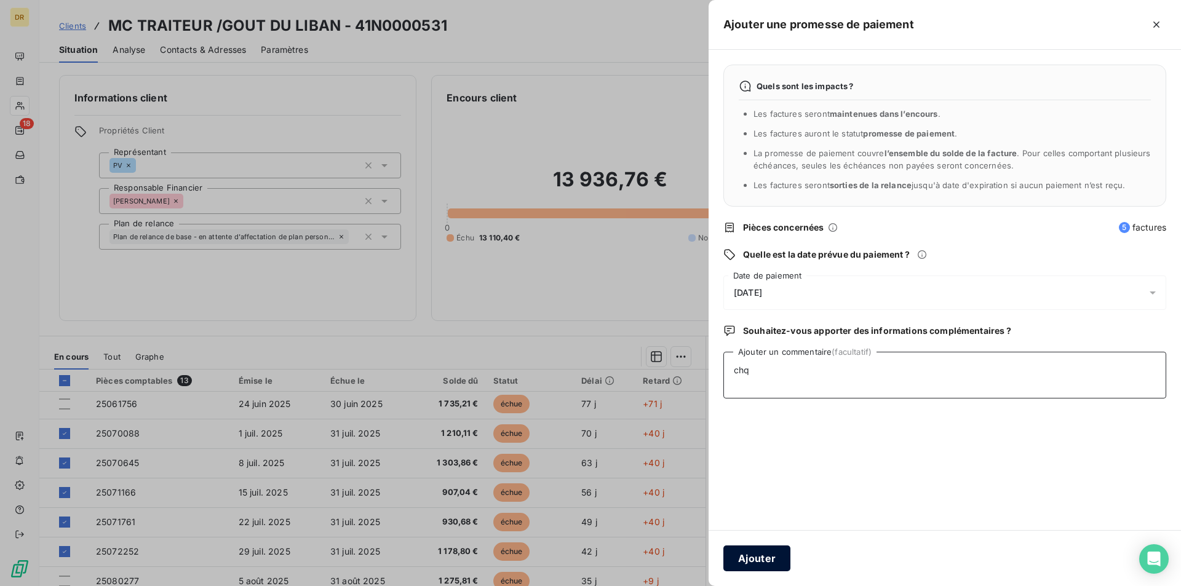
type textarea "chq"
click at [776, 546] on button "Ajouter" at bounding box center [757, 559] width 67 height 26
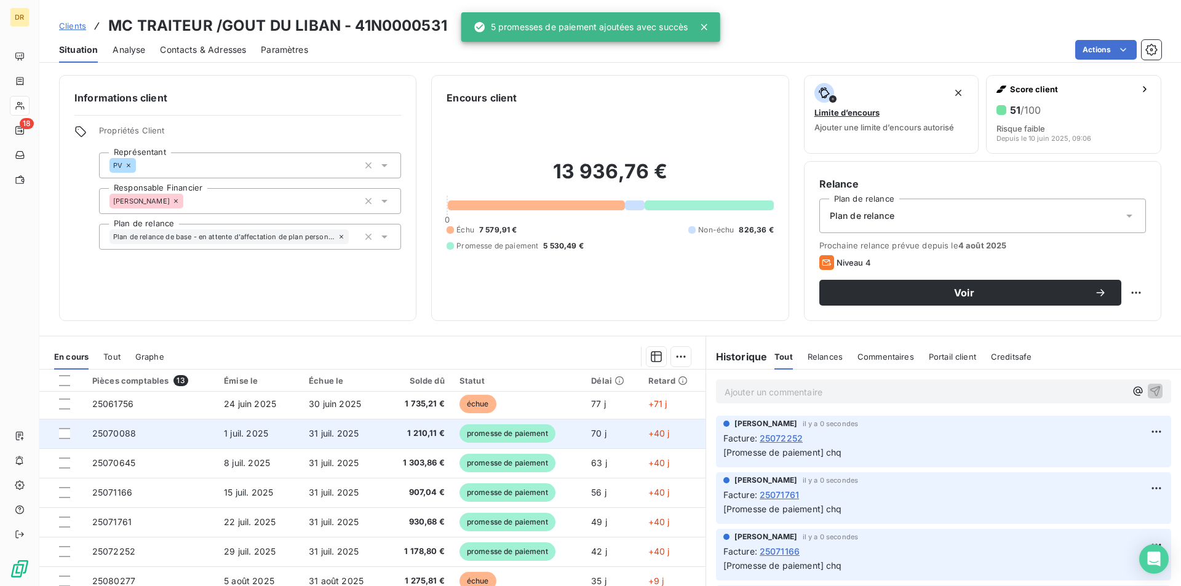
scroll to position [0, 0]
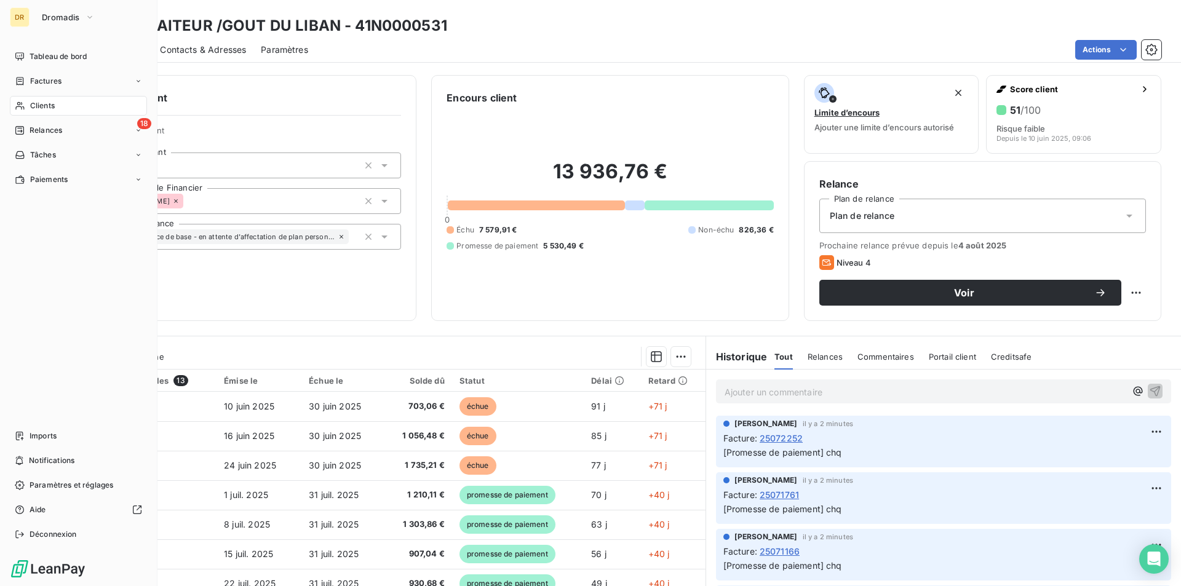
click at [47, 107] on span "Clients" at bounding box center [42, 105] width 25 height 11
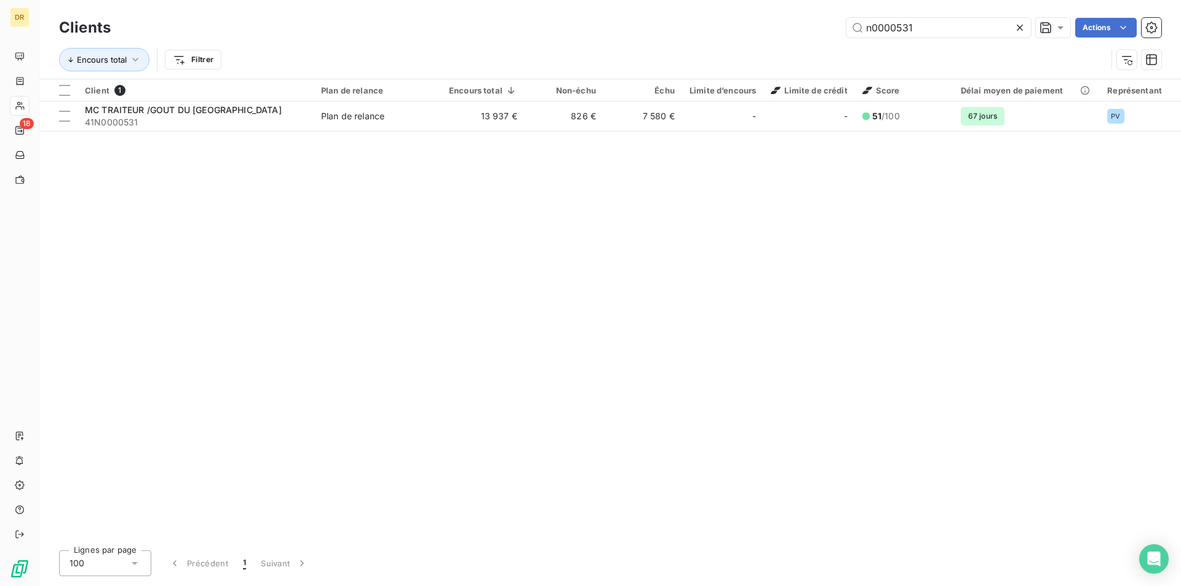
drag, startPoint x: 896, startPoint y: 29, endPoint x: 1043, endPoint y: 70, distance: 152.6
click at [1043, 70] on div "Clients n0000531 Actions Encours total Filtrer" at bounding box center [610, 47] width 1103 height 64
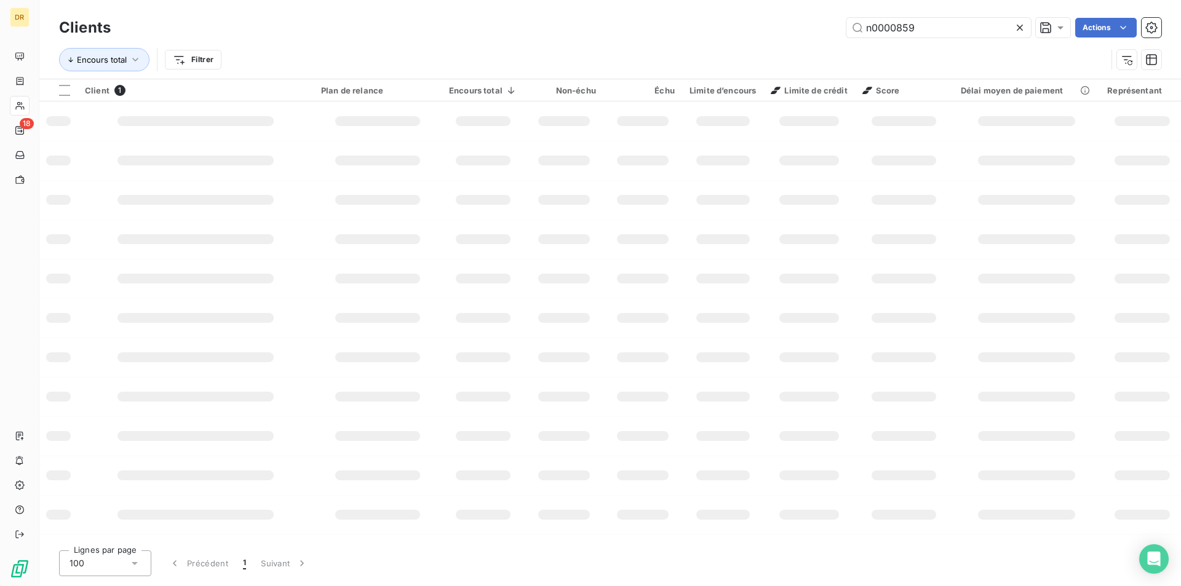
type input "n0000859"
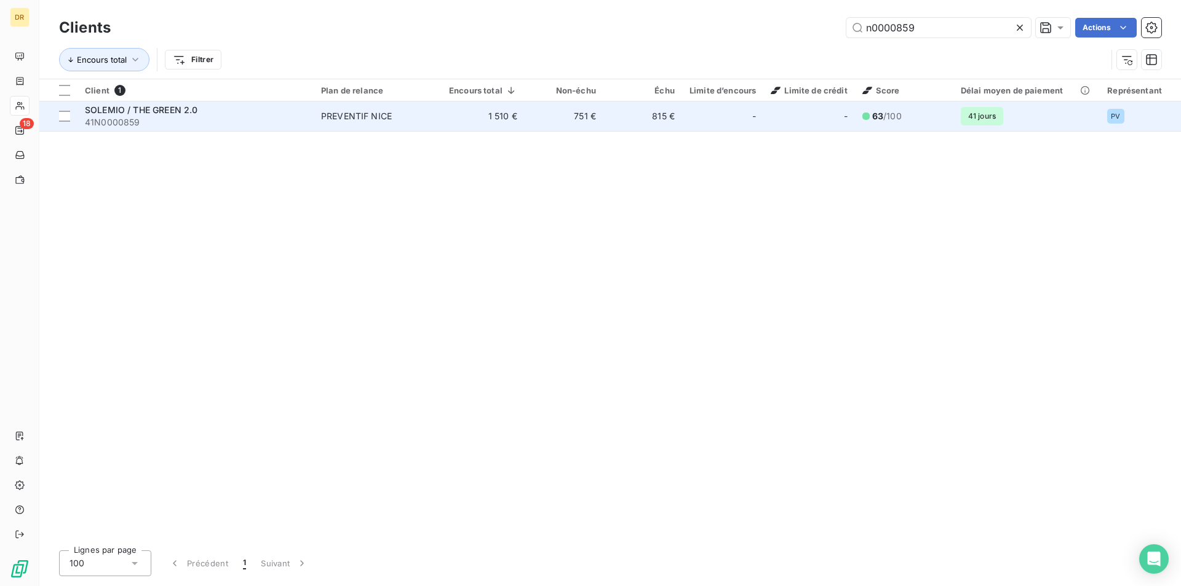
click at [221, 111] on div "SOLEMIO / THE GREEN 2.0" at bounding box center [195, 110] width 221 height 12
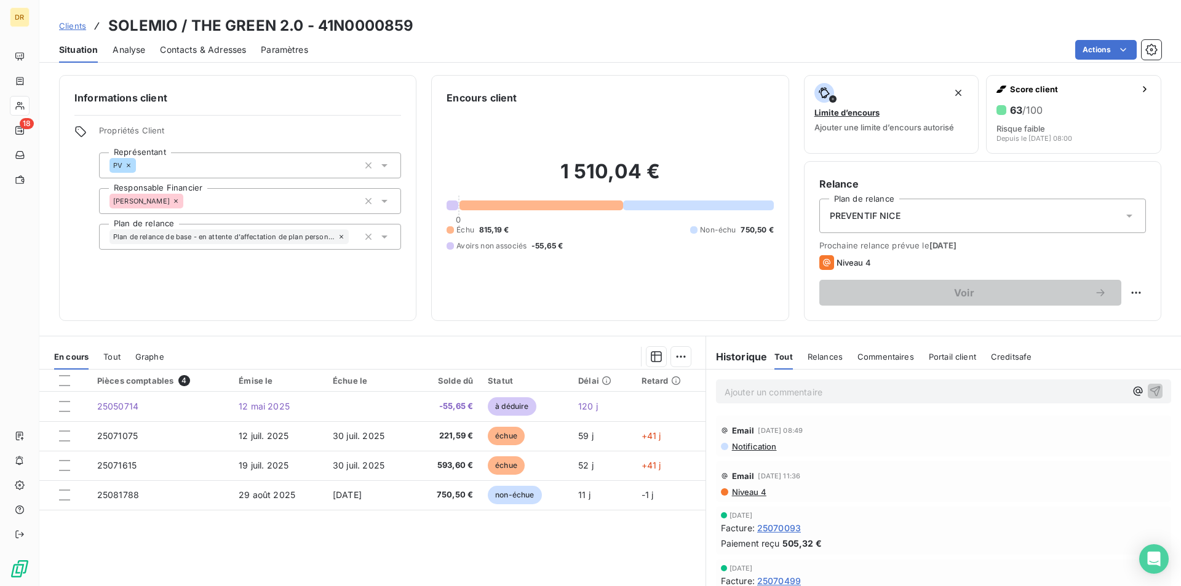
click at [750, 444] on span "Notification" at bounding box center [754, 447] width 46 height 10
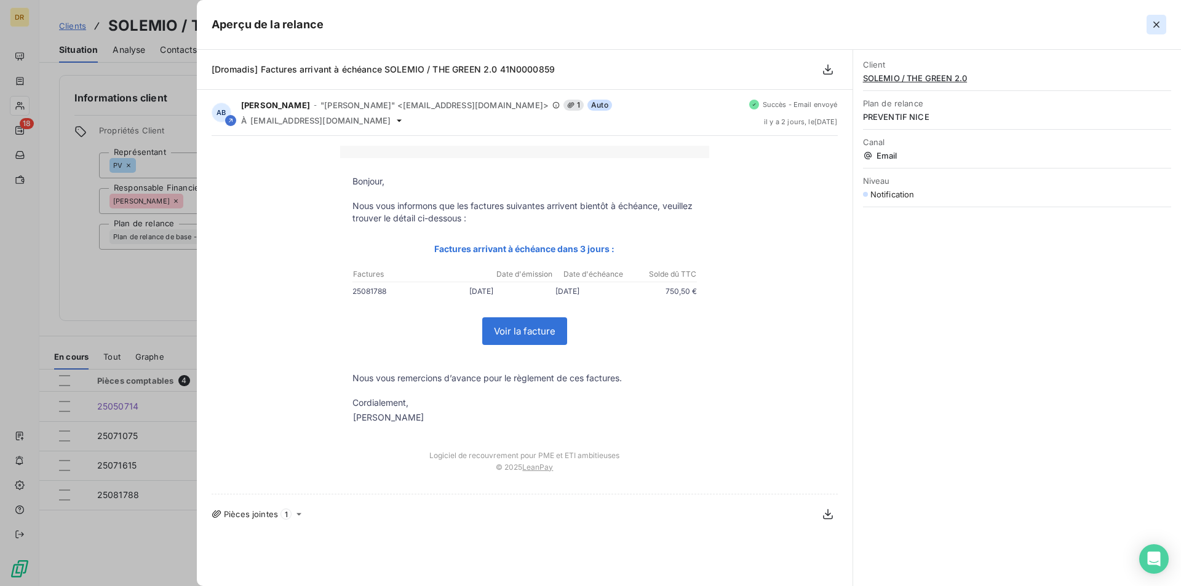
click at [1160, 22] on icon "button" at bounding box center [1157, 24] width 12 height 12
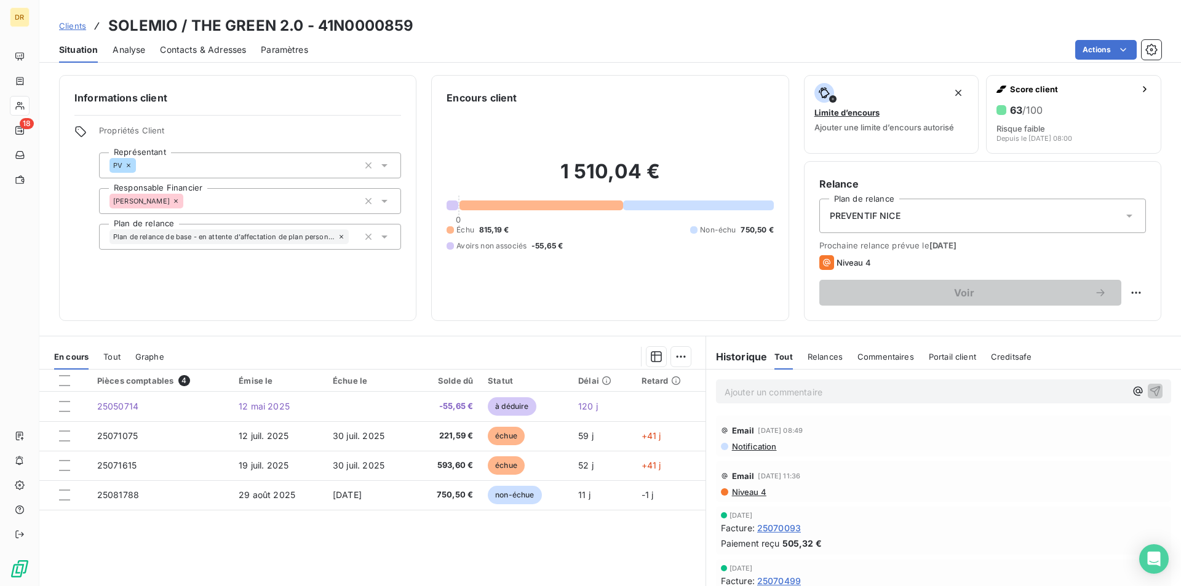
click at [748, 492] on span "Niveau 4" at bounding box center [749, 492] width 36 height 10
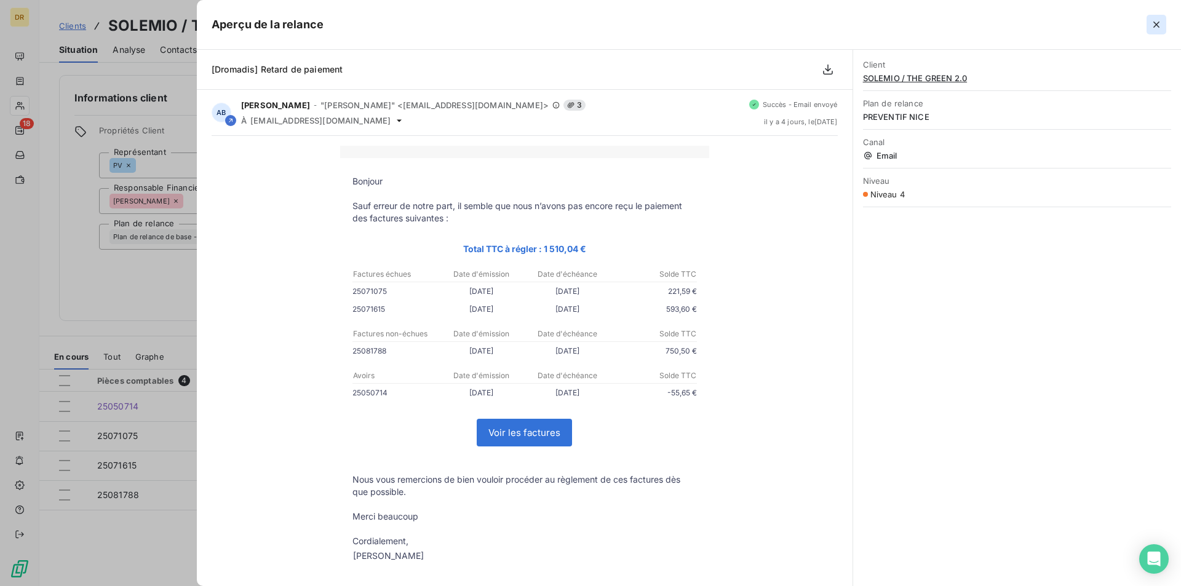
click at [1154, 20] on icon "button" at bounding box center [1157, 24] width 12 height 12
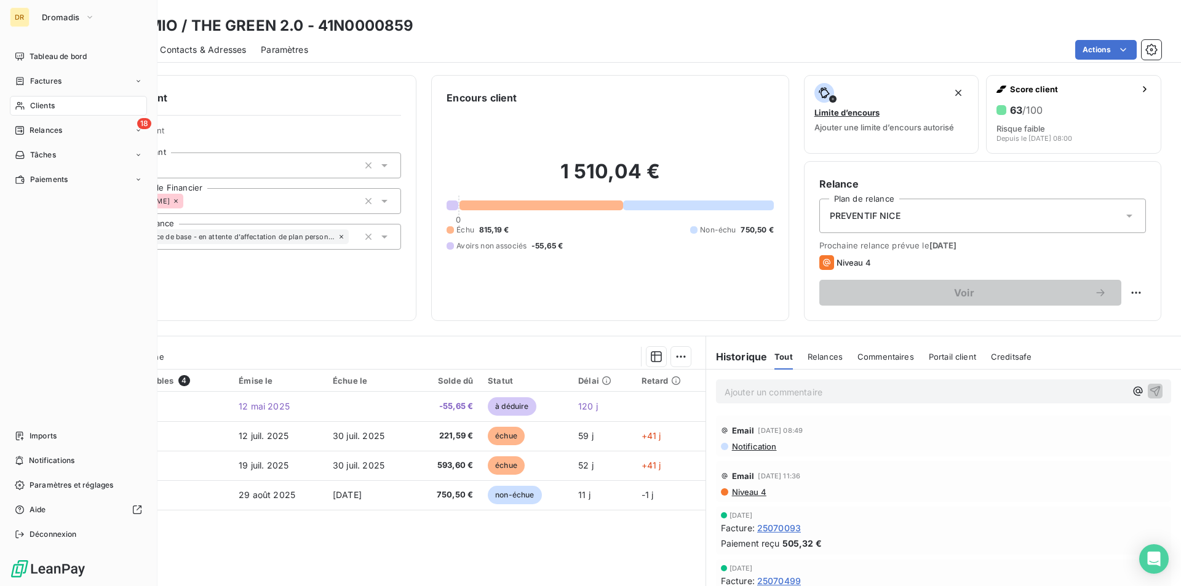
click at [30, 105] on span "Clients" at bounding box center [42, 105] width 25 height 11
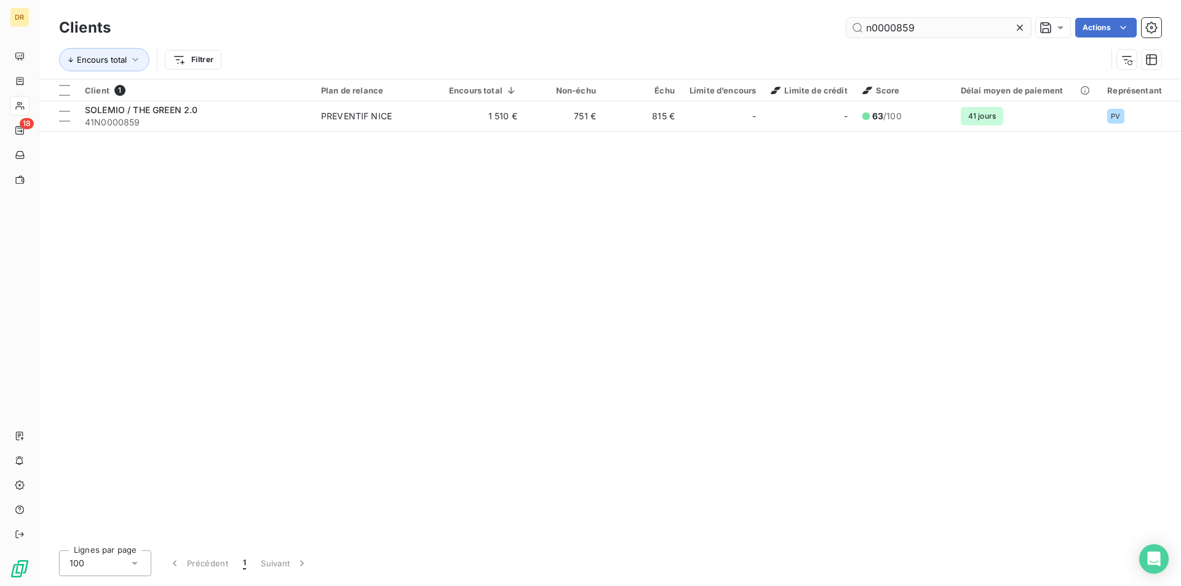
drag, startPoint x: 897, startPoint y: 31, endPoint x: 973, endPoint y: 29, distance: 75.7
click at [973, 29] on input "n0000859" at bounding box center [939, 28] width 185 height 20
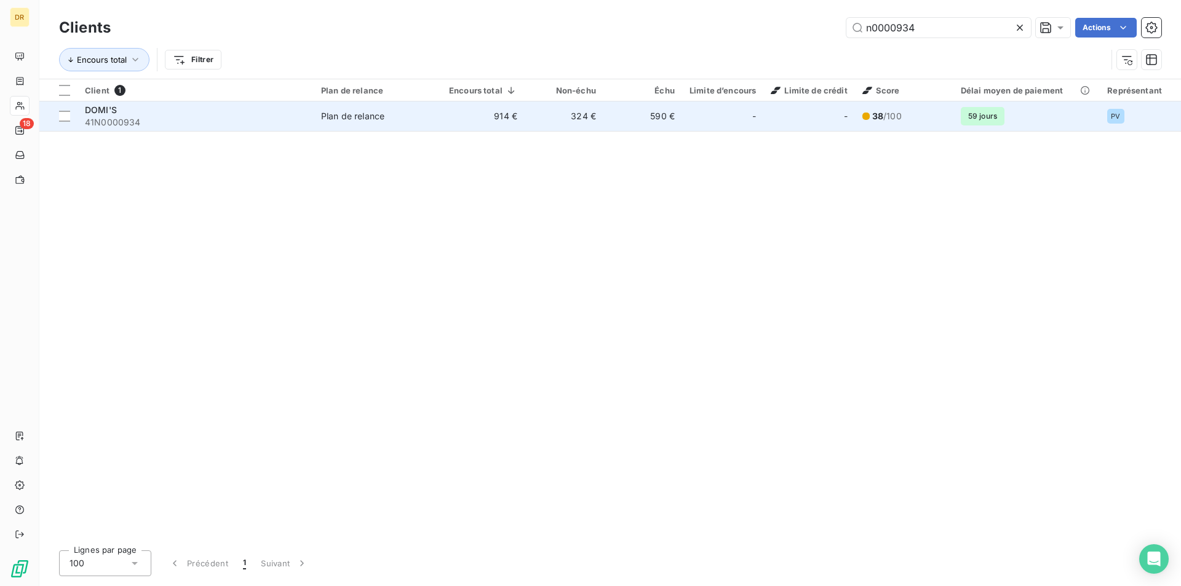
type input "n0000934"
click at [174, 109] on div "DOMI'S" at bounding box center [195, 110] width 221 height 12
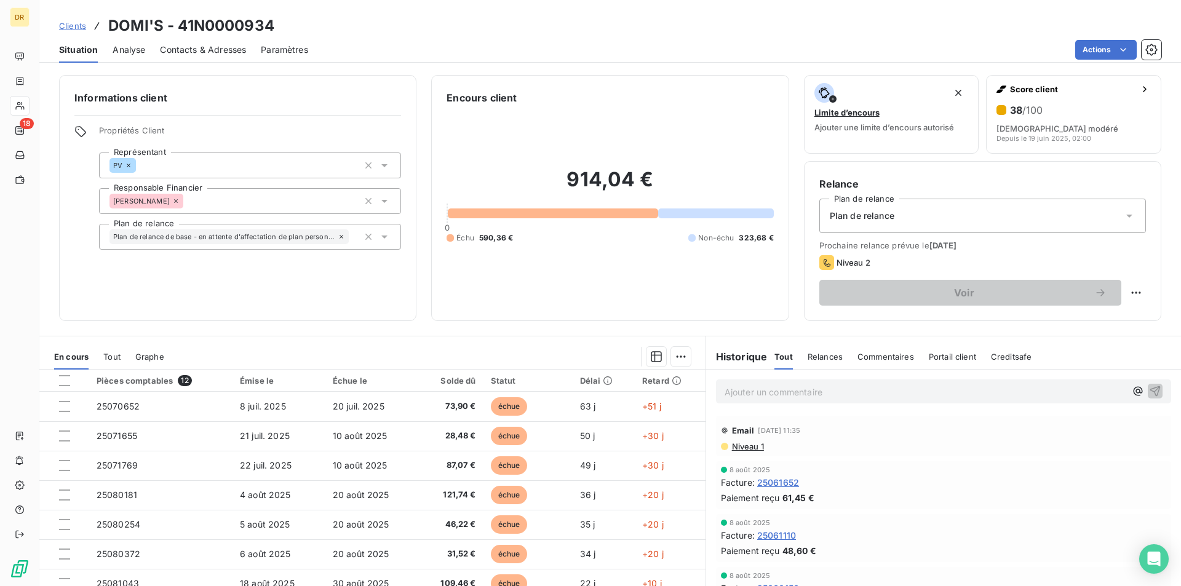
click at [749, 449] on span "Niveau 1" at bounding box center [747, 447] width 33 height 10
